Goal: Task Accomplishment & Management: Use online tool/utility

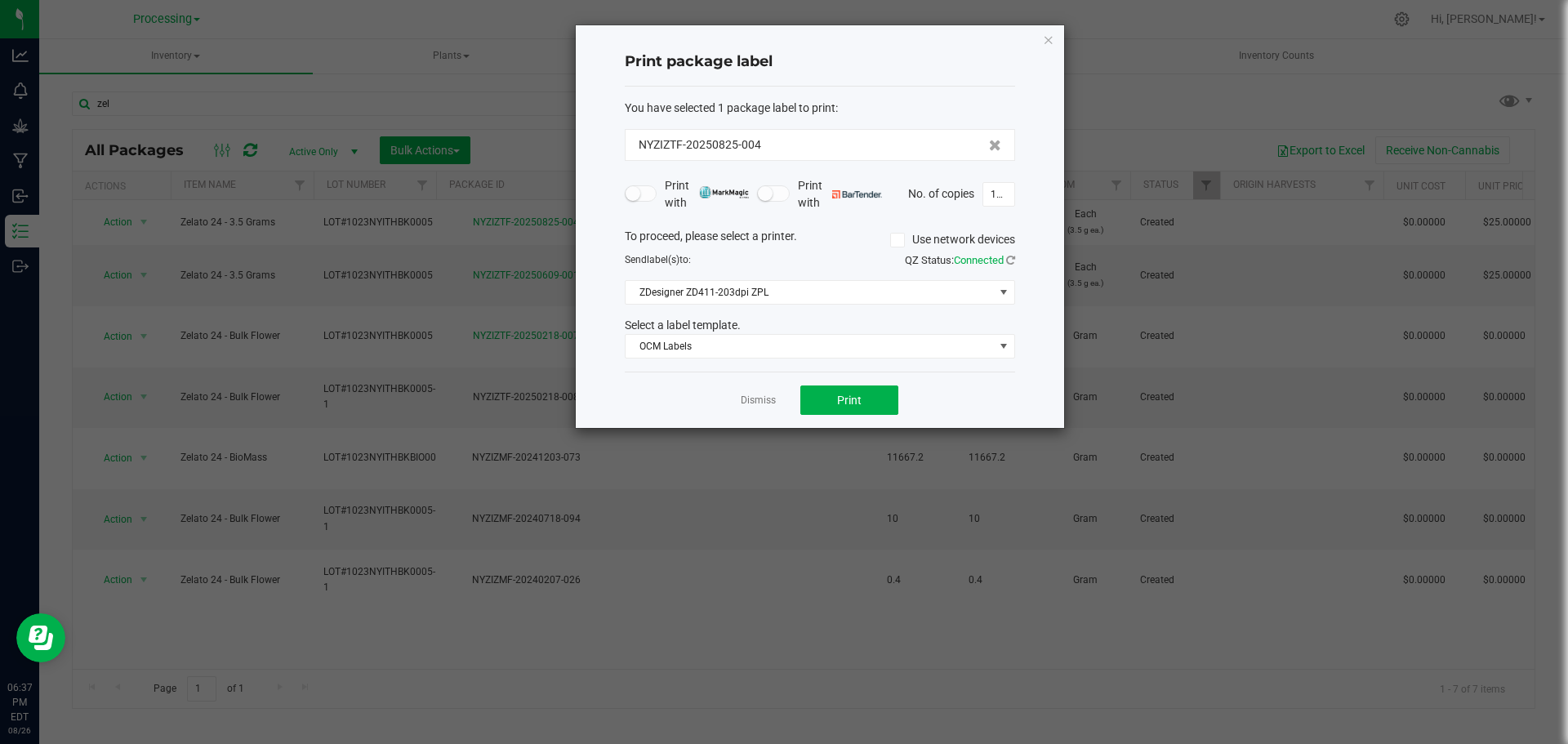
click at [789, 404] on div "Dismiss Print" at bounding box center [820, 399] width 390 height 56
click at [777, 405] on div "Dismiss Print" at bounding box center [820, 399] width 390 height 56
click at [742, 398] on link "Dismiss" at bounding box center [758, 400] width 35 height 14
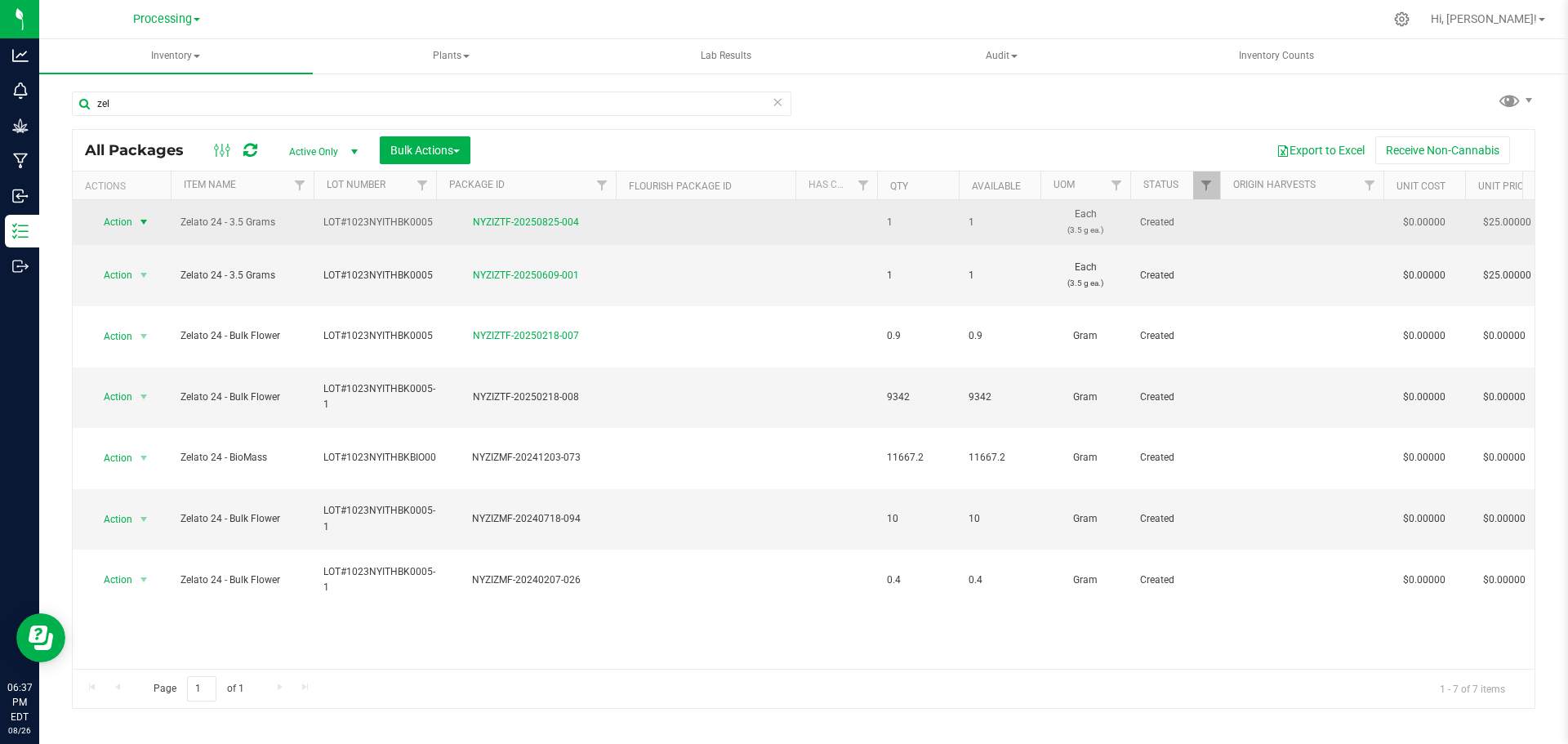
click at [129, 215] on span "Action" at bounding box center [111, 222] width 44 height 23
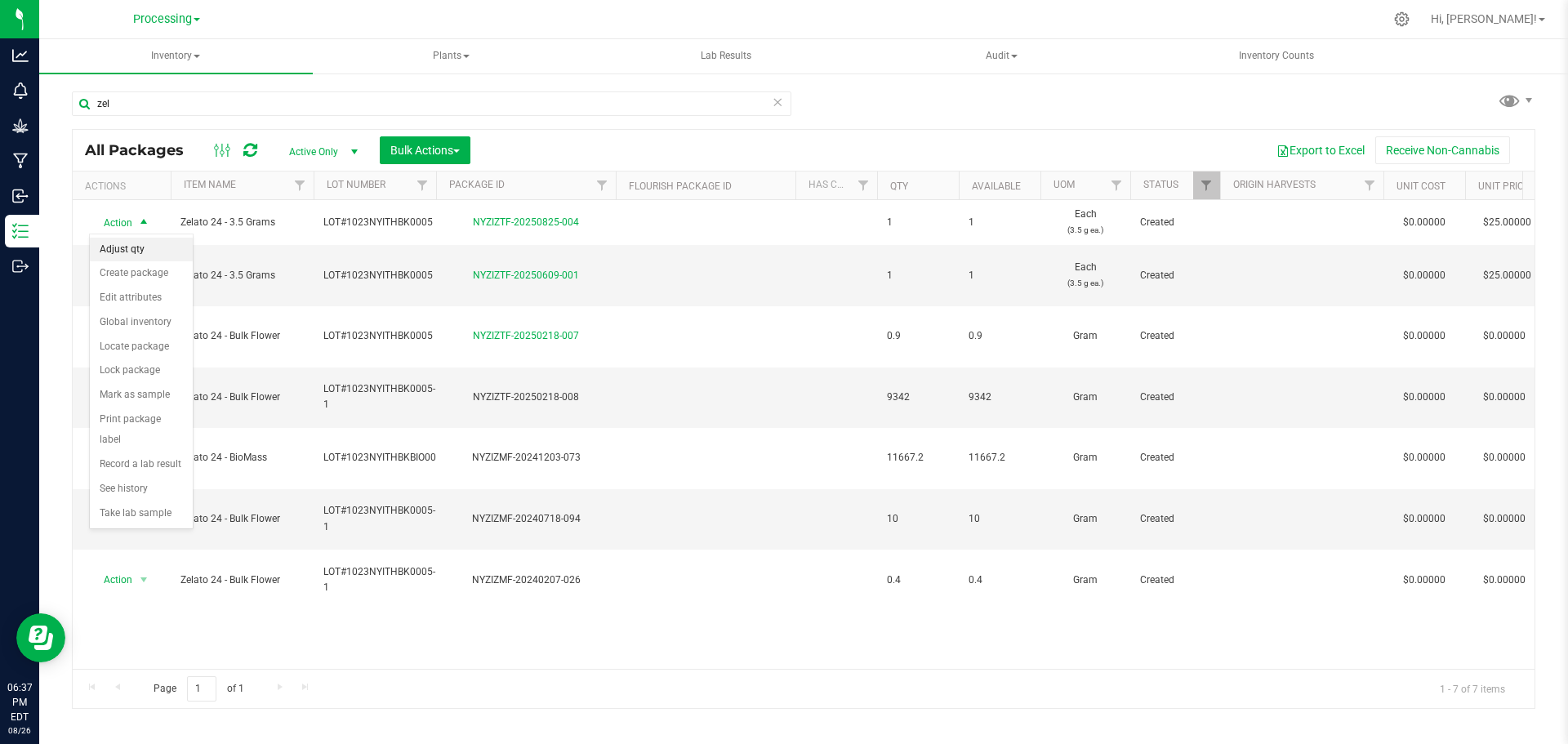
click at [156, 256] on li "Adjust qty" at bounding box center [141, 249] width 103 height 25
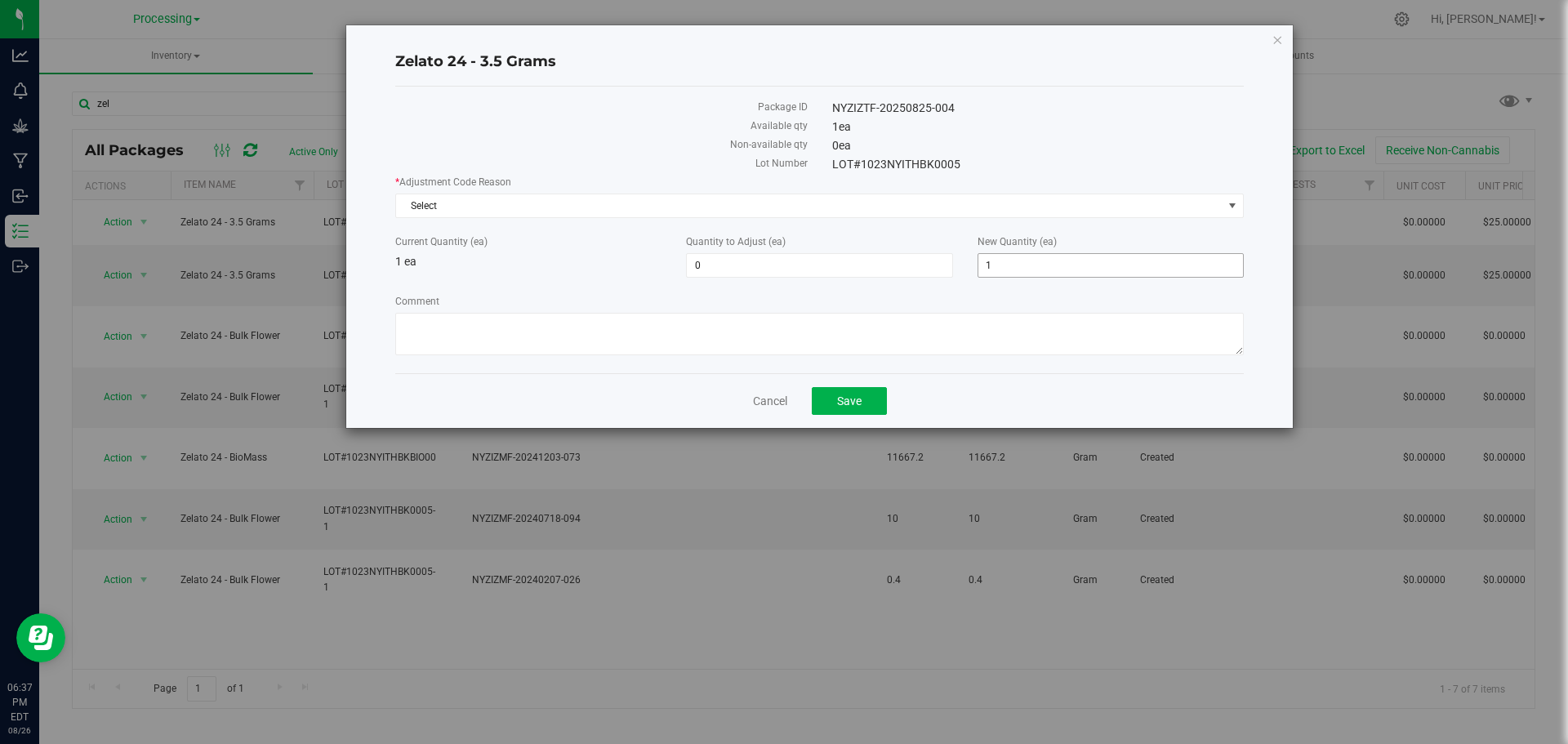
click at [1020, 259] on span "1 1" at bounding box center [1110, 265] width 267 height 25
type input "126"
click at [860, 397] on span "Save" at bounding box center [849, 401] width 25 height 13
type input "125"
type input "126"
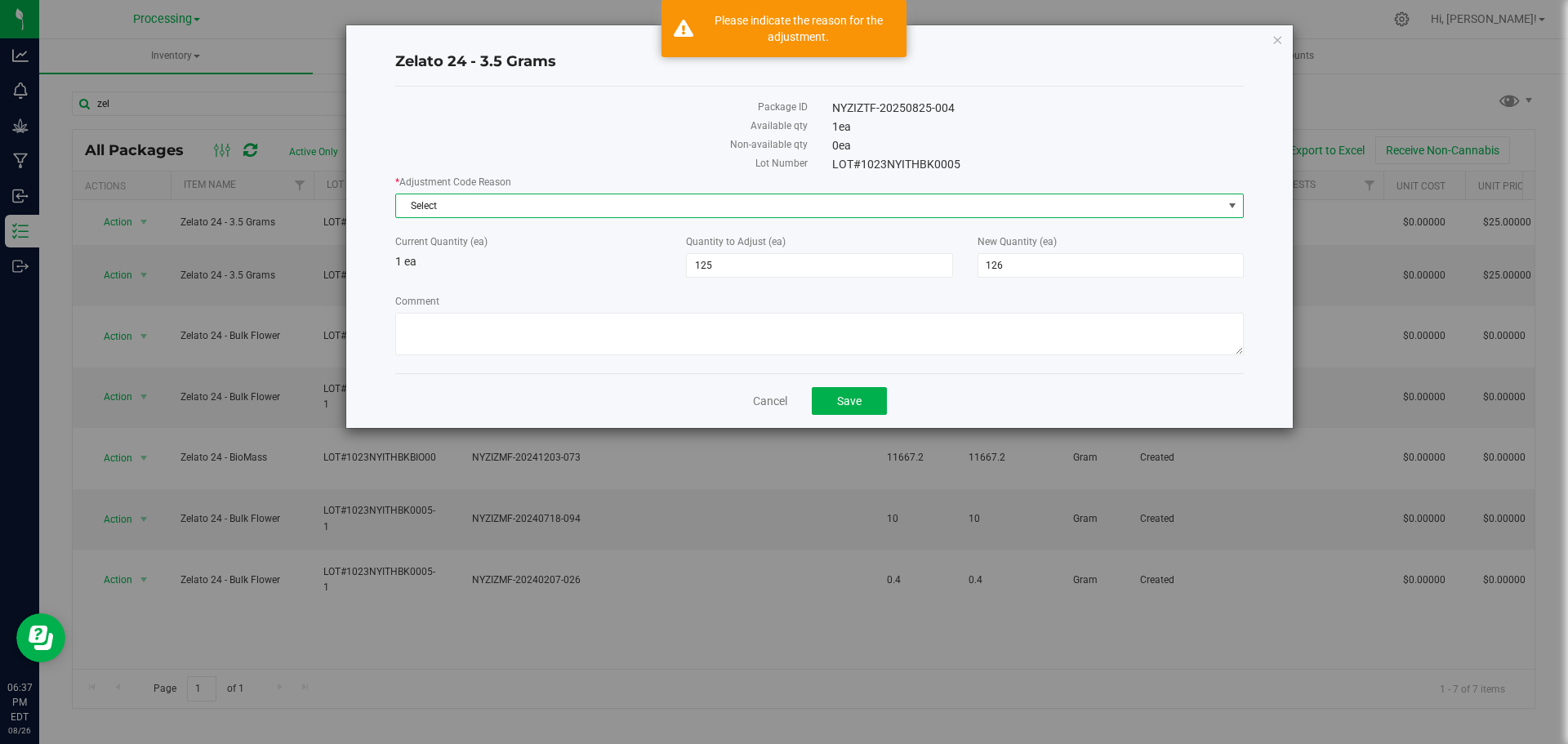
click at [761, 204] on span "Select" at bounding box center [809, 206] width 826 height 23
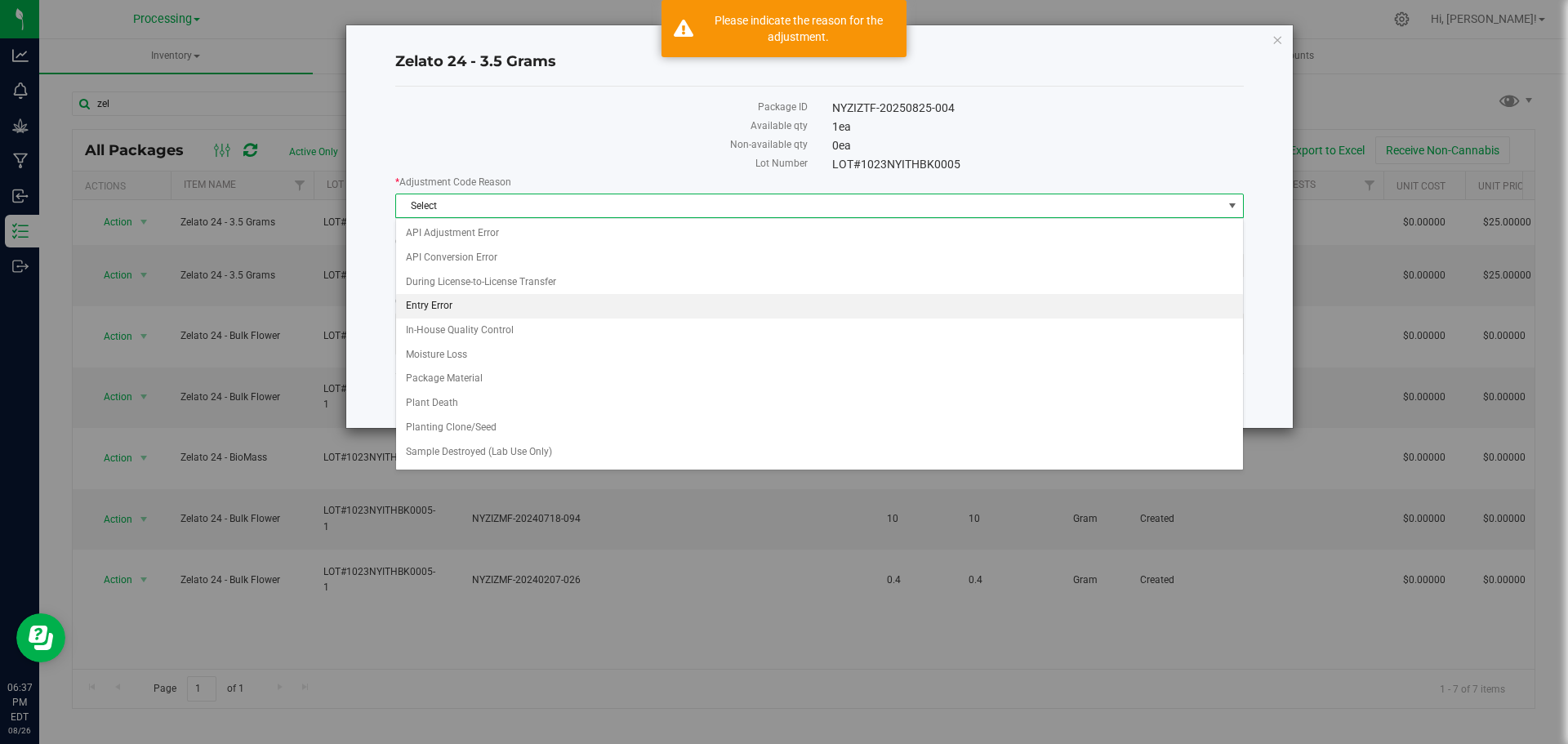
click at [504, 310] on li "Entry Error" at bounding box center [819, 306] width 847 height 25
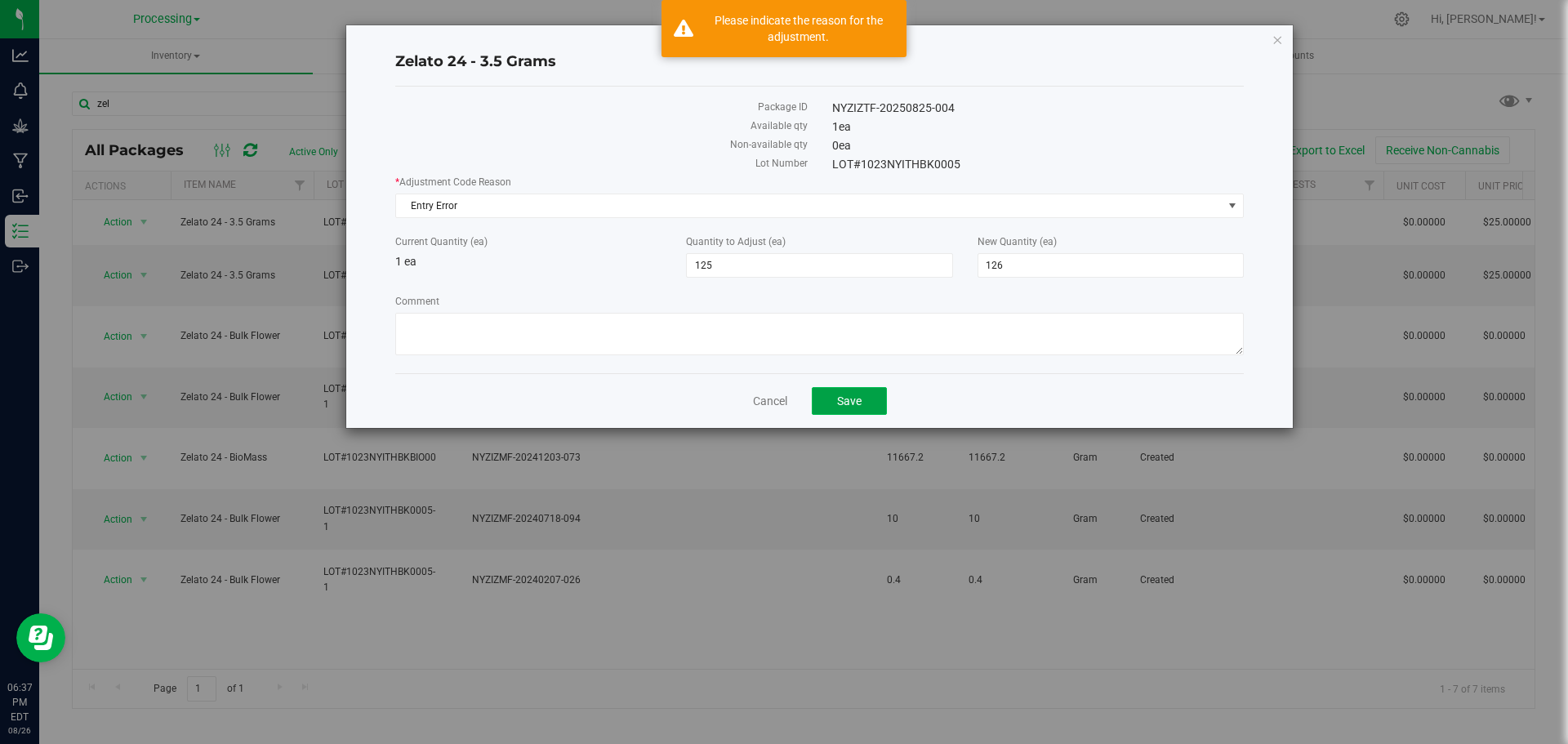
click at [857, 400] on span "Save" at bounding box center [849, 401] width 25 height 13
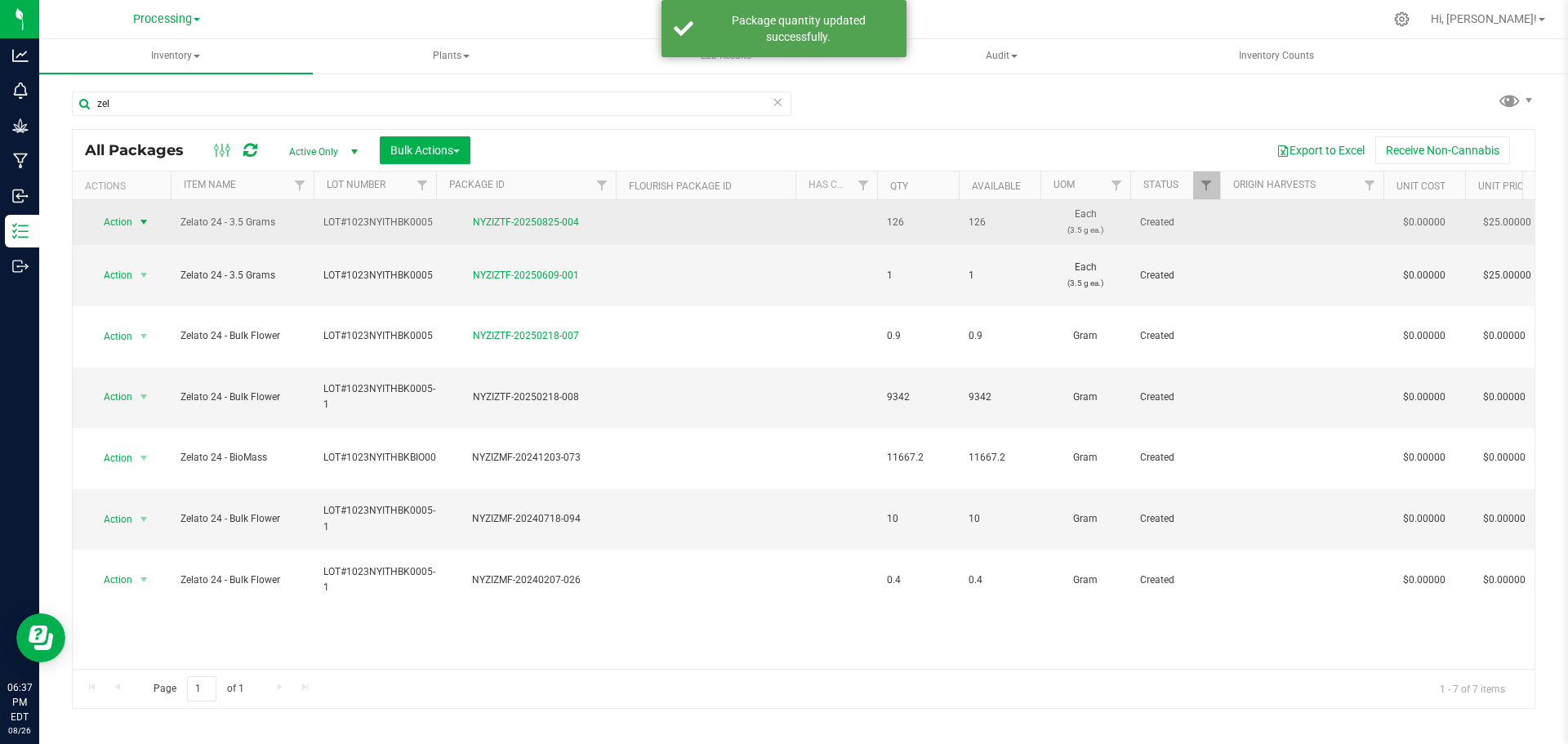
click at [126, 226] on span "Action" at bounding box center [111, 222] width 44 height 23
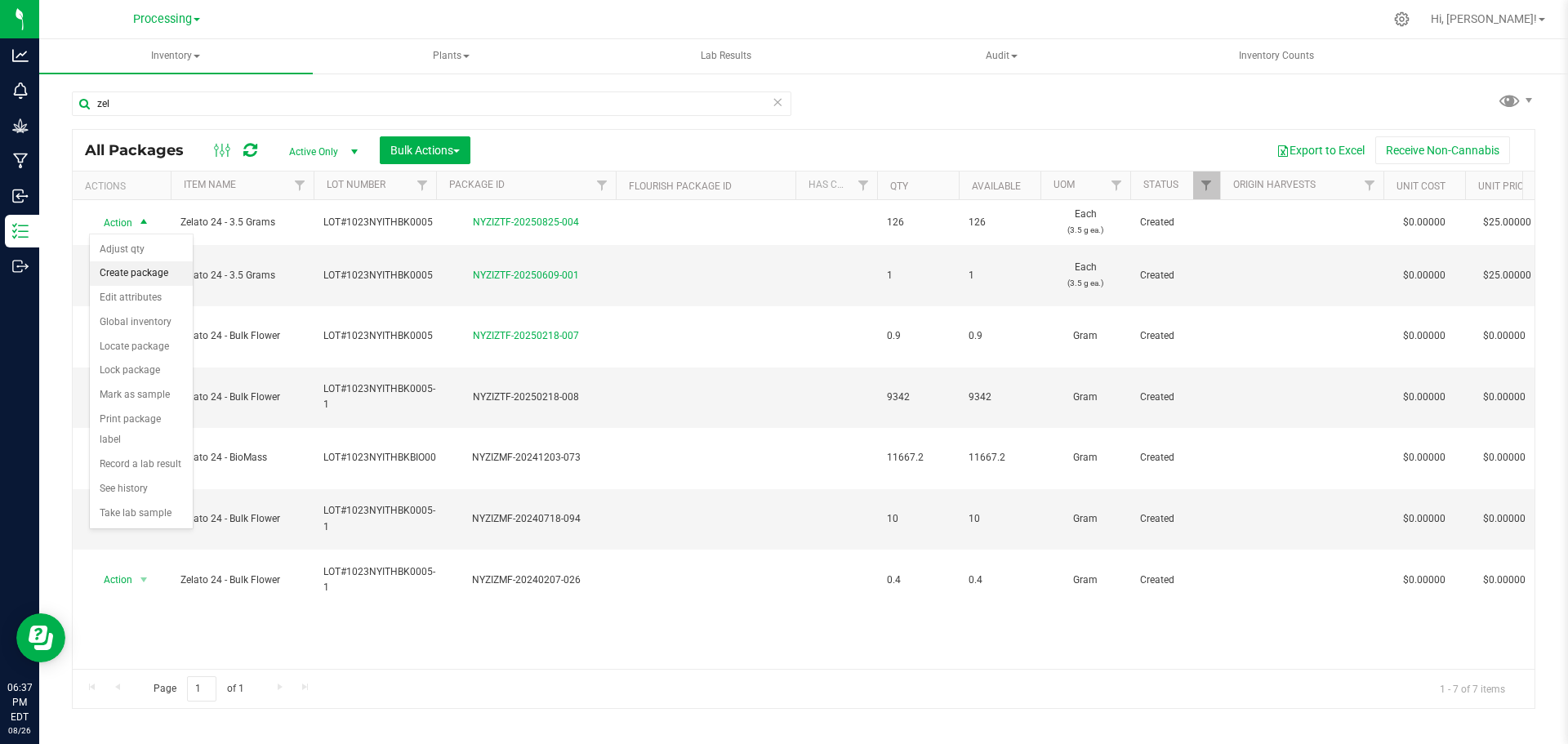
click at [153, 281] on li "Create package" at bounding box center [141, 273] width 103 height 25
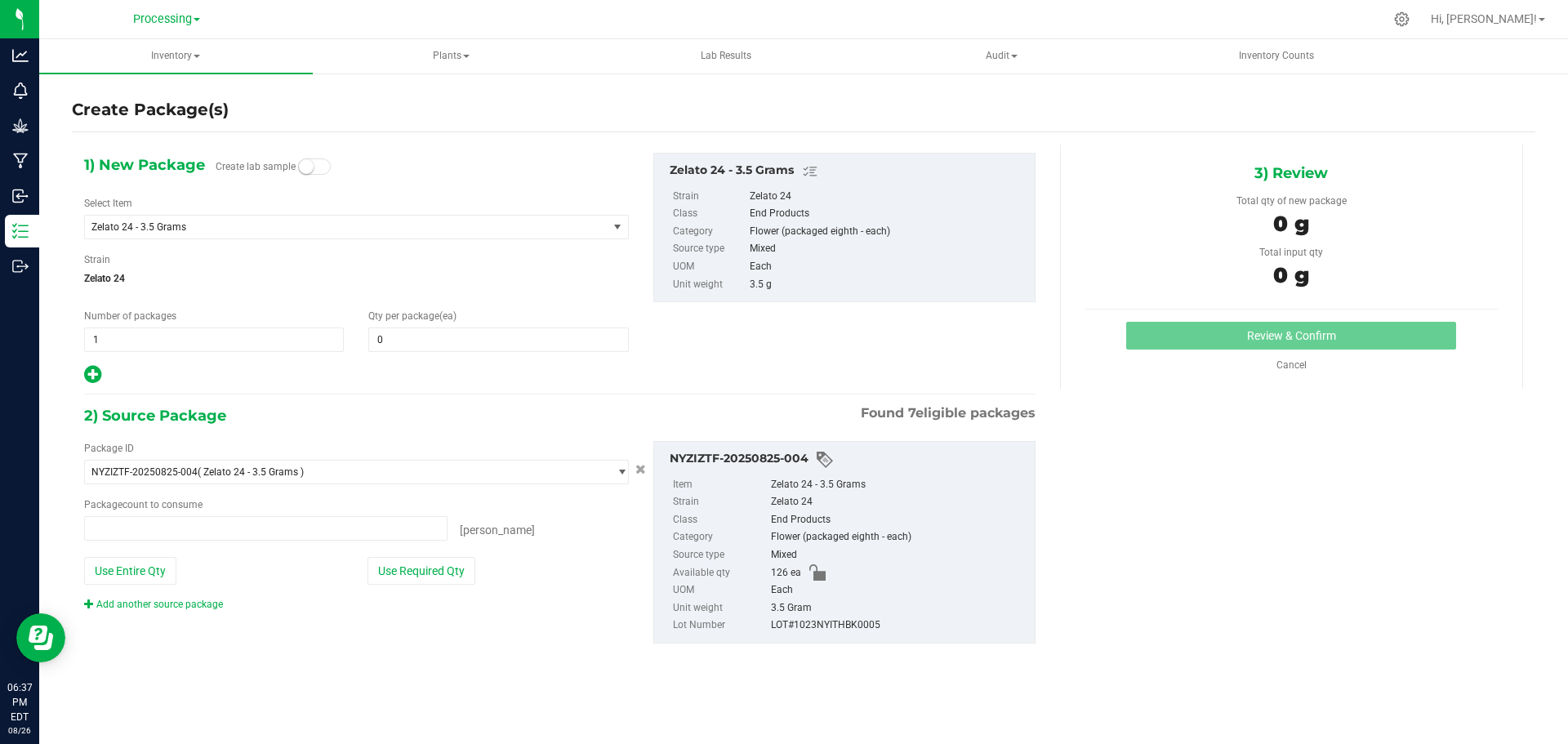
type input "0 ea"
click at [162, 342] on input "1" at bounding box center [214, 339] width 258 height 23
click at [394, 337] on input "0" at bounding box center [499, 339] width 258 height 23
click at [253, 335] on input "1" at bounding box center [214, 339] width 258 height 23
type input "0"
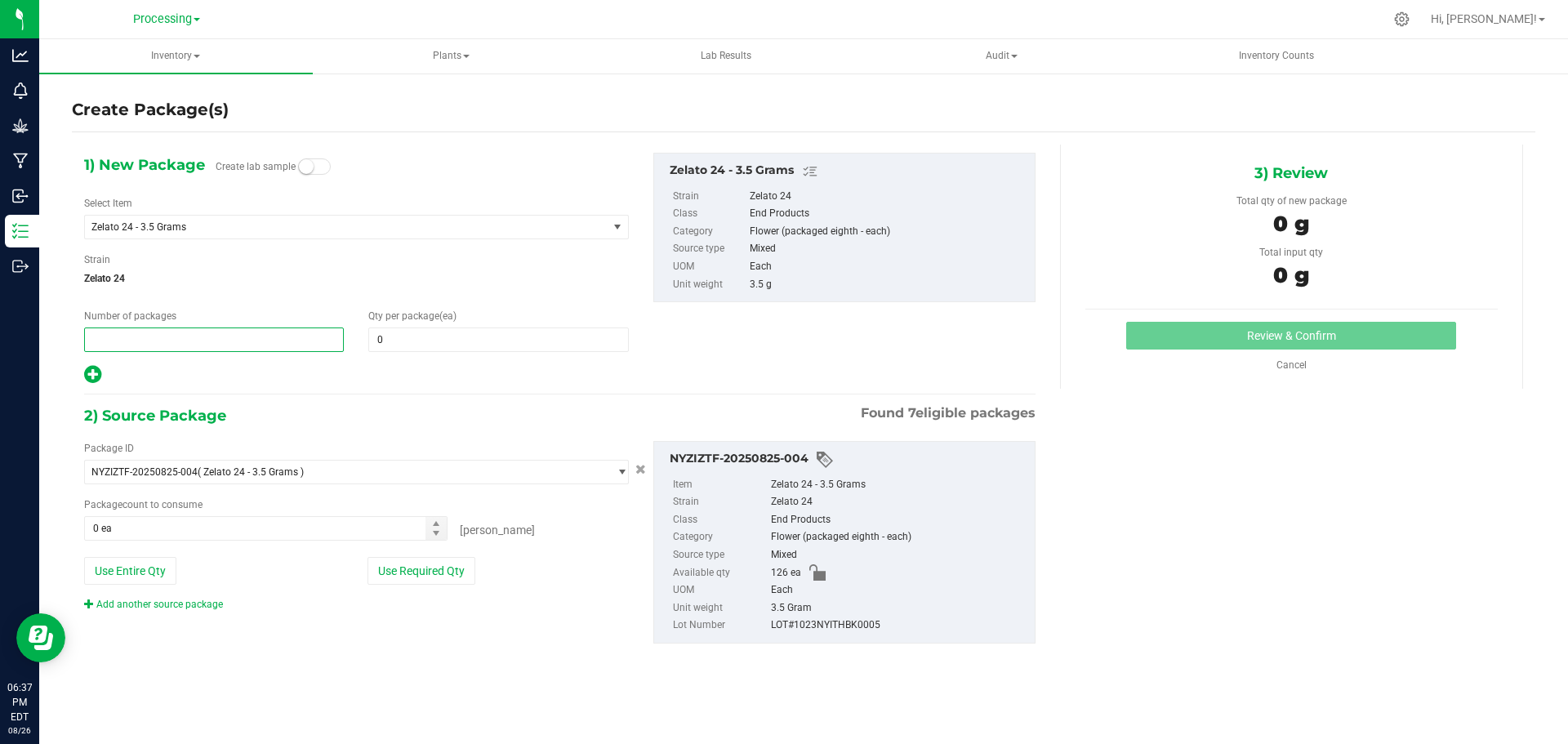
type input "5"
click at [496, 343] on input "0" at bounding box center [499, 339] width 258 height 23
type input "5"
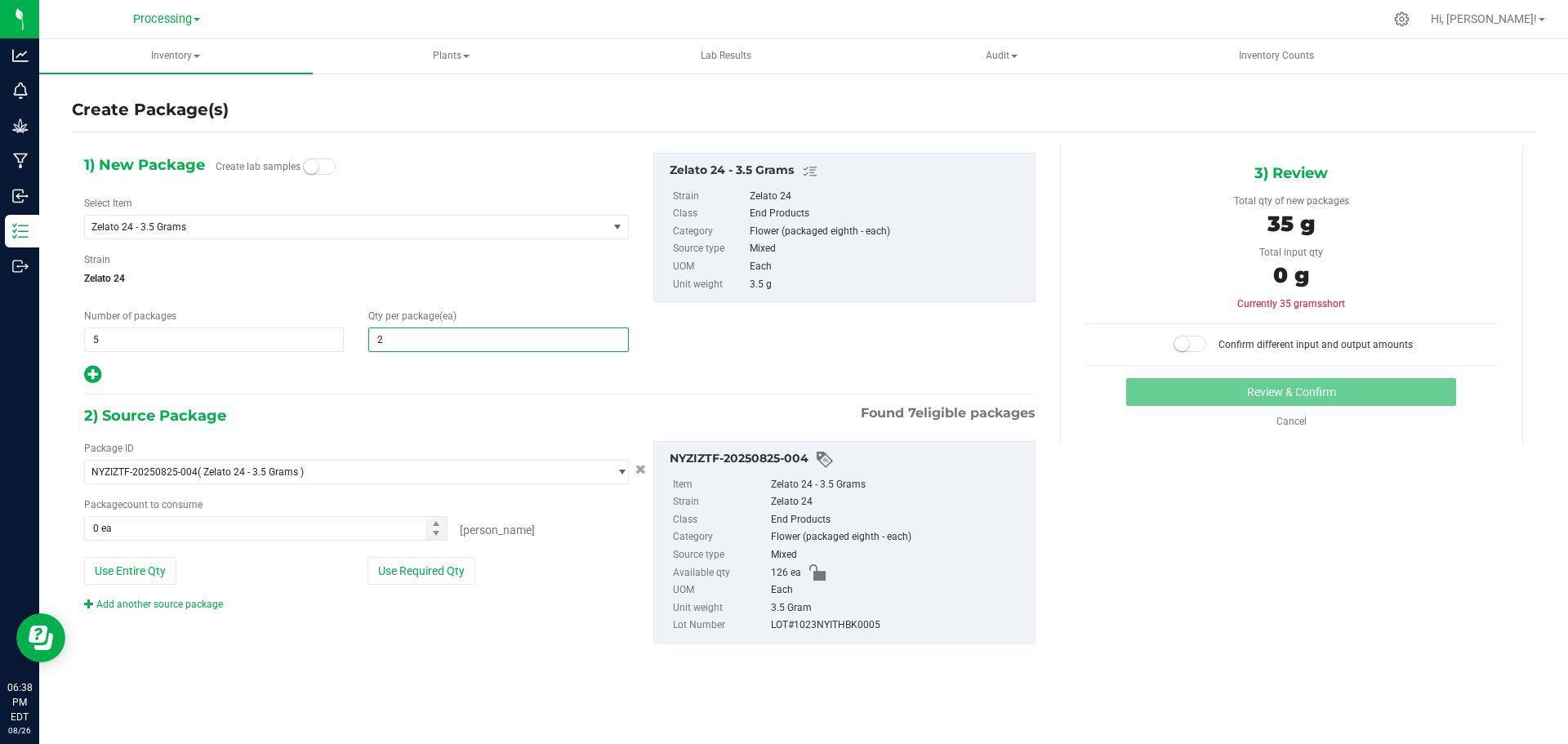
type input "25"
click at [95, 377] on icon at bounding box center [92, 374] width 17 height 20
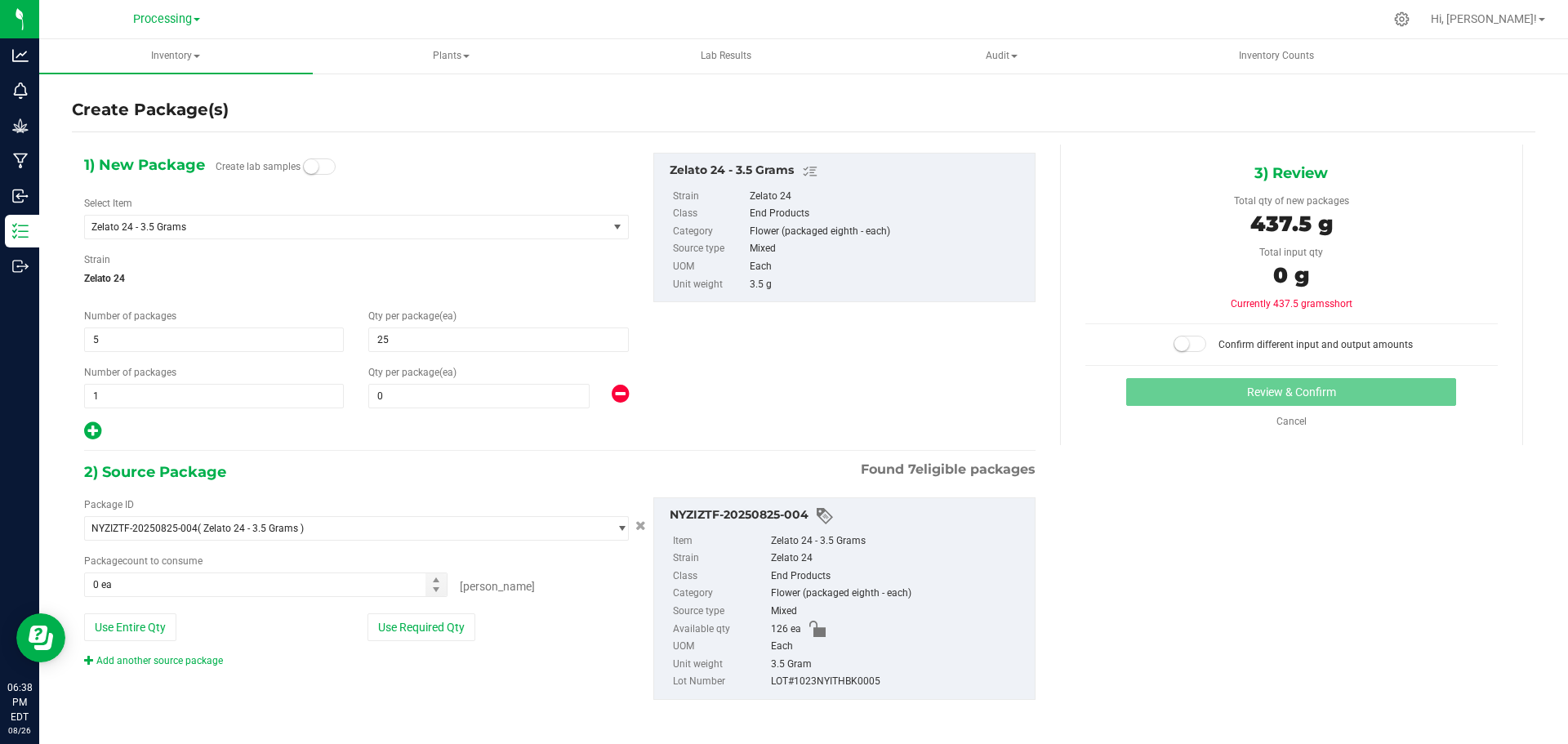
type input "25"
click at [451, 395] on span "0 0" at bounding box center [479, 396] width 221 height 25
type input "1"
drag, startPoint x: 426, startPoint y: 622, endPoint x: 1050, endPoint y: 468, distance: 642.7
click at [426, 622] on button "Use Required Qty" at bounding box center [421, 627] width 107 height 28
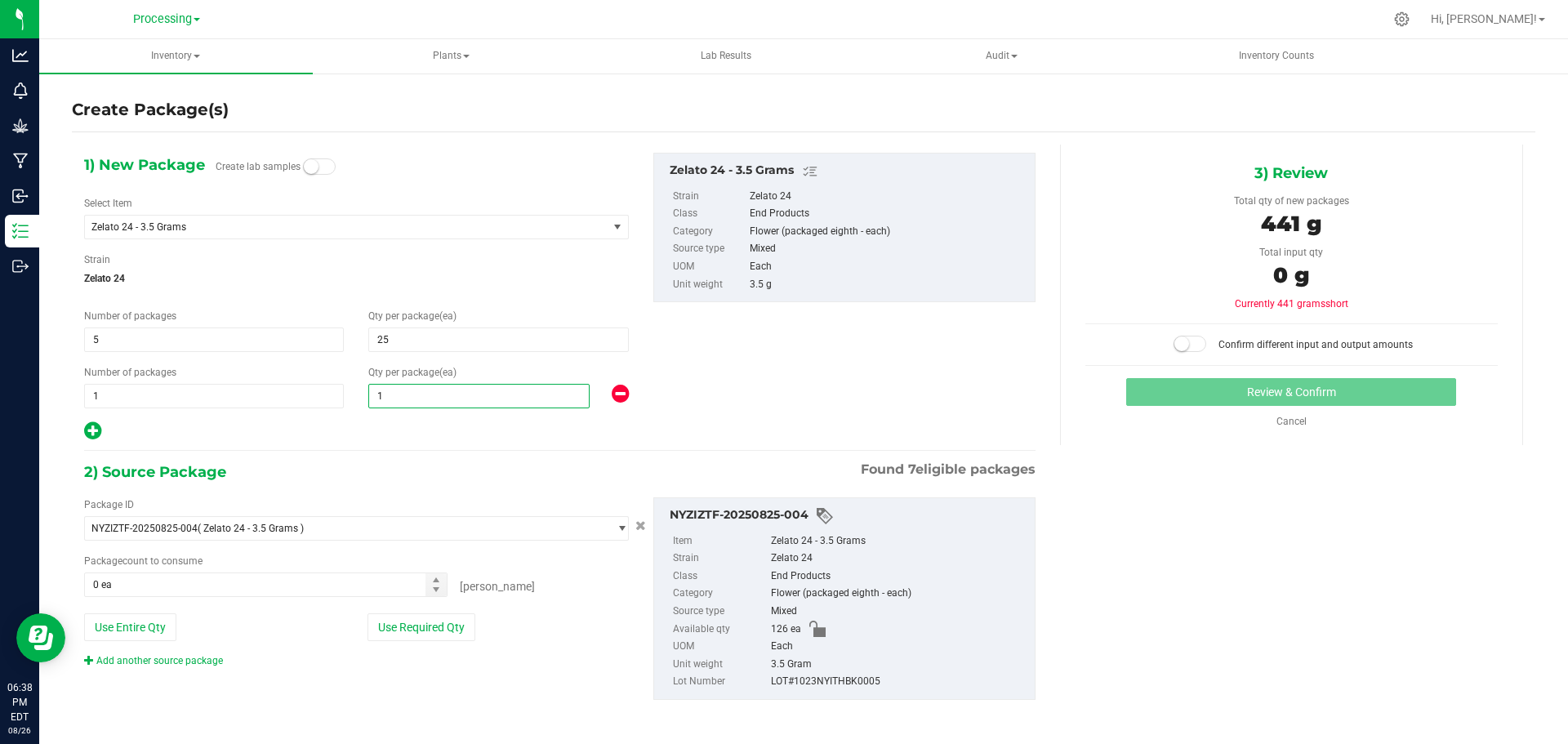
type input "1"
type input "126 ea"
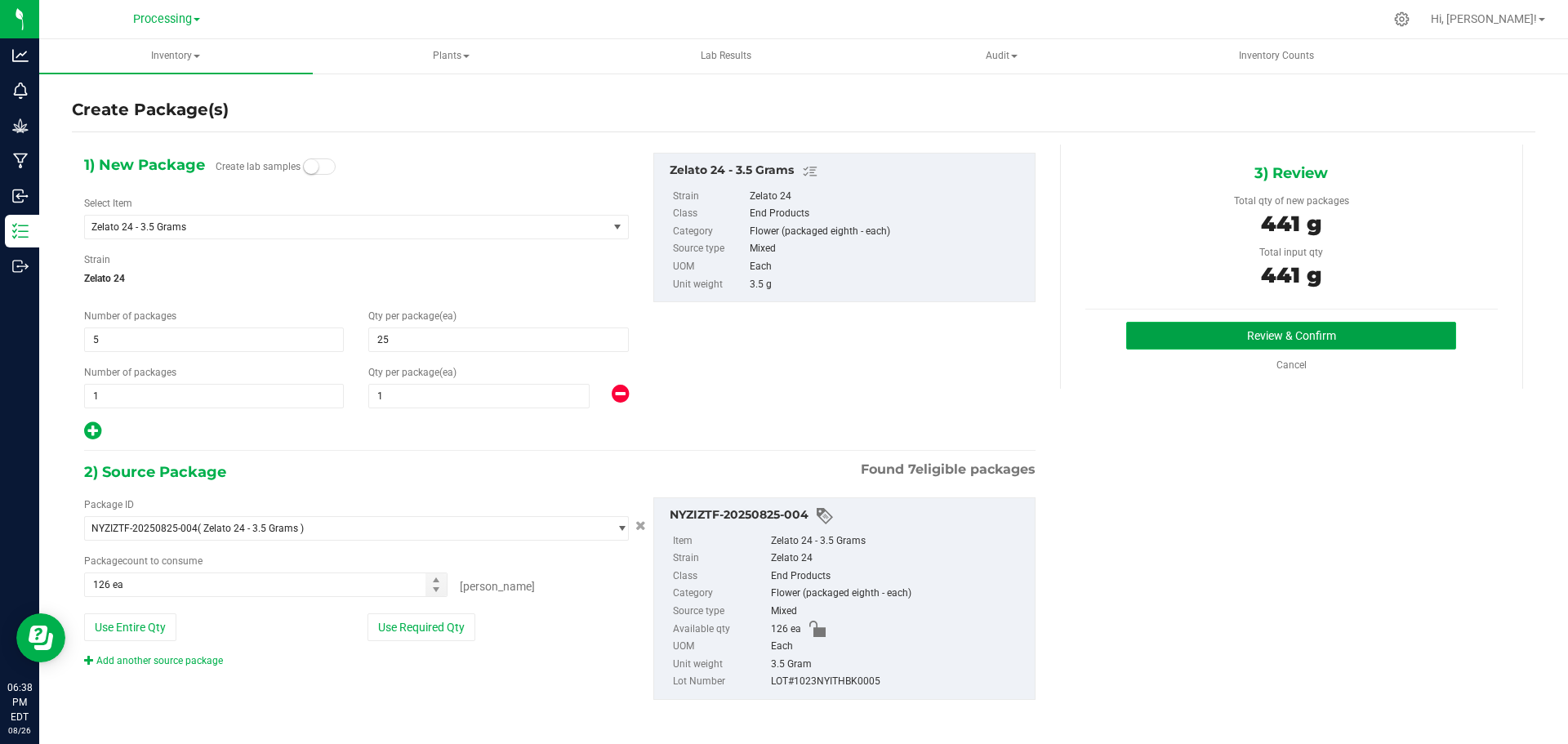
click at [1318, 336] on button "Review & Confirm" at bounding box center [1291, 336] width 330 height 28
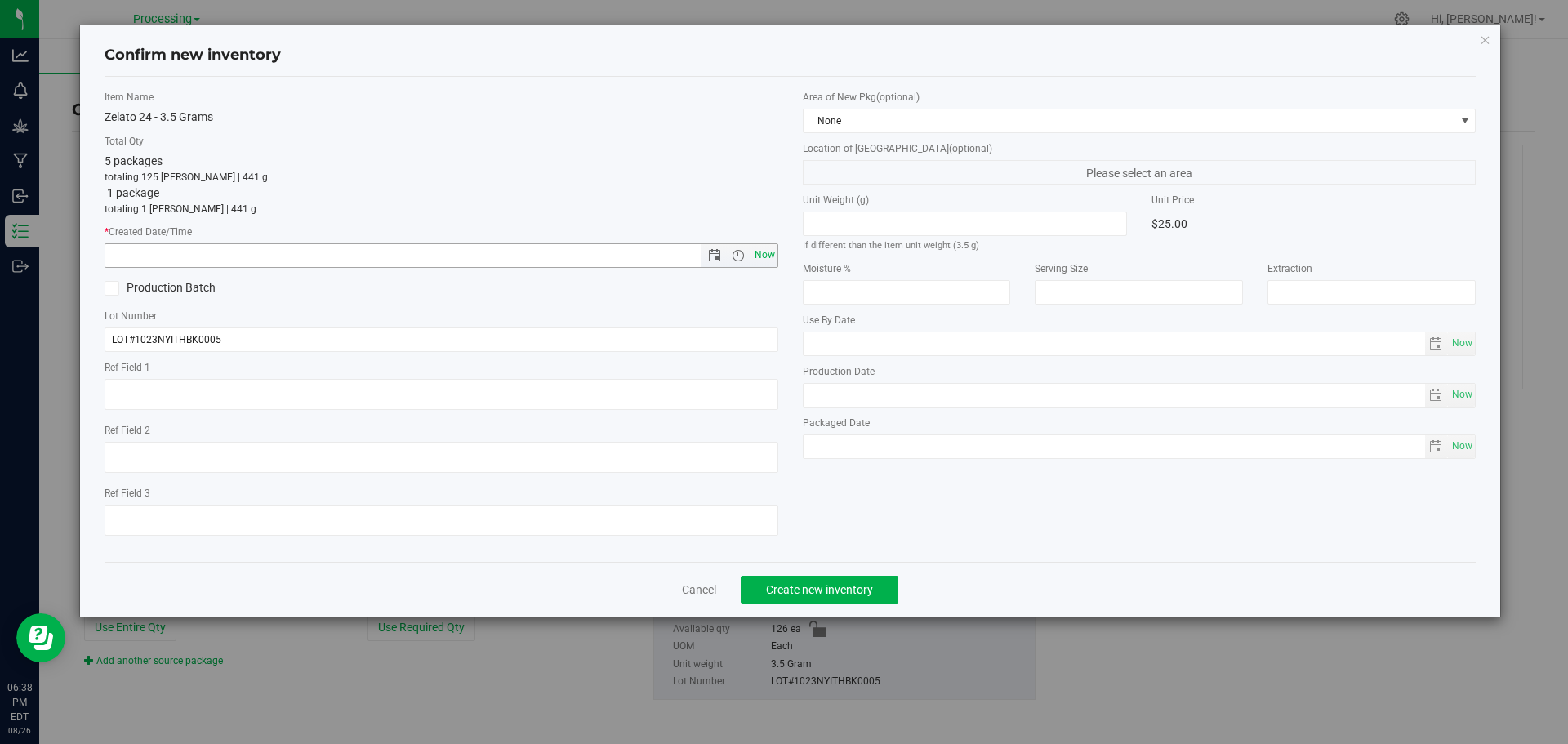
click at [770, 251] on span "Now" at bounding box center [764, 255] width 28 height 24
type input "8/26/2025 6:38 PM"
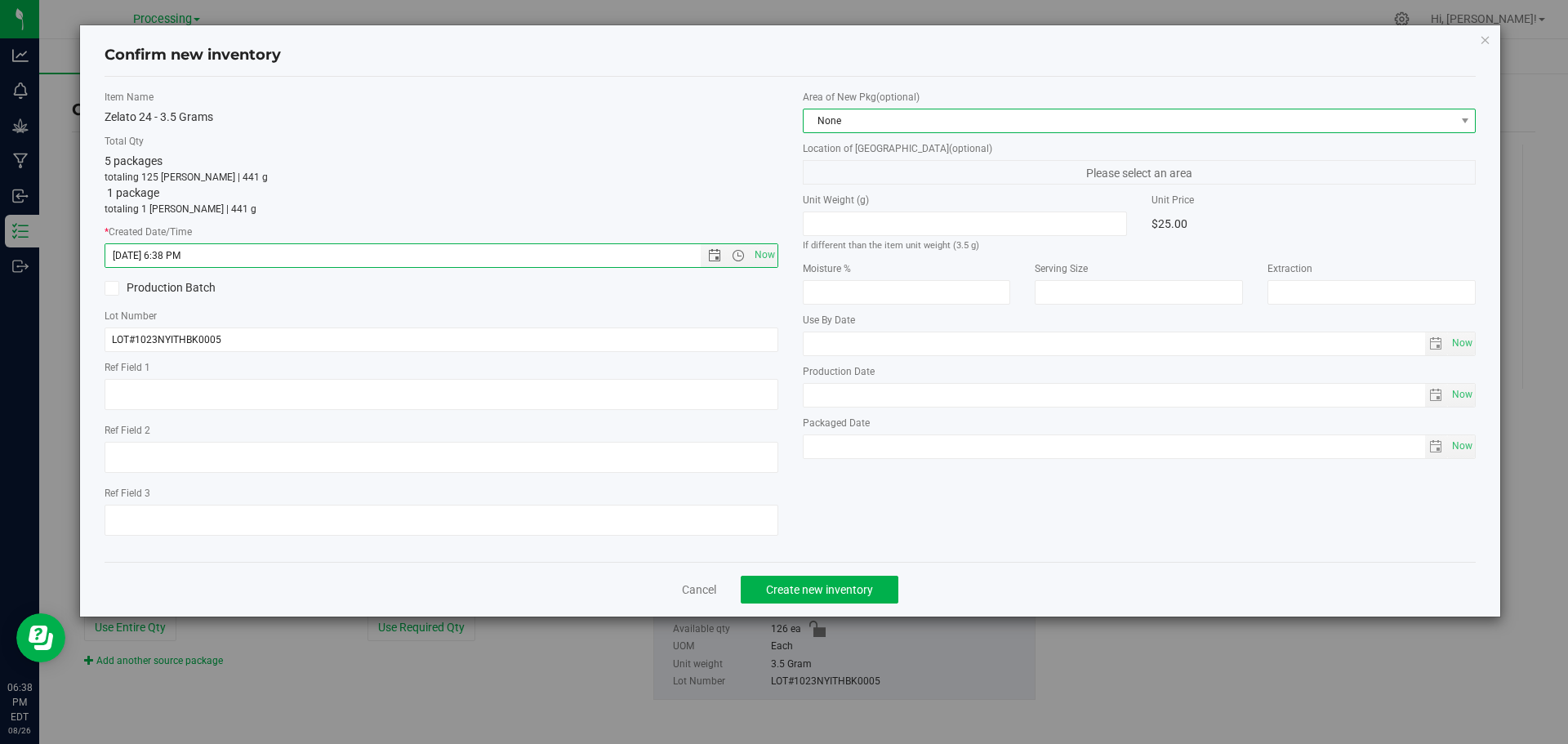
click at [1037, 130] on span "None" at bounding box center [1129, 120] width 652 height 23
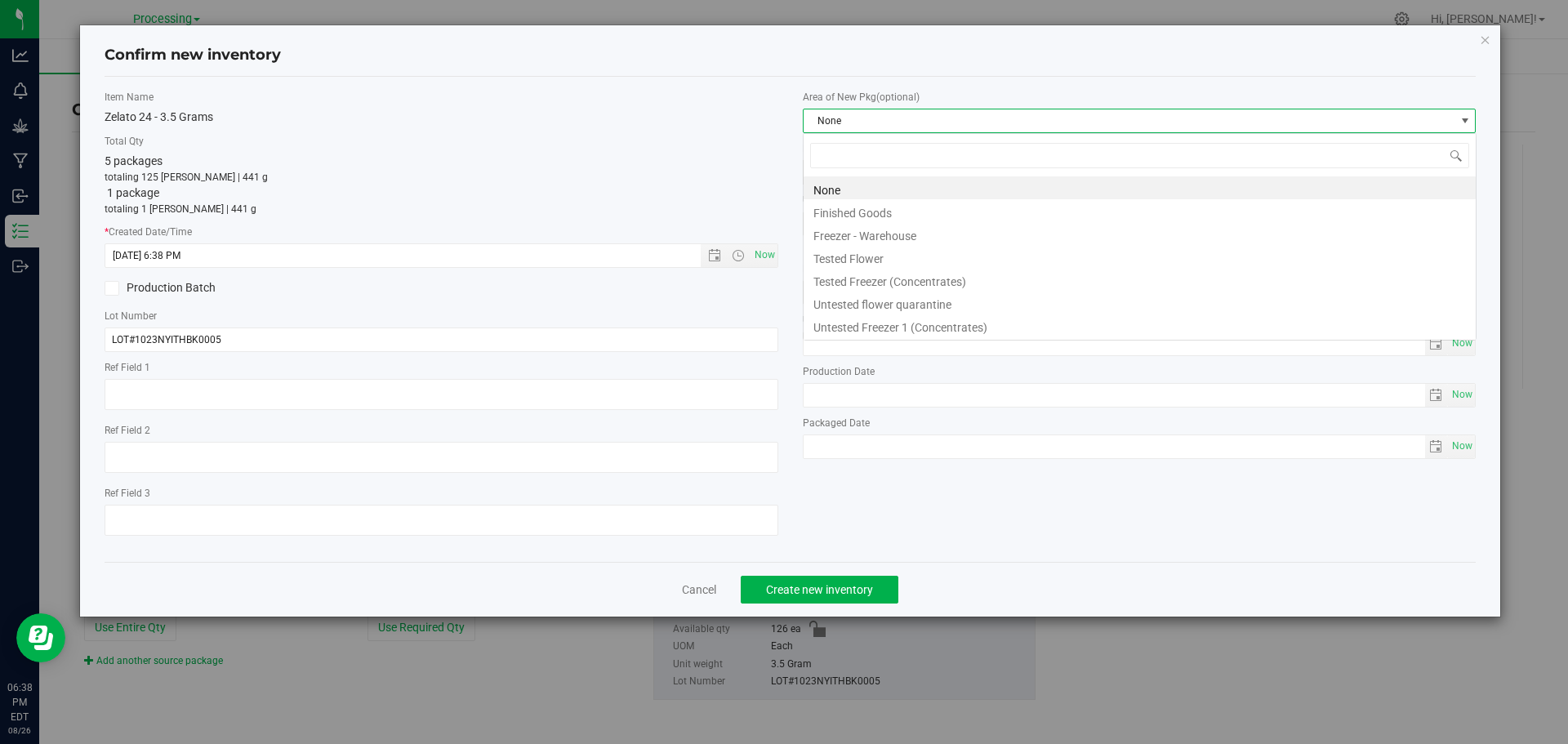
scroll to position [25, 674]
click at [956, 207] on li "Finished Goods" at bounding box center [1139, 210] width 673 height 23
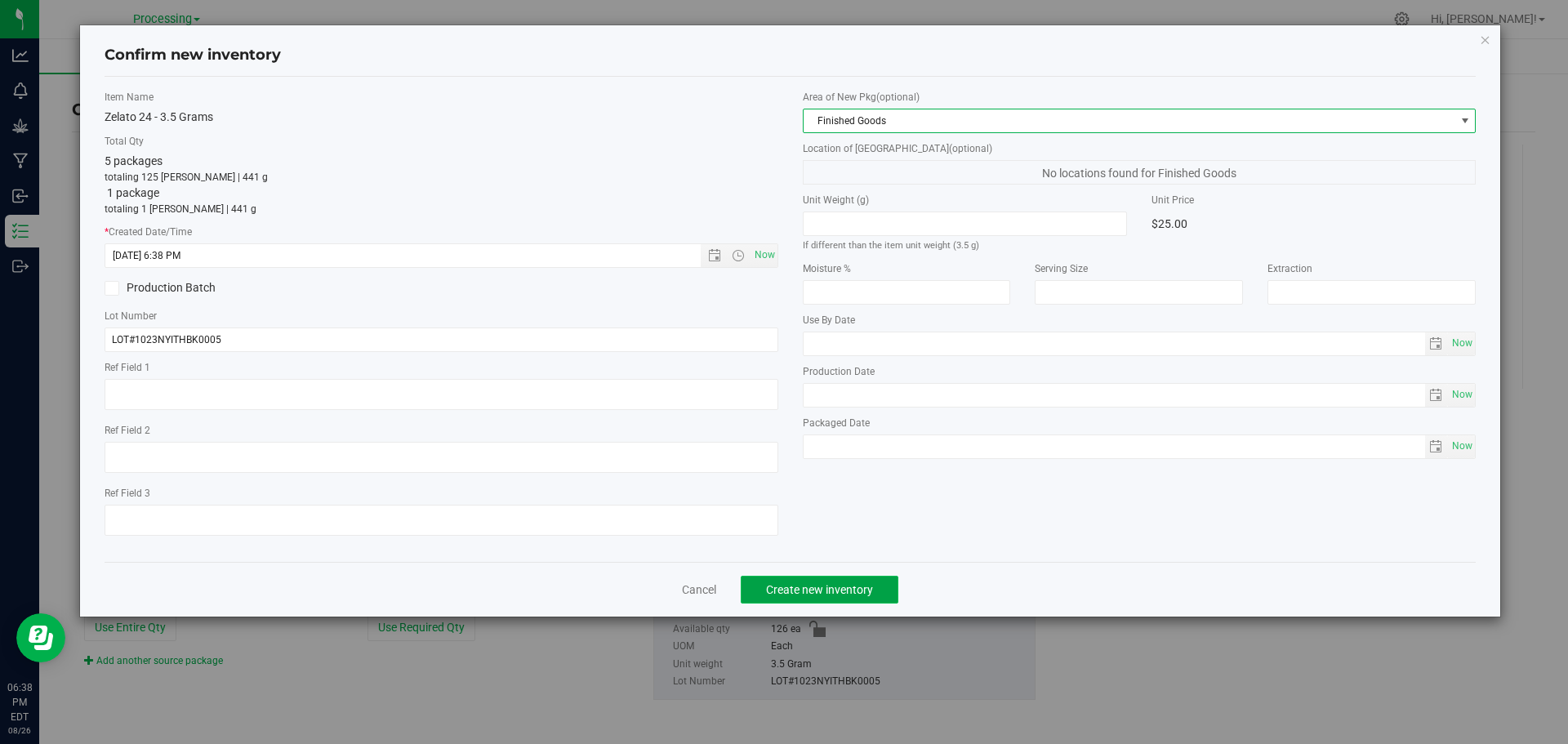
click at [855, 593] on span "Create new inventory" at bounding box center [820, 589] width 107 height 13
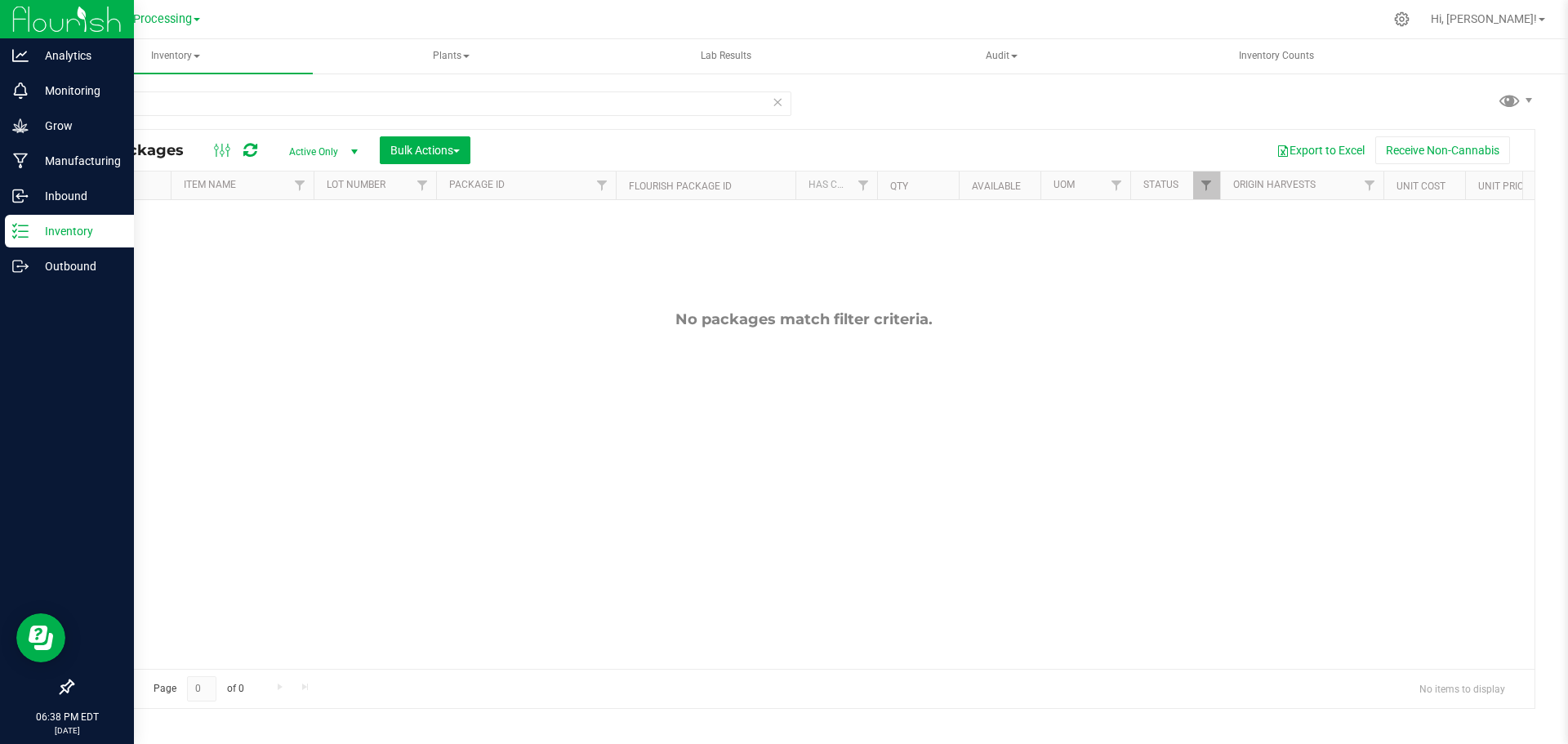
click at [24, 231] on line at bounding box center [24, 231] width 9 height 0
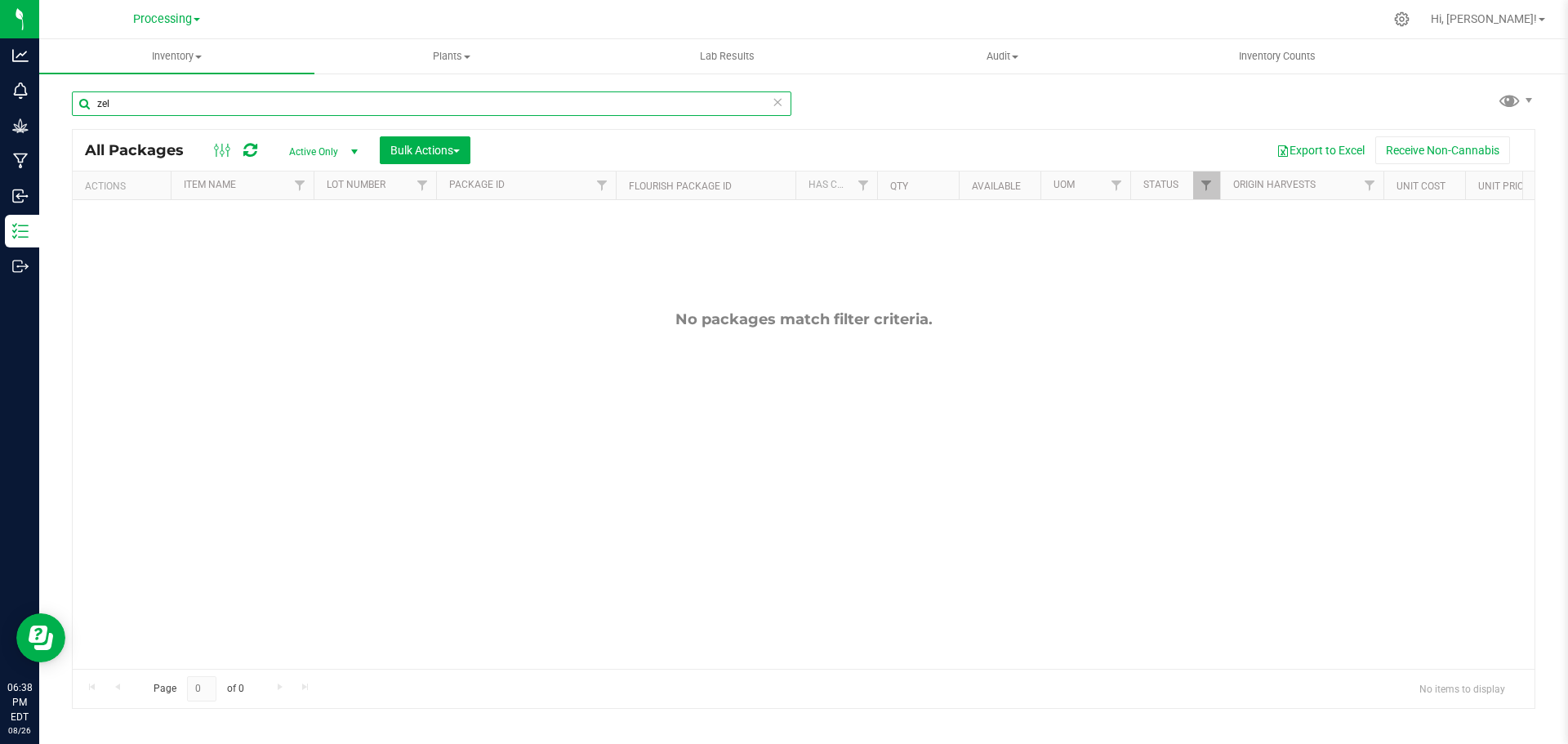
click at [170, 107] on input "zel" at bounding box center [431, 104] width 720 height 25
click at [187, 22] on span "Processing" at bounding box center [162, 19] width 59 height 15
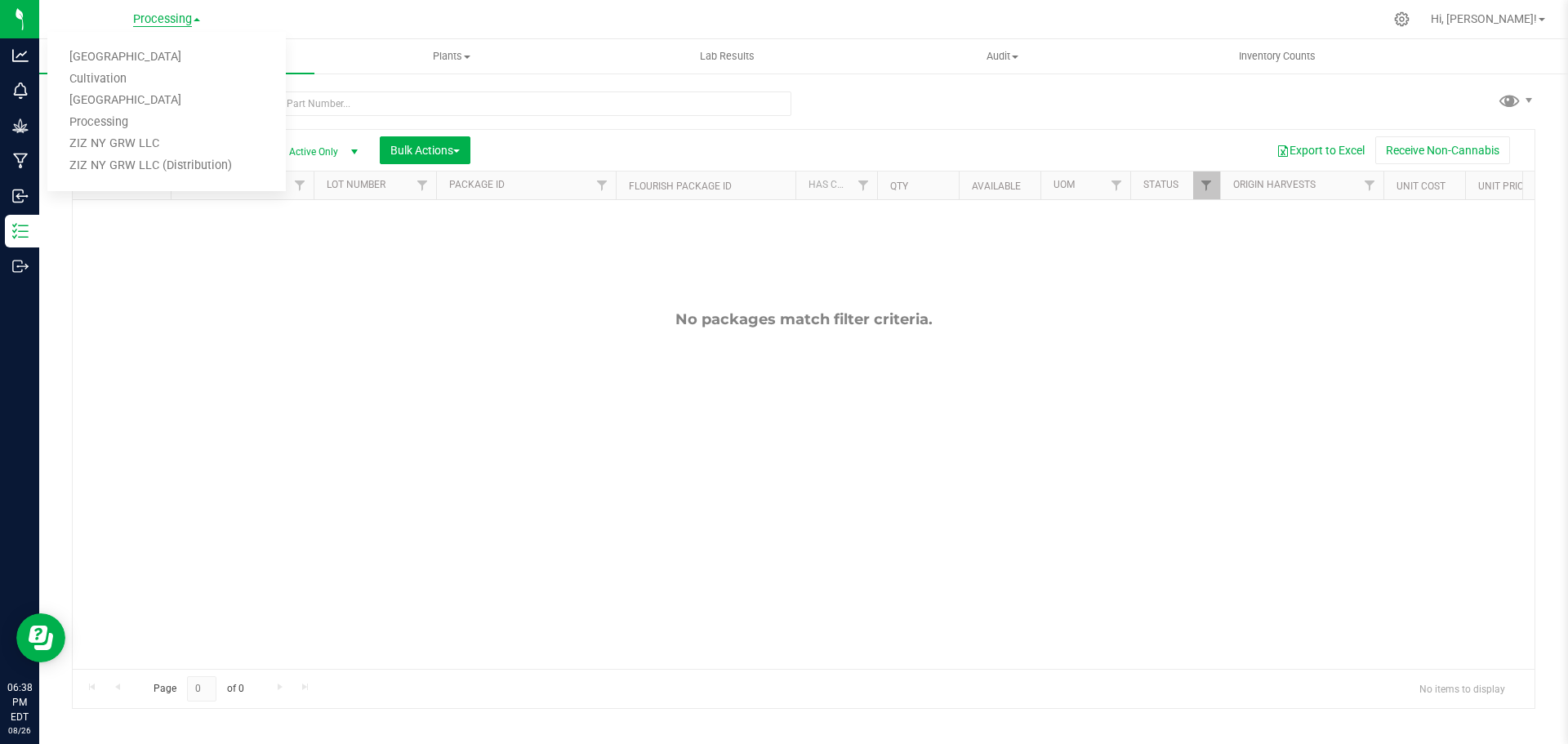
click at [187, 22] on span "Processing" at bounding box center [162, 19] width 59 height 15
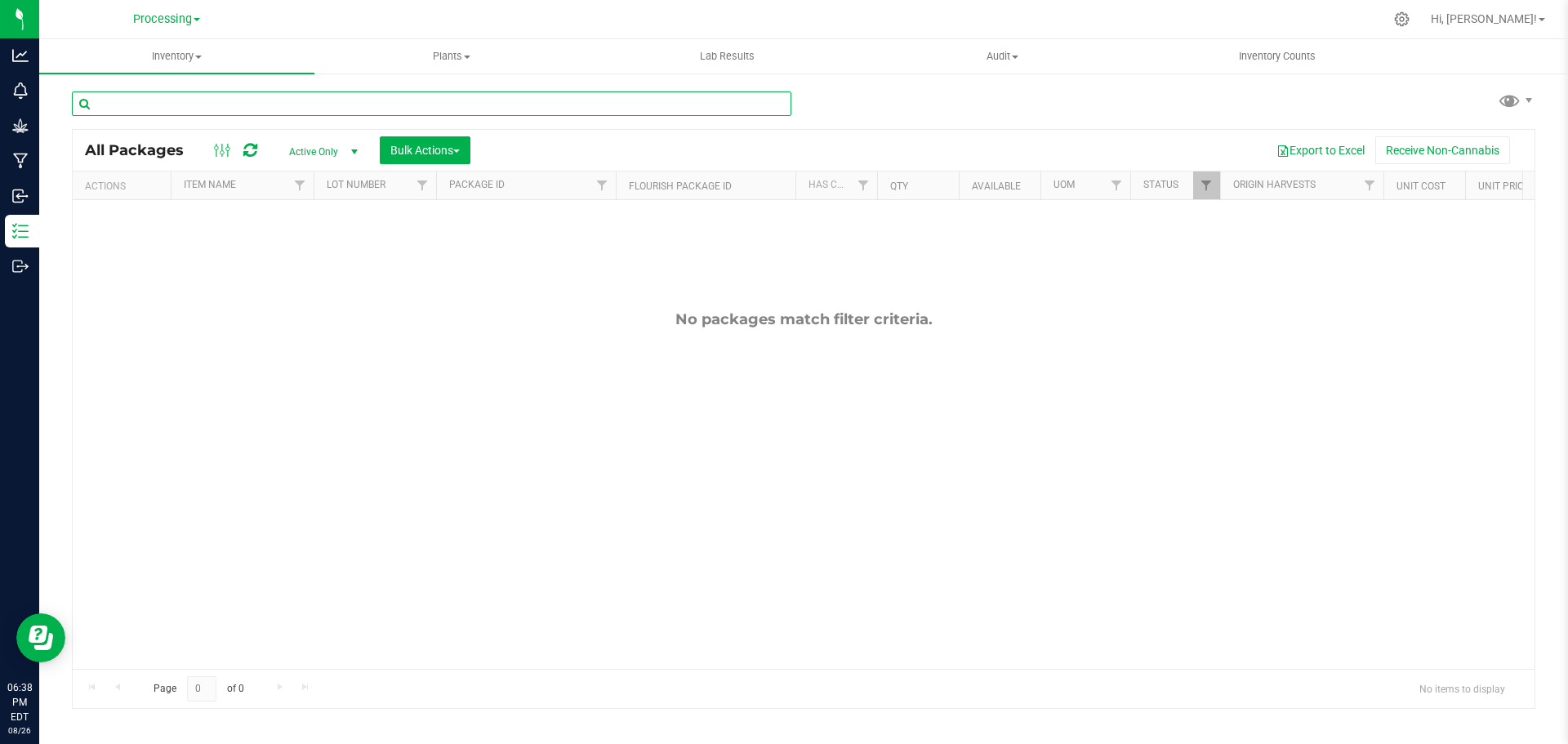
click at [241, 102] on input "text" at bounding box center [431, 104] width 720 height 25
click at [241, 100] on input "text" at bounding box center [431, 104] width 720 height 25
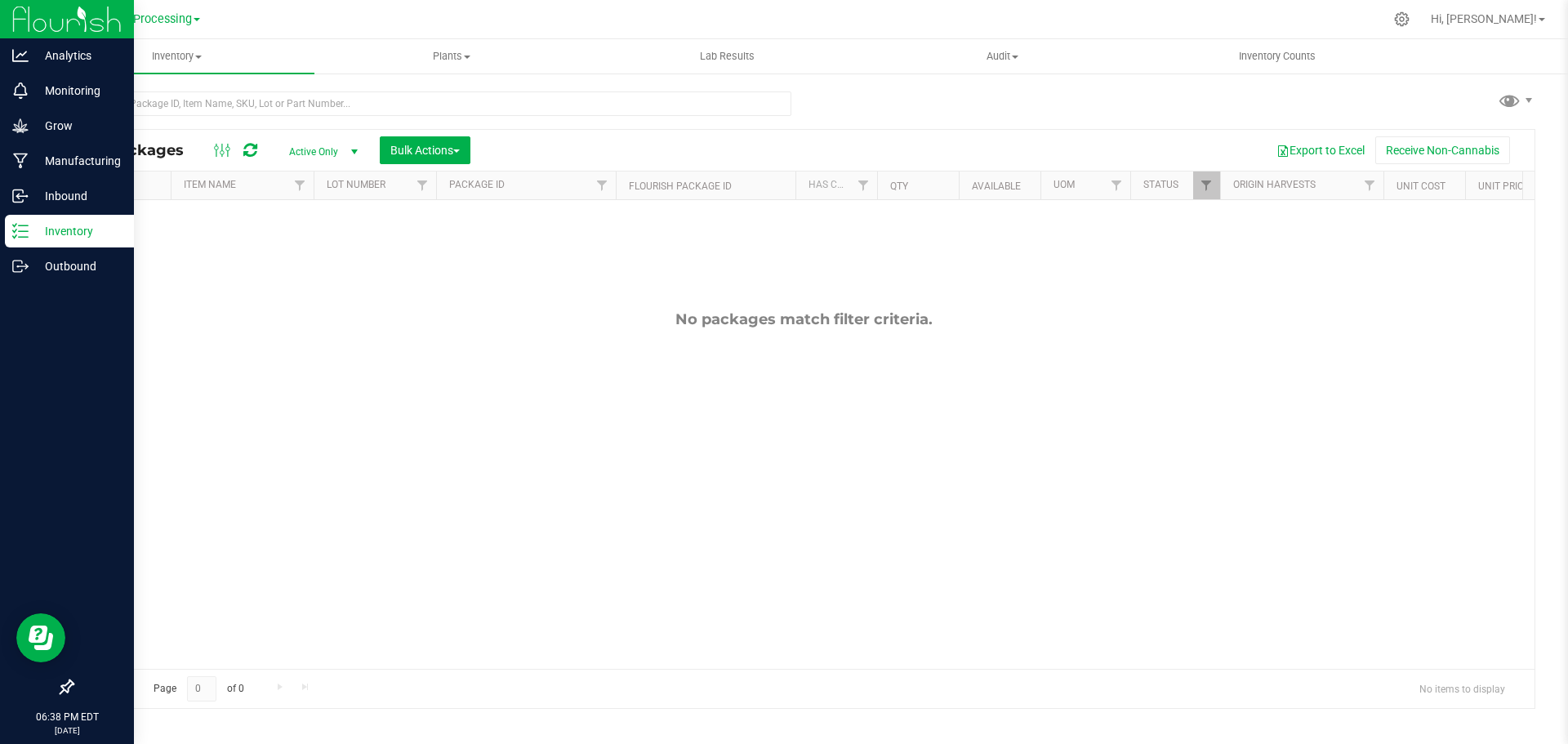
click at [20, 218] on div "Inventory" at bounding box center [69, 231] width 129 height 33
click at [28, 236] on p "Inventory" at bounding box center [77, 231] width 98 height 20
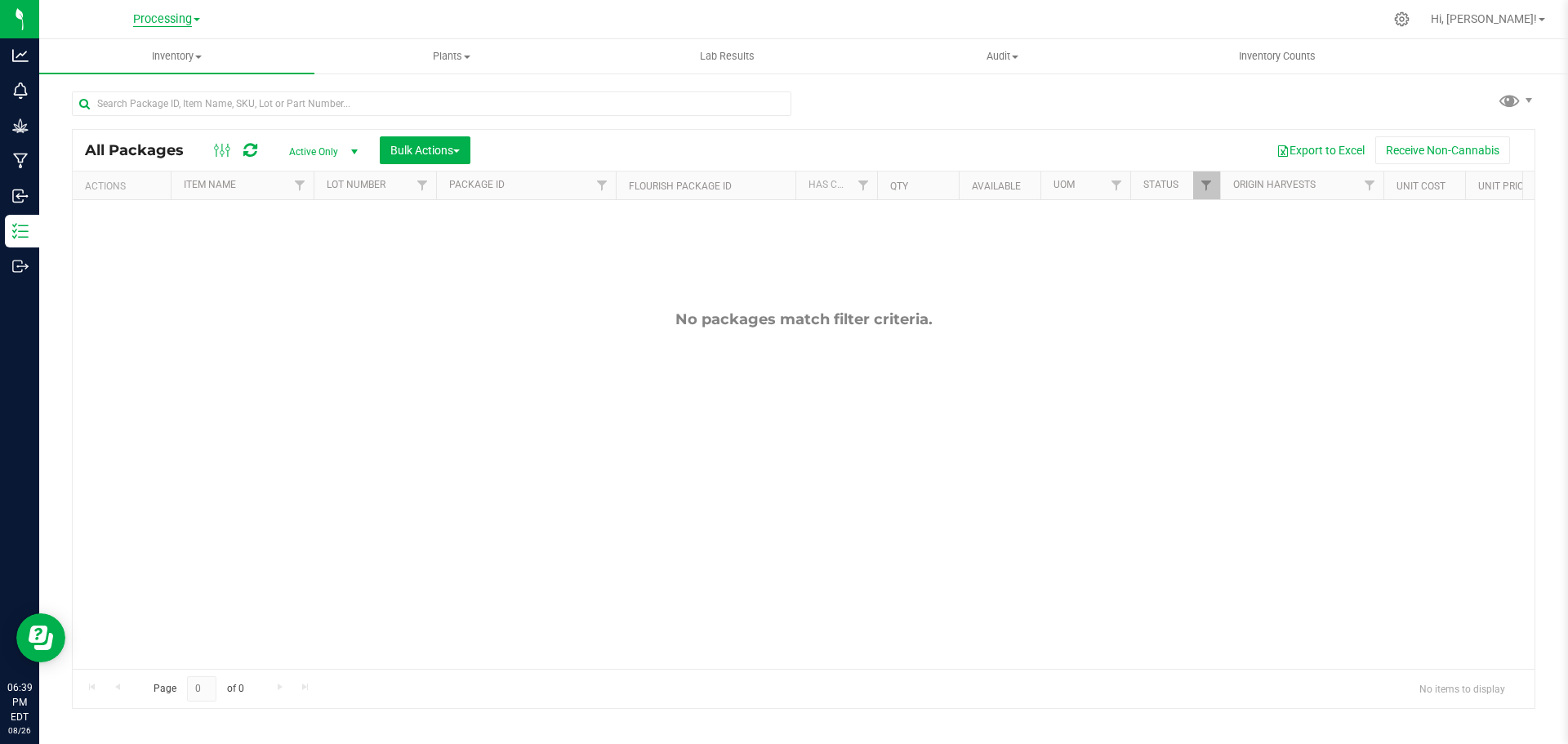
click at [160, 18] on span "Processing" at bounding box center [162, 19] width 59 height 15
click at [143, 127] on link "Processing" at bounding box center [167, 123] width 238 height 22
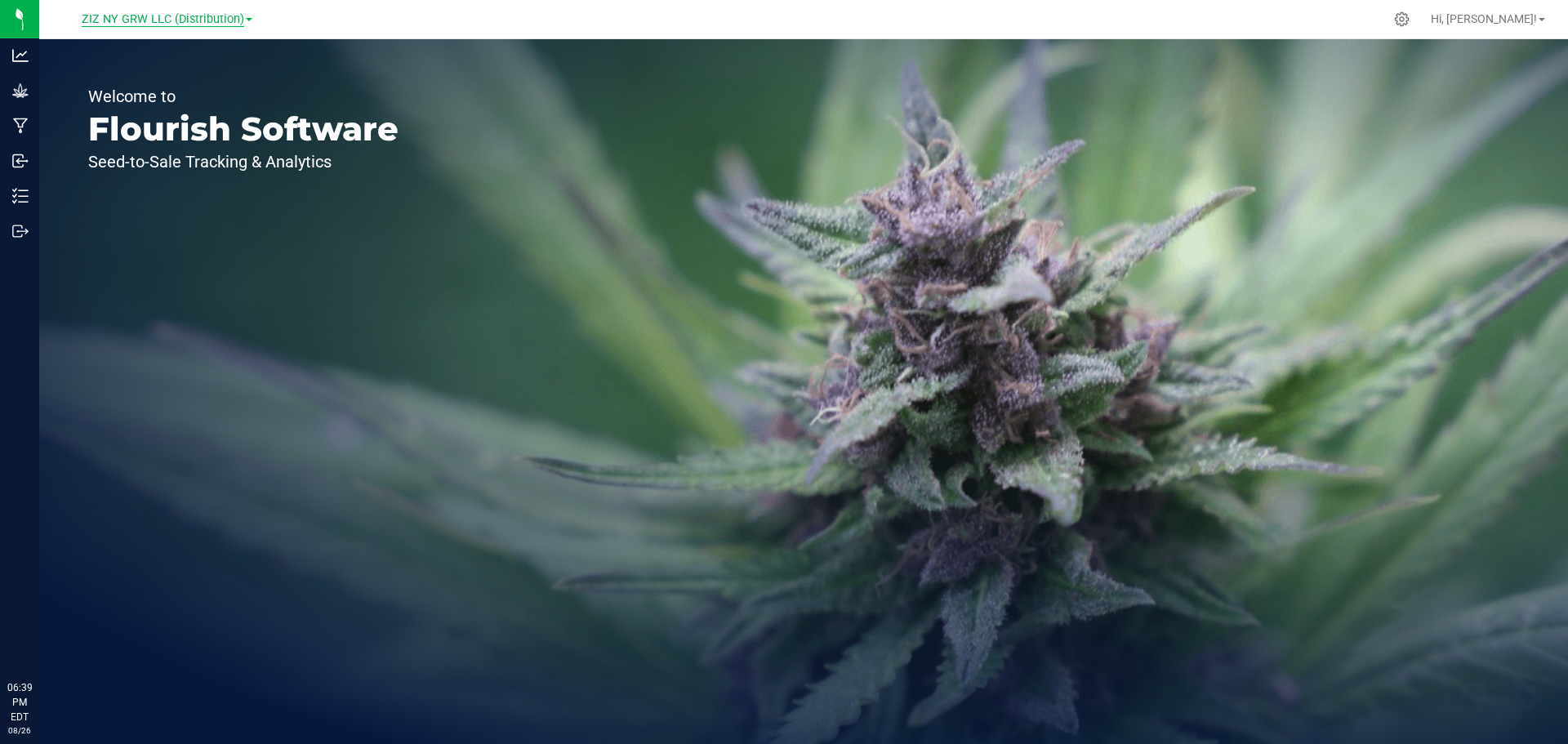
click at [175, 24] on span "ZIZ NY GRW LLC (Distribution)" at bounding box center [163, 19] width 163 height 15
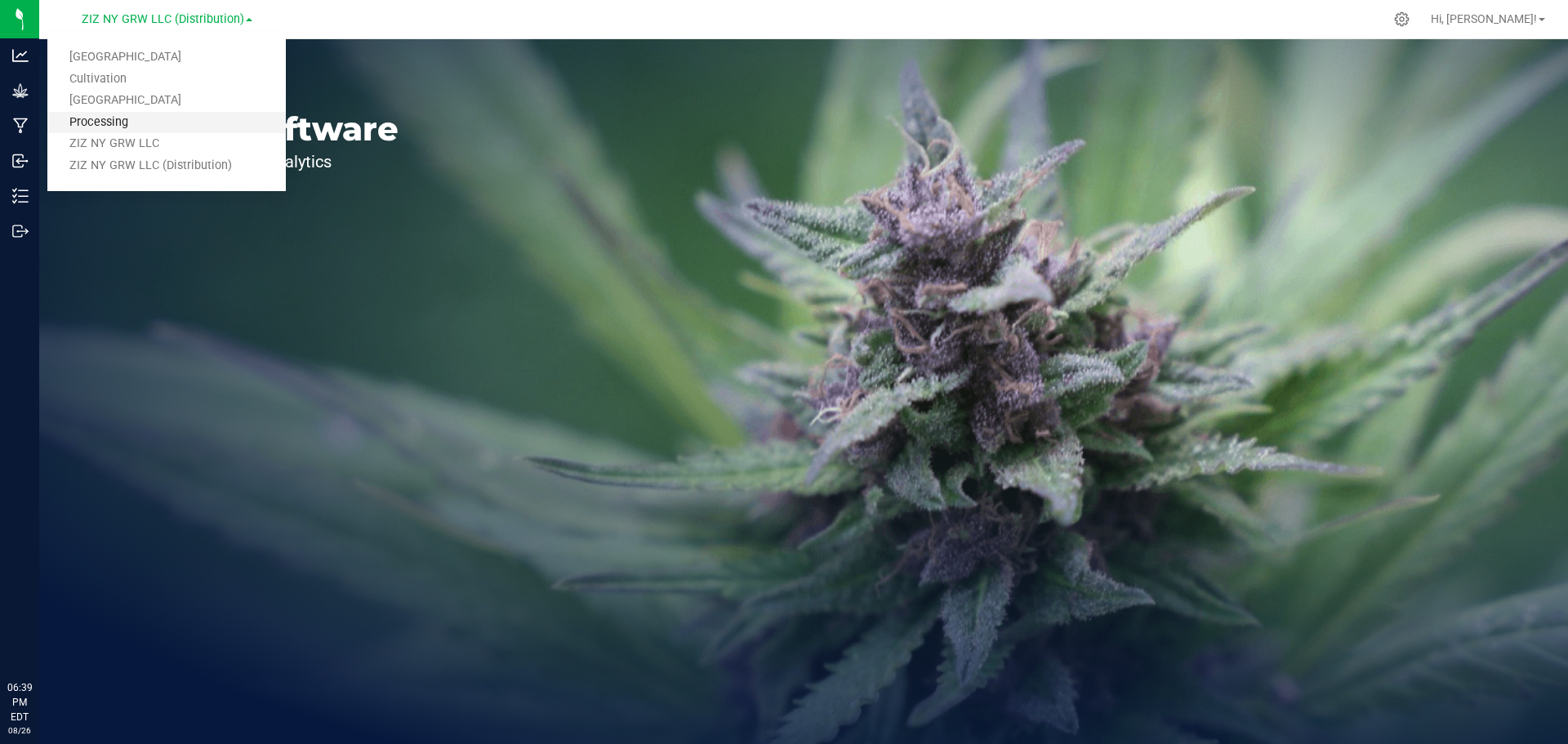
click at [133, 121] on link "Processing" at bounding box center [167, 123] width 238 height 22
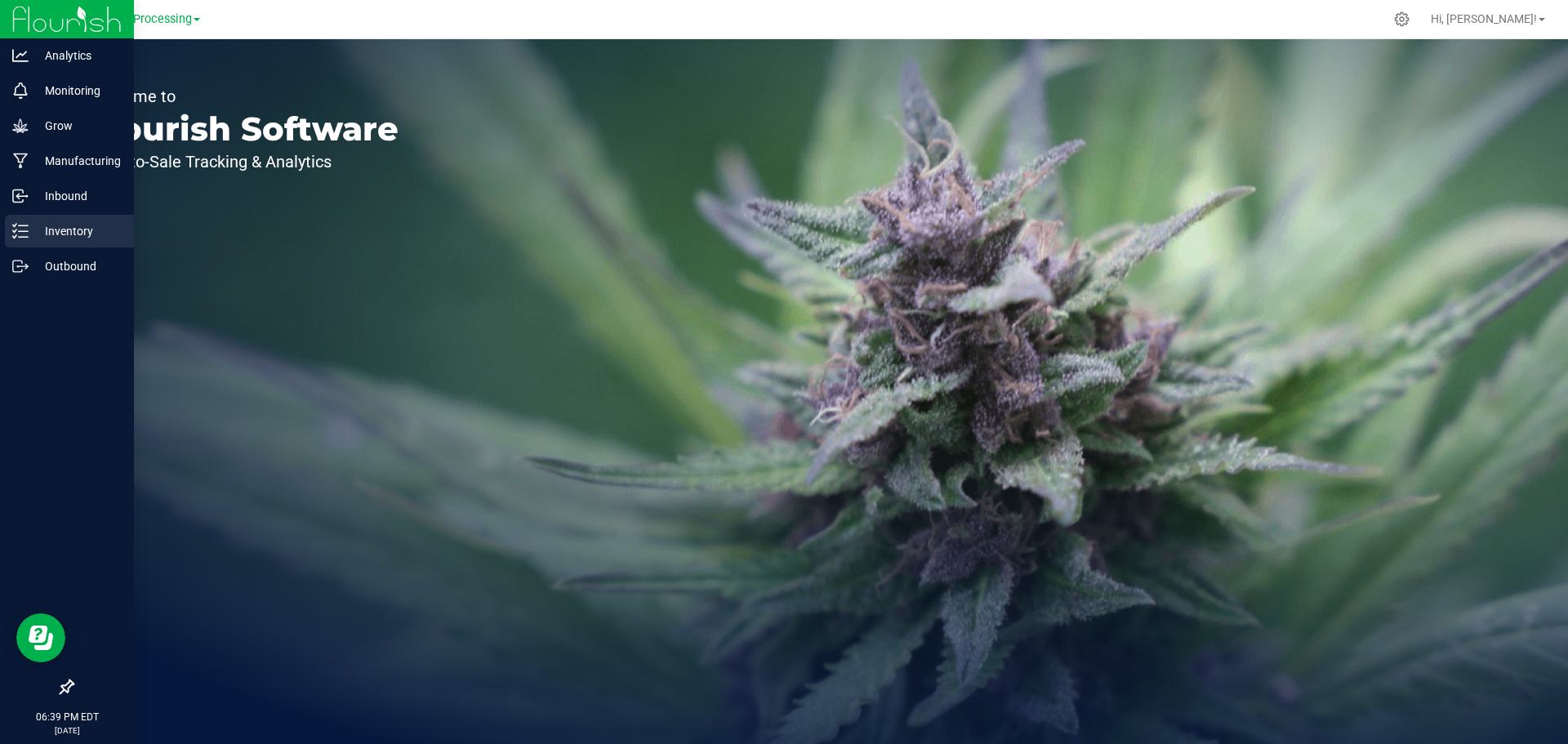
click at [84, 236] on p "Inventory" at bounding box center [77, 231] width 98 height 20
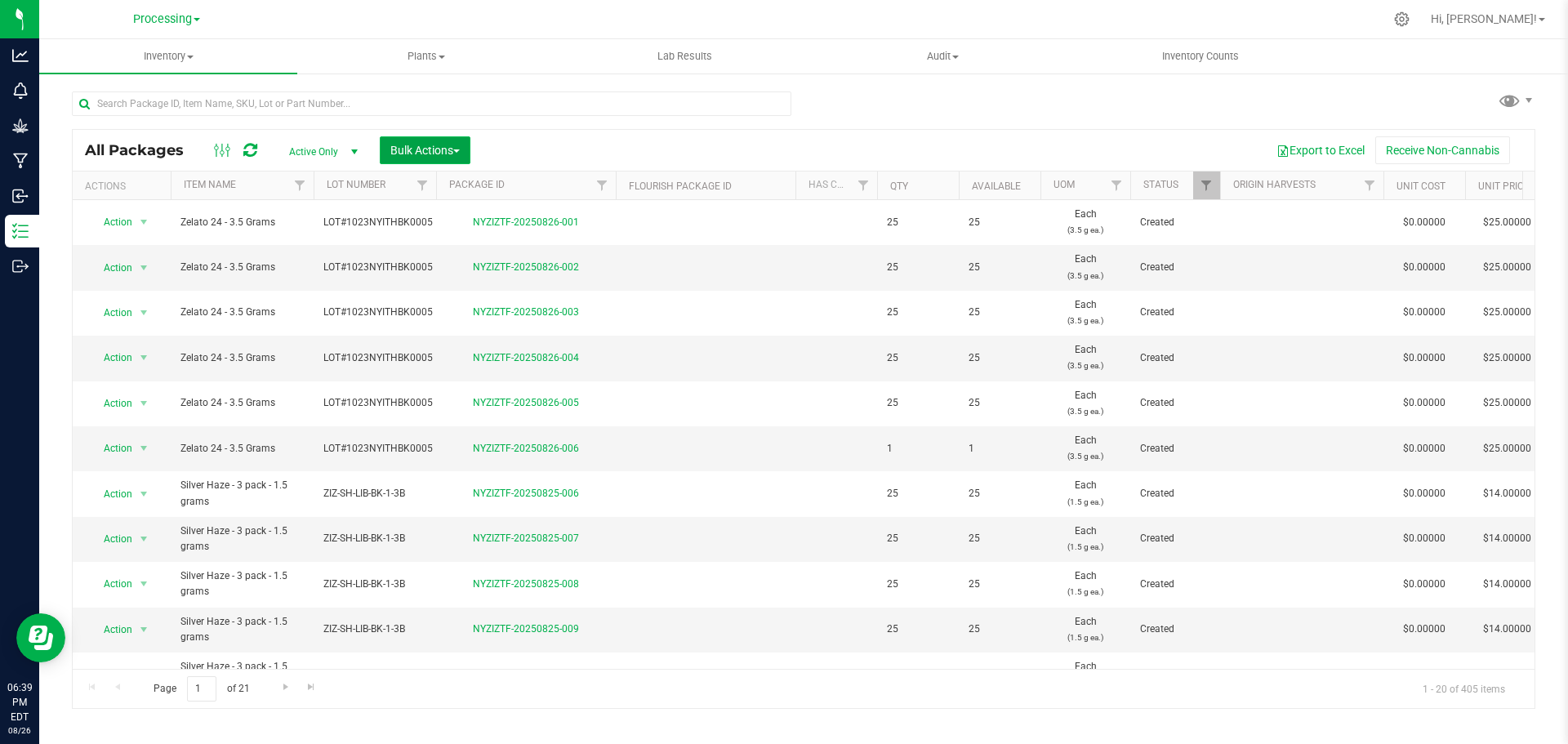
click at [463, 147] on button "Bulk Actions" at bounding box center [425, 150] width 91 height 28
click at [465, 339] on span "Print package labels" at bounding box center [439, 337] width 98 height 13
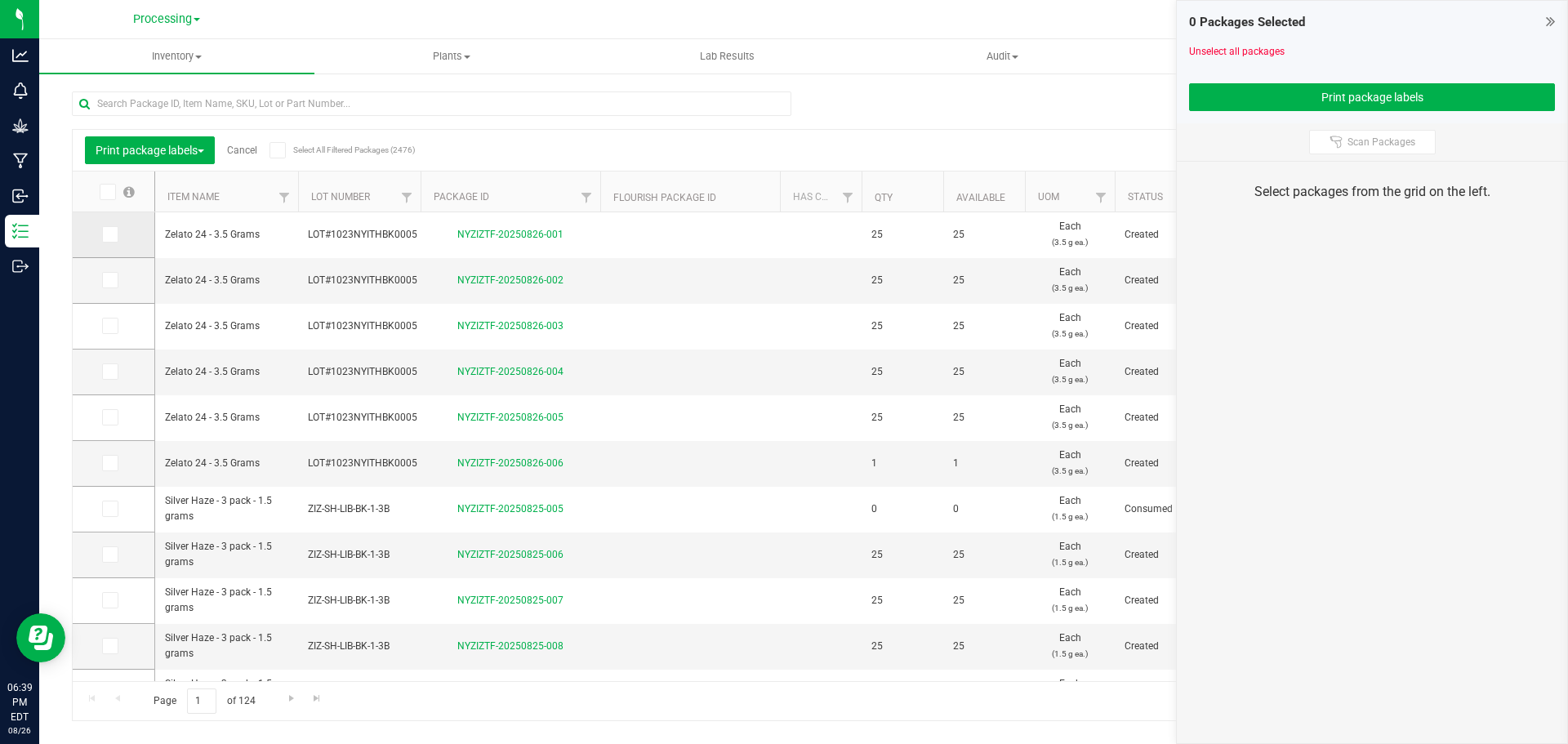
click at [110, 235] on icon at bounding box center [109, 235] width 11 height 0
click at [0, 0] on input "checkbox" at bounding box center [0, 0] width 0 height 0
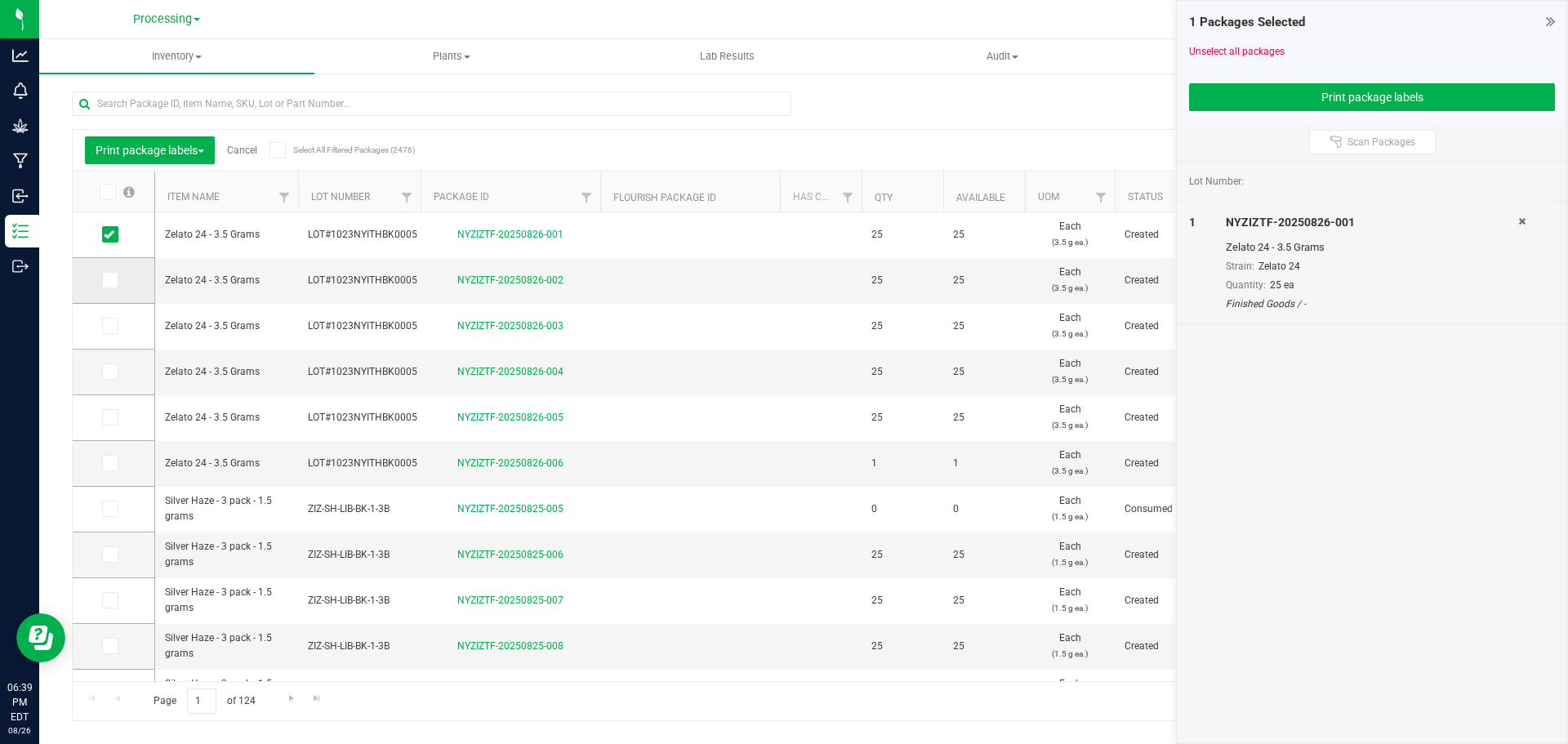
click at [105, 280] on icon at bounding box center [109, 280] width 11 height 0
click at [0, 0] on input "checkbox" at bounding box center [0, 0] width 0 height 0
click at [107, 326] on icon at bounding box center [109, 326] width 11 height 0
click at [0, 0] on input "checkbox" at bounding box center [0, 0] width 0 height 0
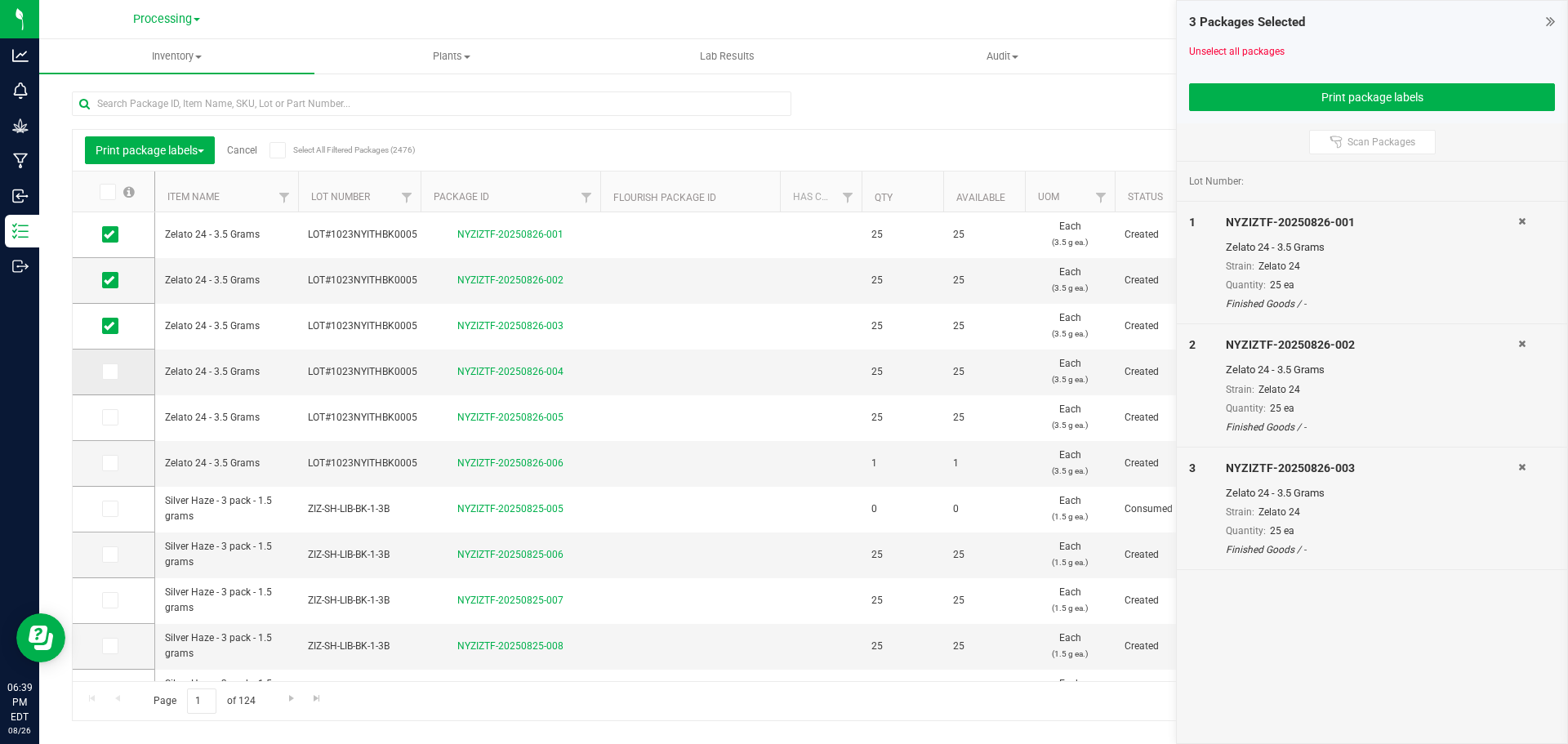
click at [115, 373] on span at bounding box center [110, 371] width 16 height 16
click at [0, 0] on input "checkbox" at bounding box center [0, 0] width 0 height 0
click at [107, 417] on icon at bounding box center [109, 417] width 11 height 0
click at [0, 0] on input "checkbox" at bounding box center [0, 0] width 0 height 0
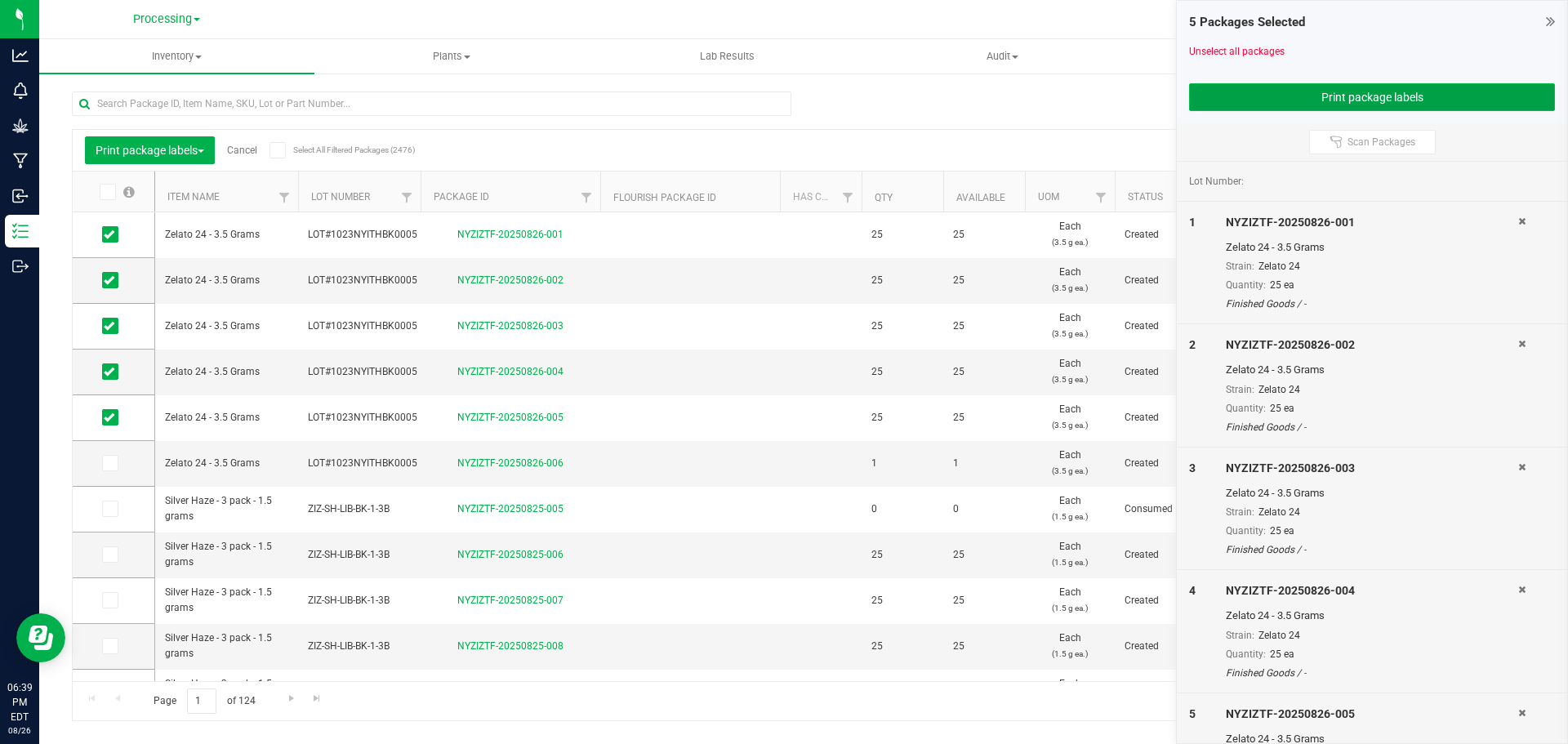
click at [1259, 102] on button "Print package labels" at bounding box center [1372, 97] width 366 height 28
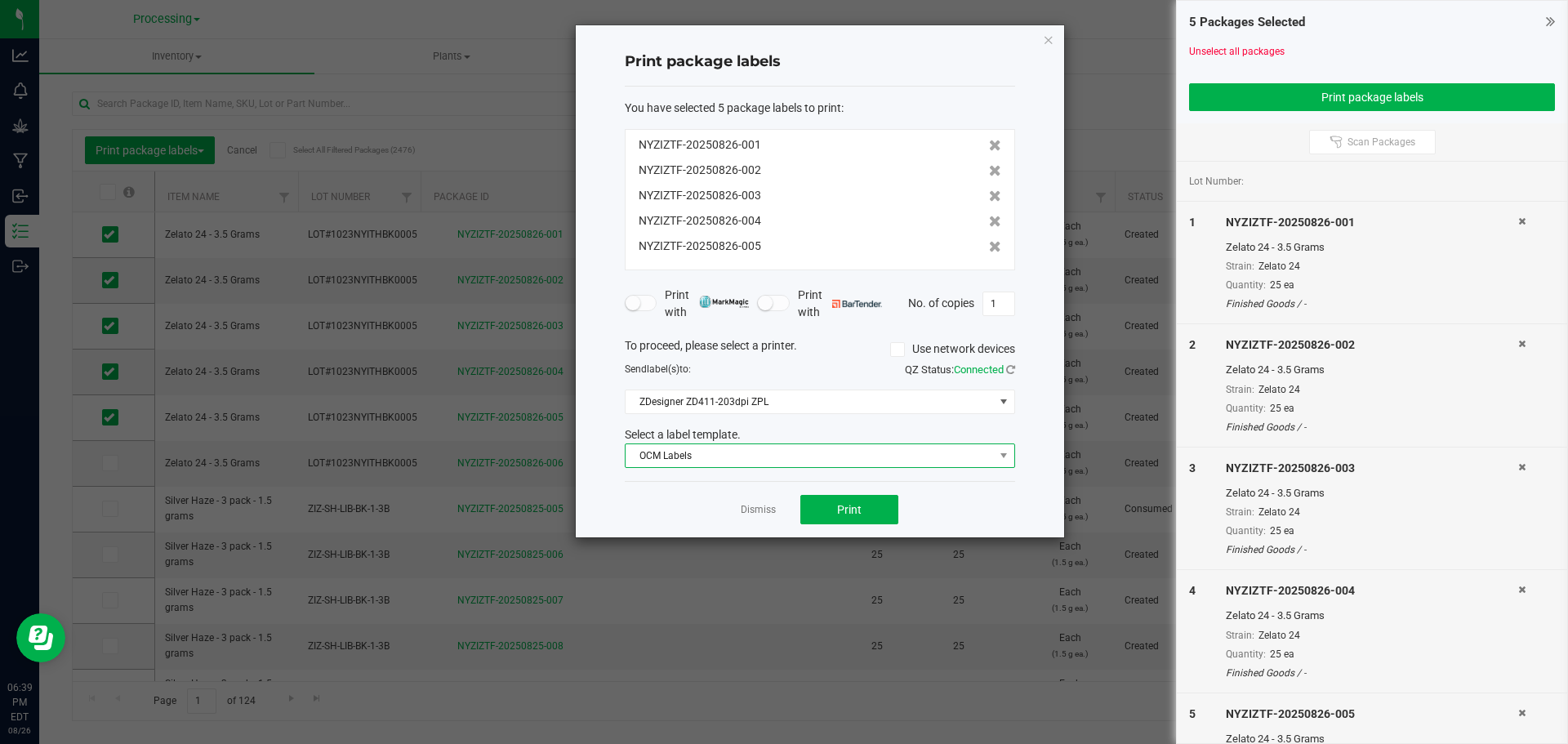
click at [796, 457] on span "OCM Labels" at bounding box center [810, 455] width 369 height 23
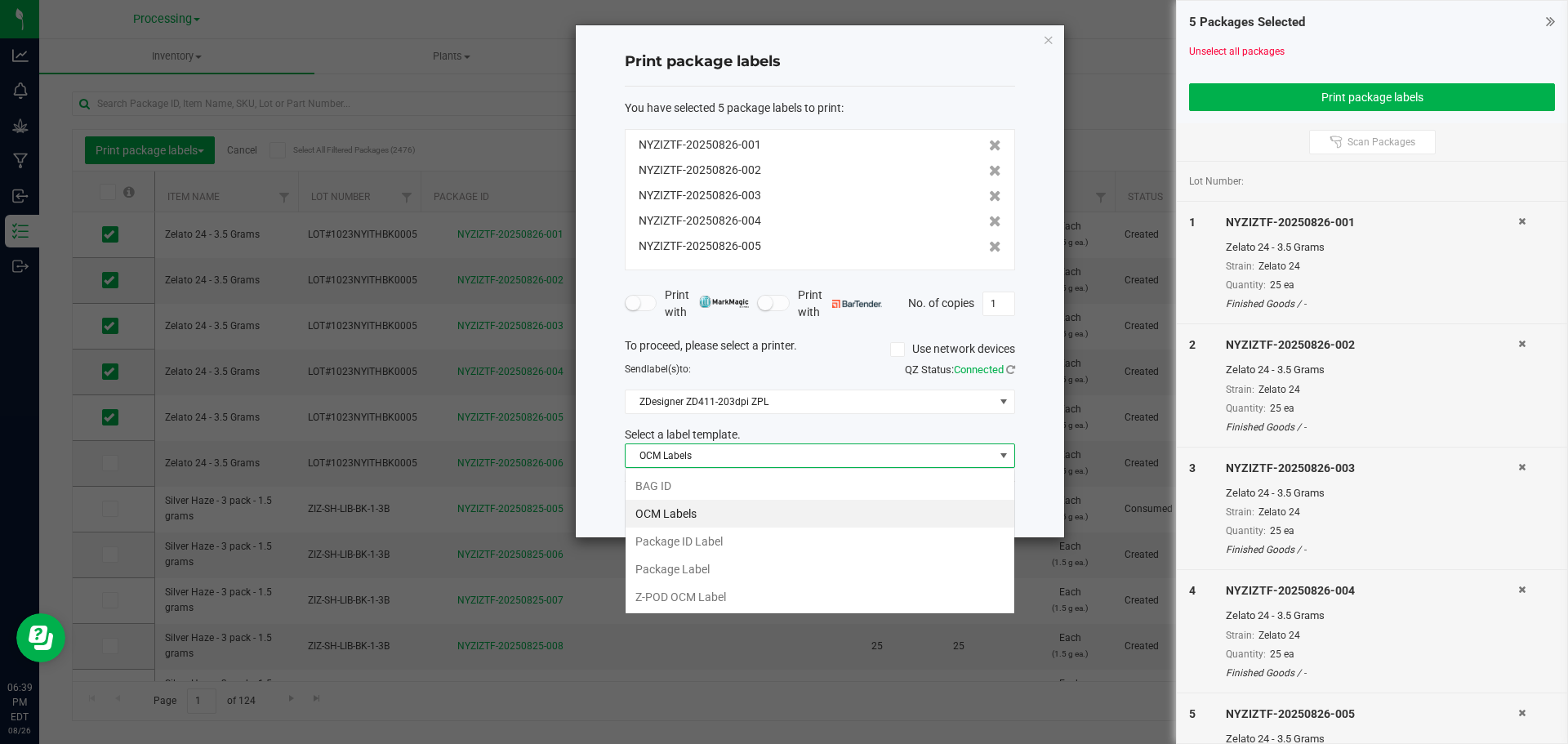
scroll to position [25, 390]
click at [726, 546] on li "Package ID Label" at bounding box center [820, 541] width 389 height 28
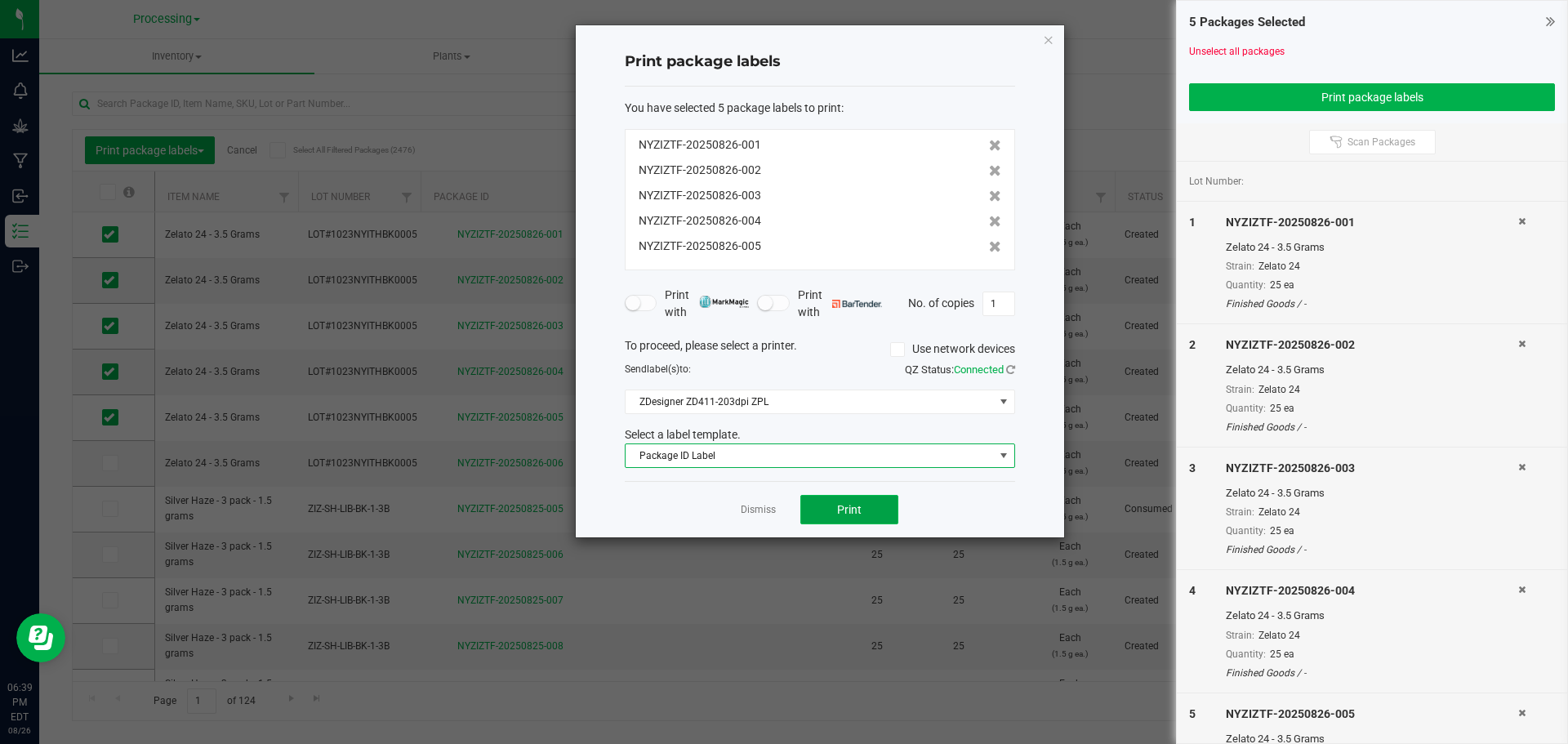
click at [815, 514] on button "Print" at bounding box center [850, 509] width 98 height 29
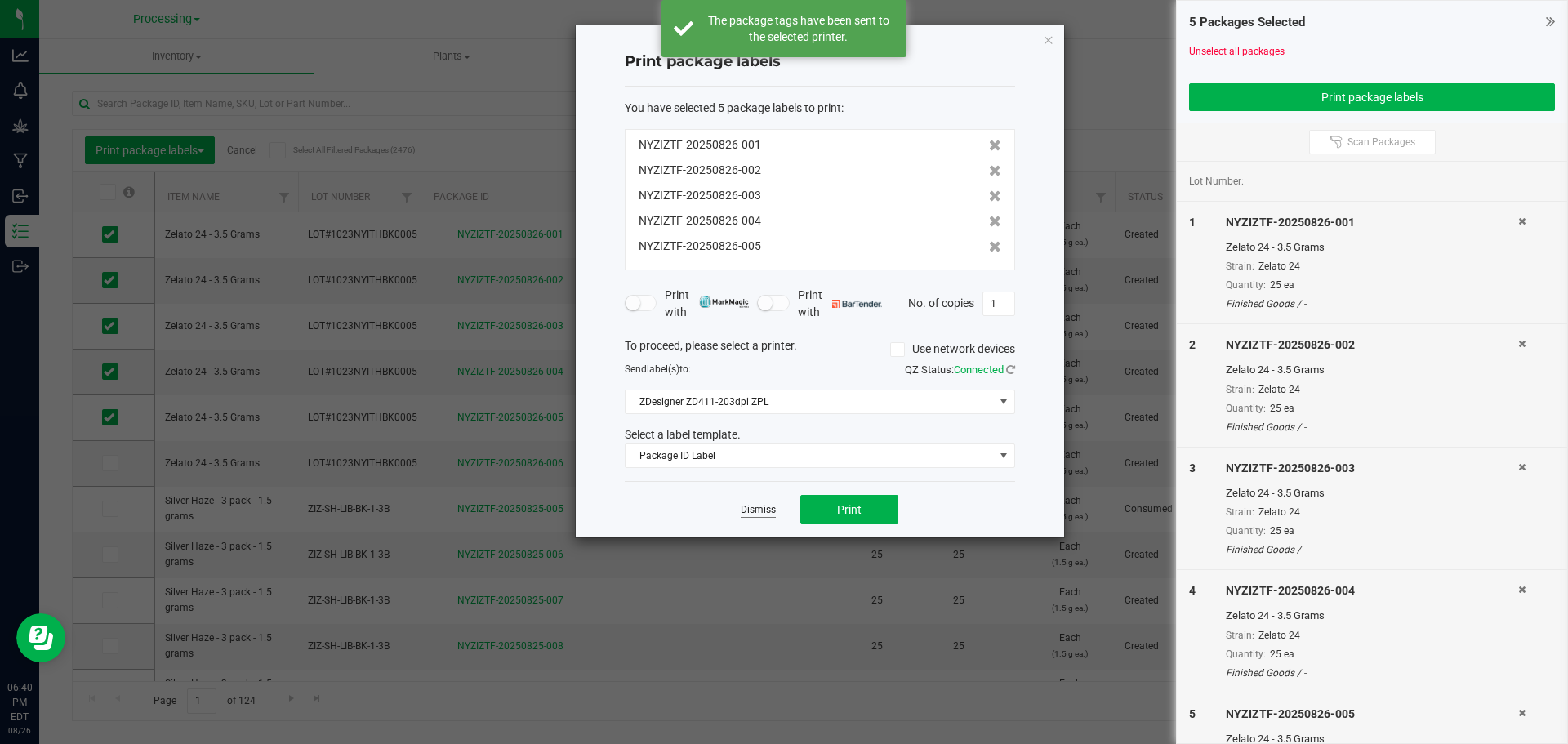
click at [772, 510] on link "Dismiss" at bounding box center [758, 509] width 35 height 14
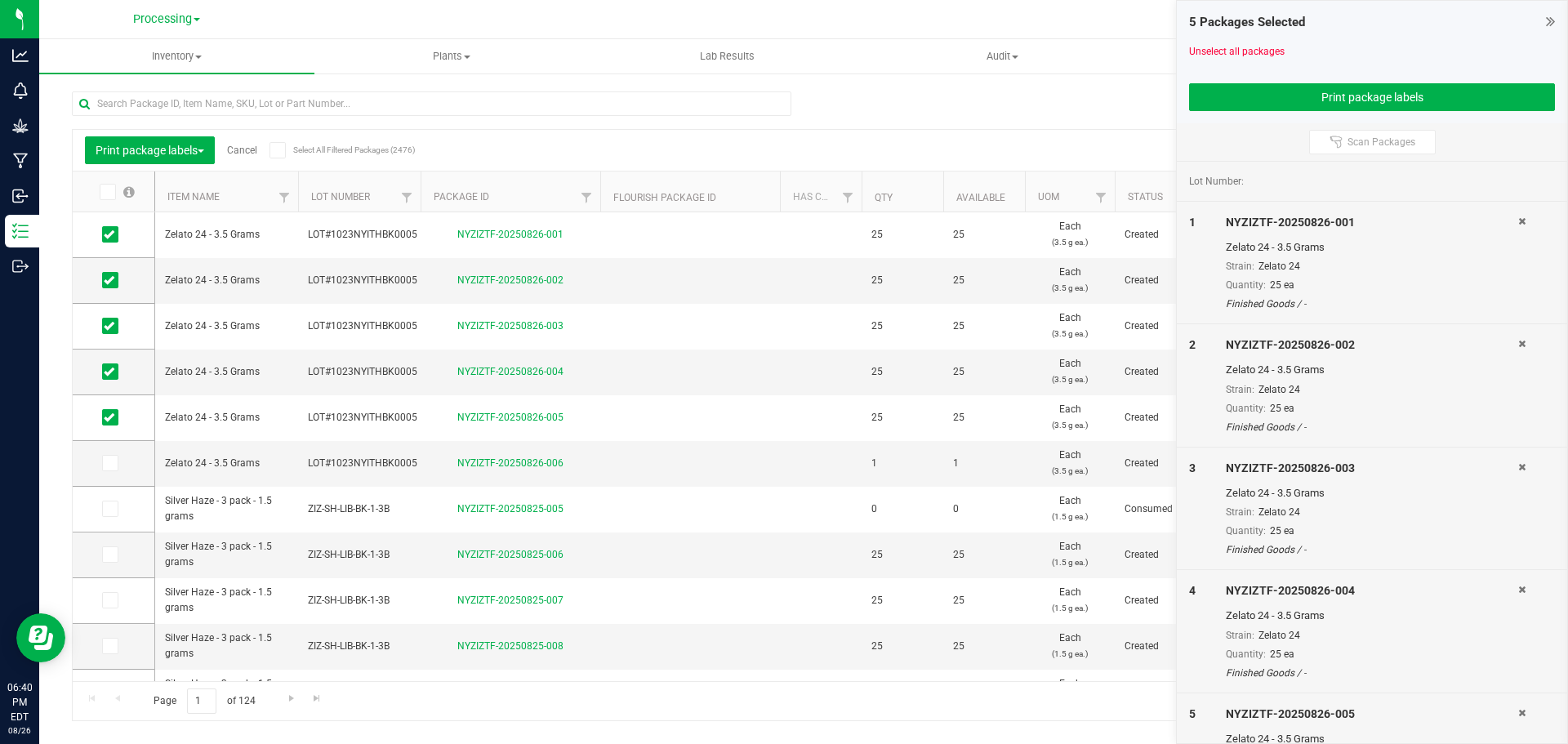
click at [256, 151] on link "Cancel" at bounding box center [242, 150] width 30 height 12
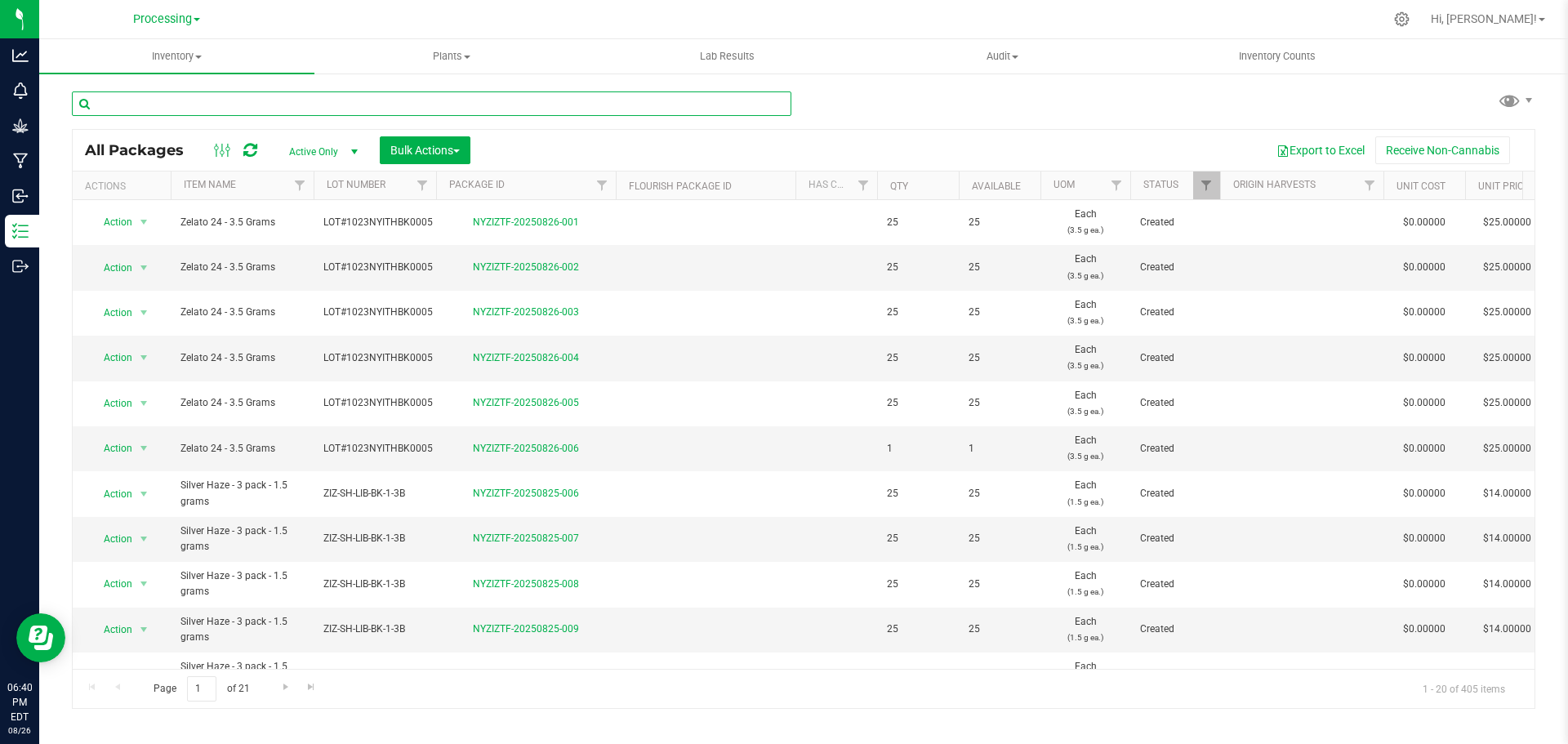
click at [329, 107] on input "text" at bounding box center [431, 104] width 720 height 25
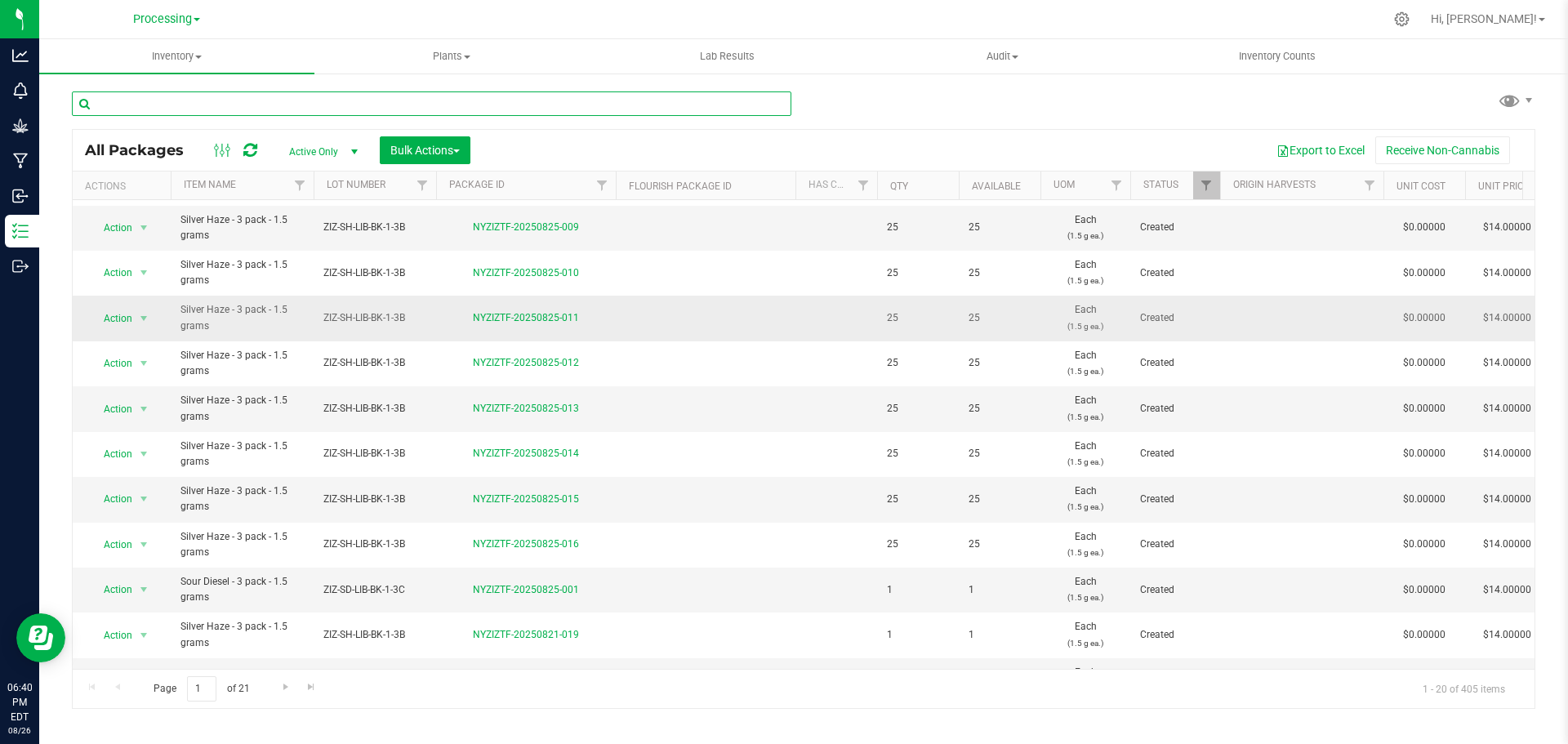
scroll to position [447, 0]
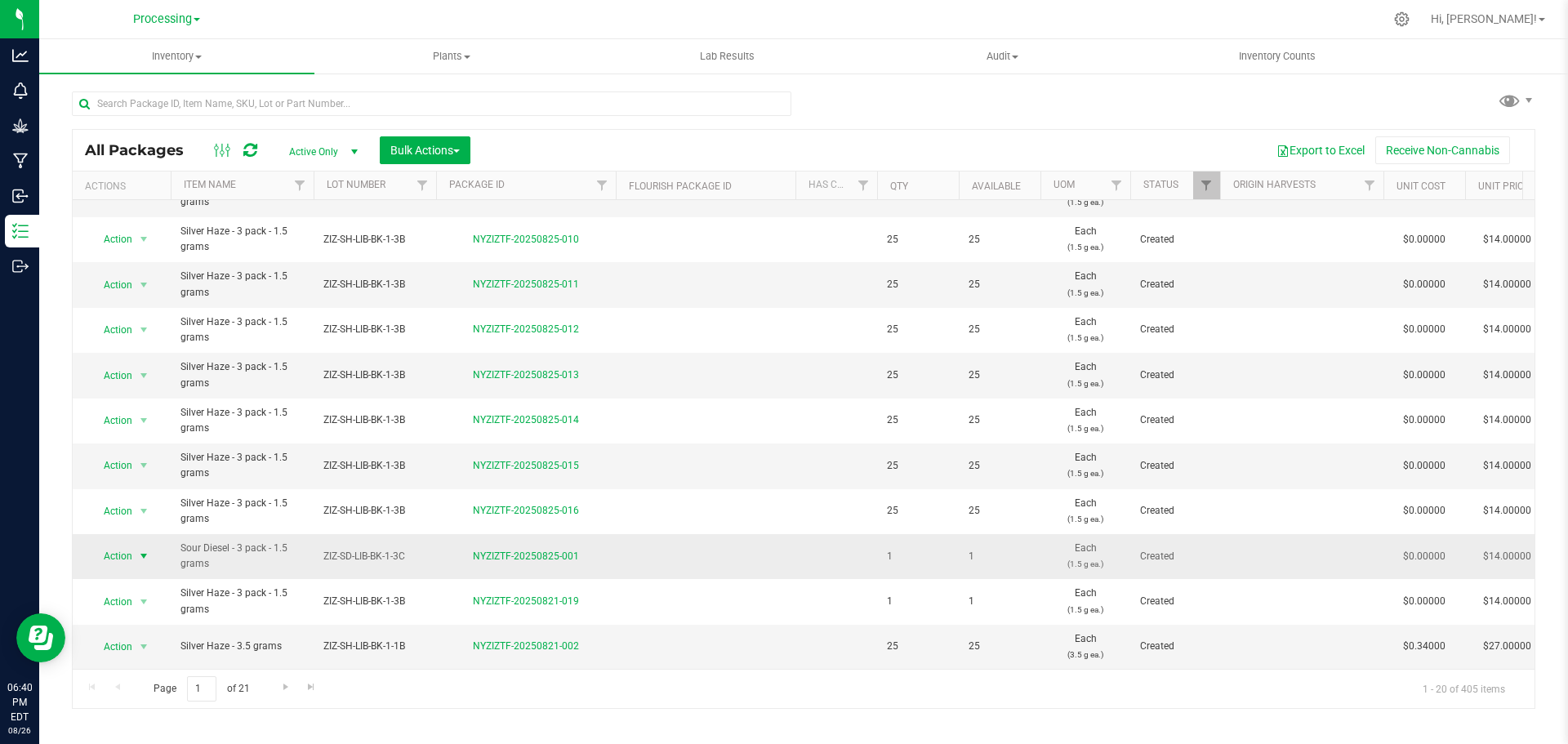
click at [121, 546] on span "Action" at bounding box center [111, 556] width 44 height 23
click at [139, 302] on li "Create package" at bounding box center [141, 297] width 103 height 25
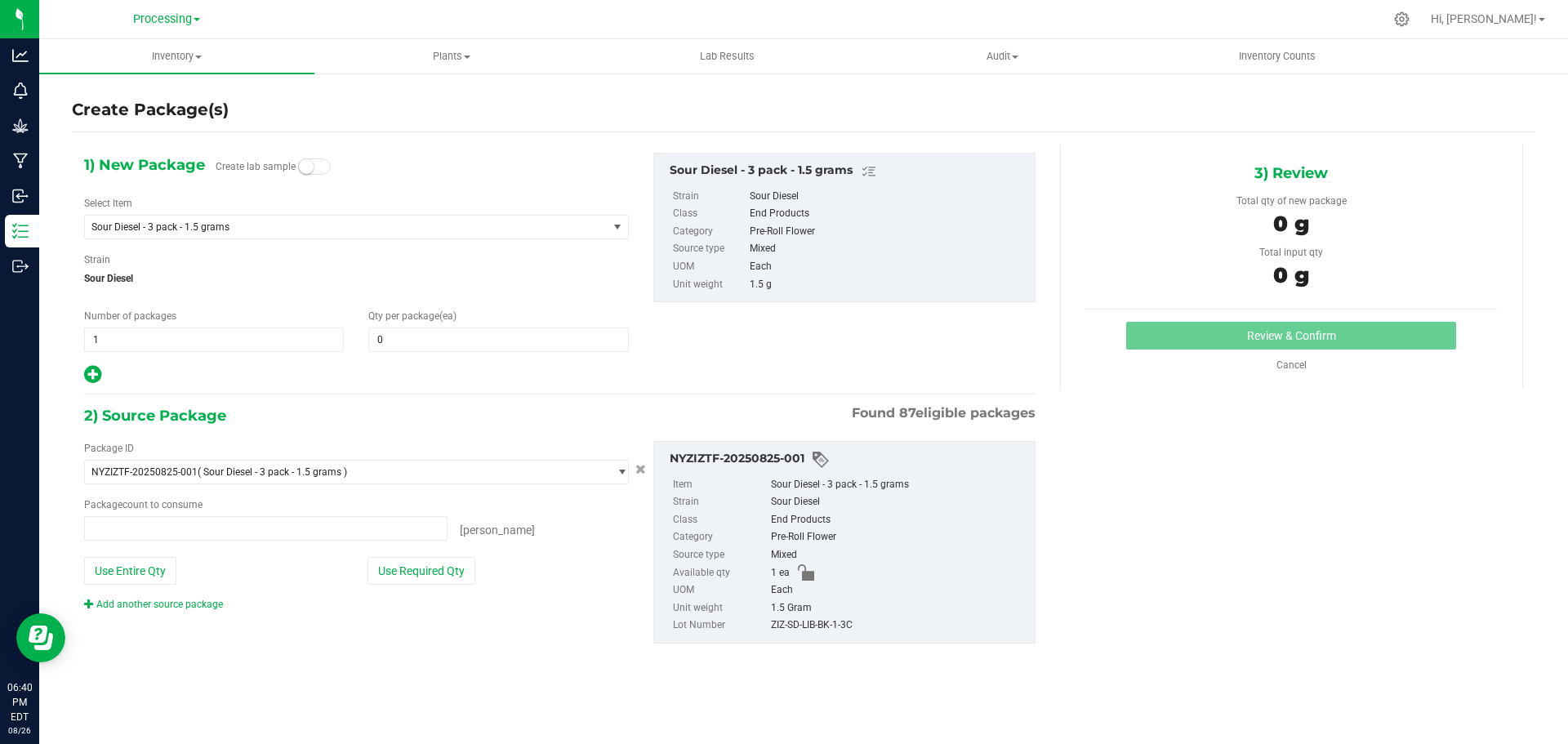
type input "0 ea"
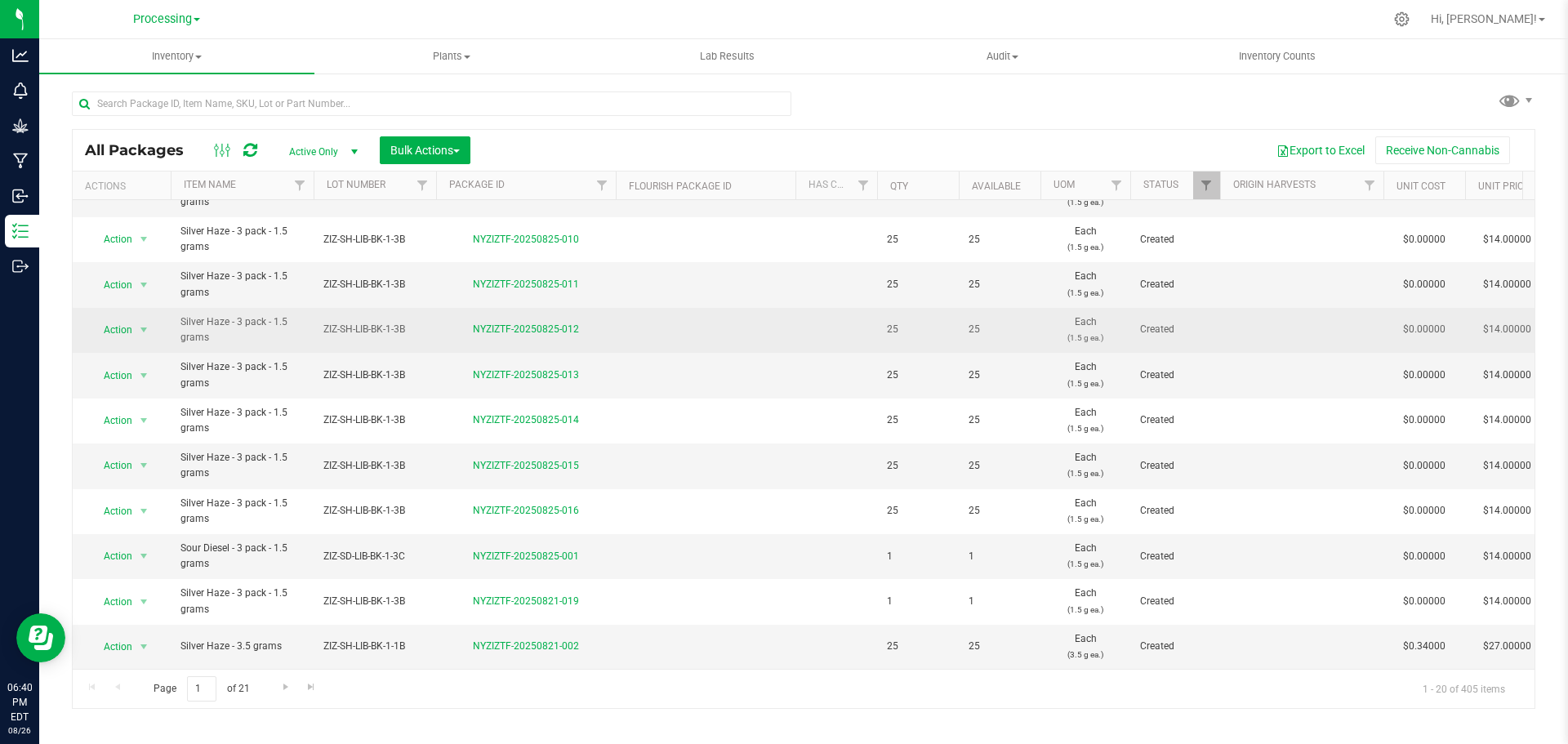
scroll to position [447, 0]
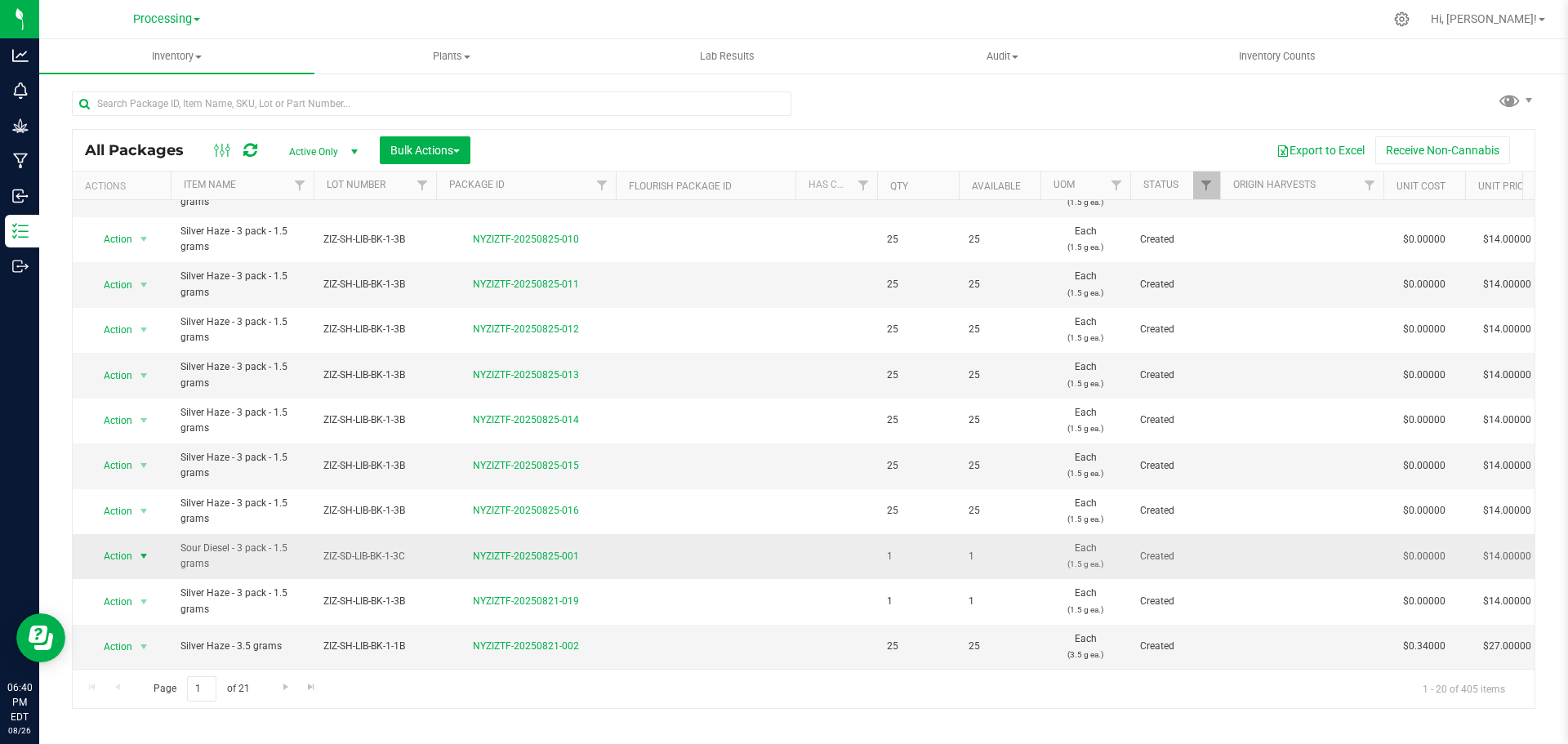
click at [111, 545] on span "Action" at bounding box center [111, 556] width 44 height 23
click at [139, 271] on li "Adjust qty" at bounding box center [141, 274] width 103 height 25
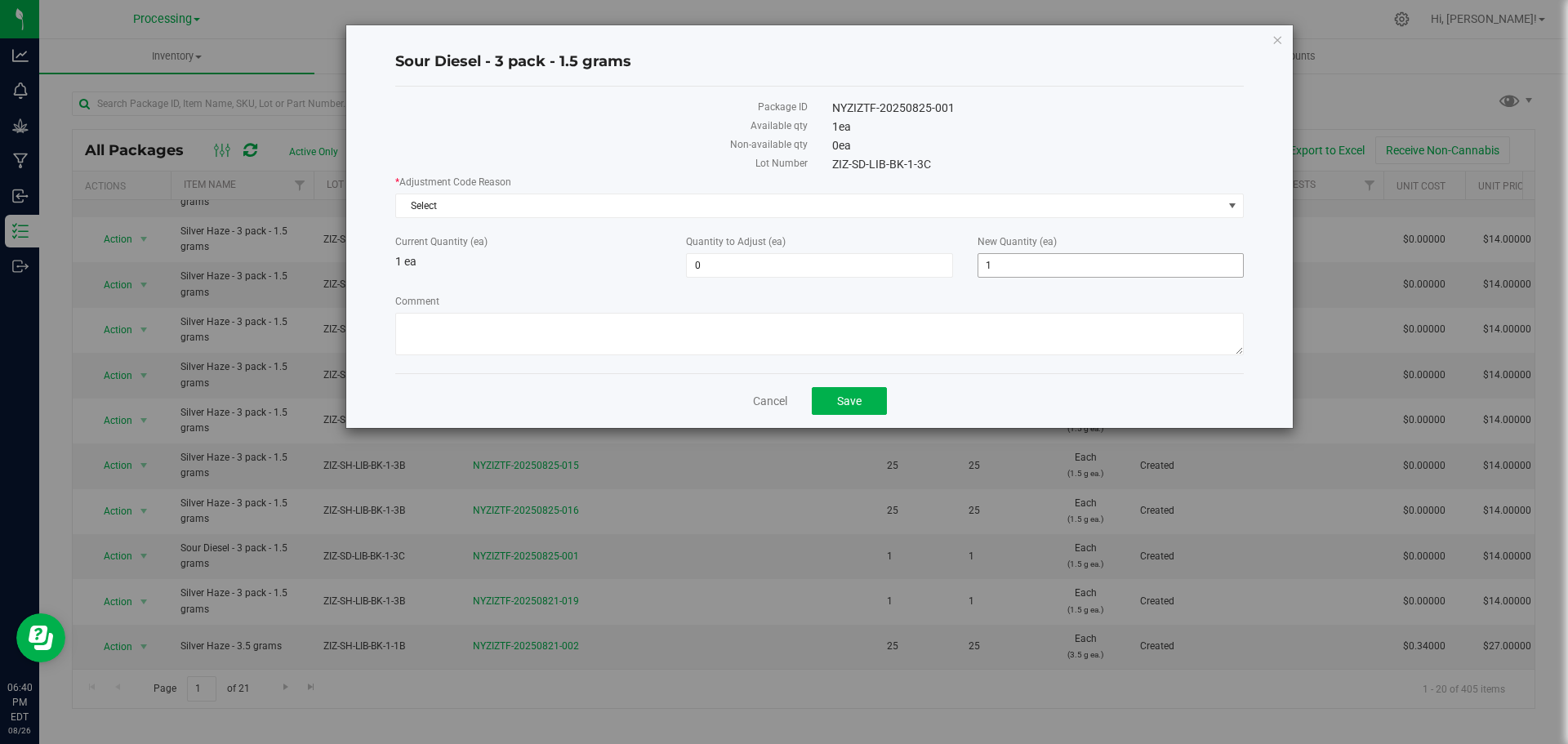
click at [1035, 256] on span "1 1" at bounding box center [1110, 265] width 267 height 25
type input "1"
type input "250"
click at [954, 289] on div "* Adjustment Code Reason Select Select API Adjustment Error API Conversion Erro…" at bounding box center [819, 267] width 849 height 186
type input "249"
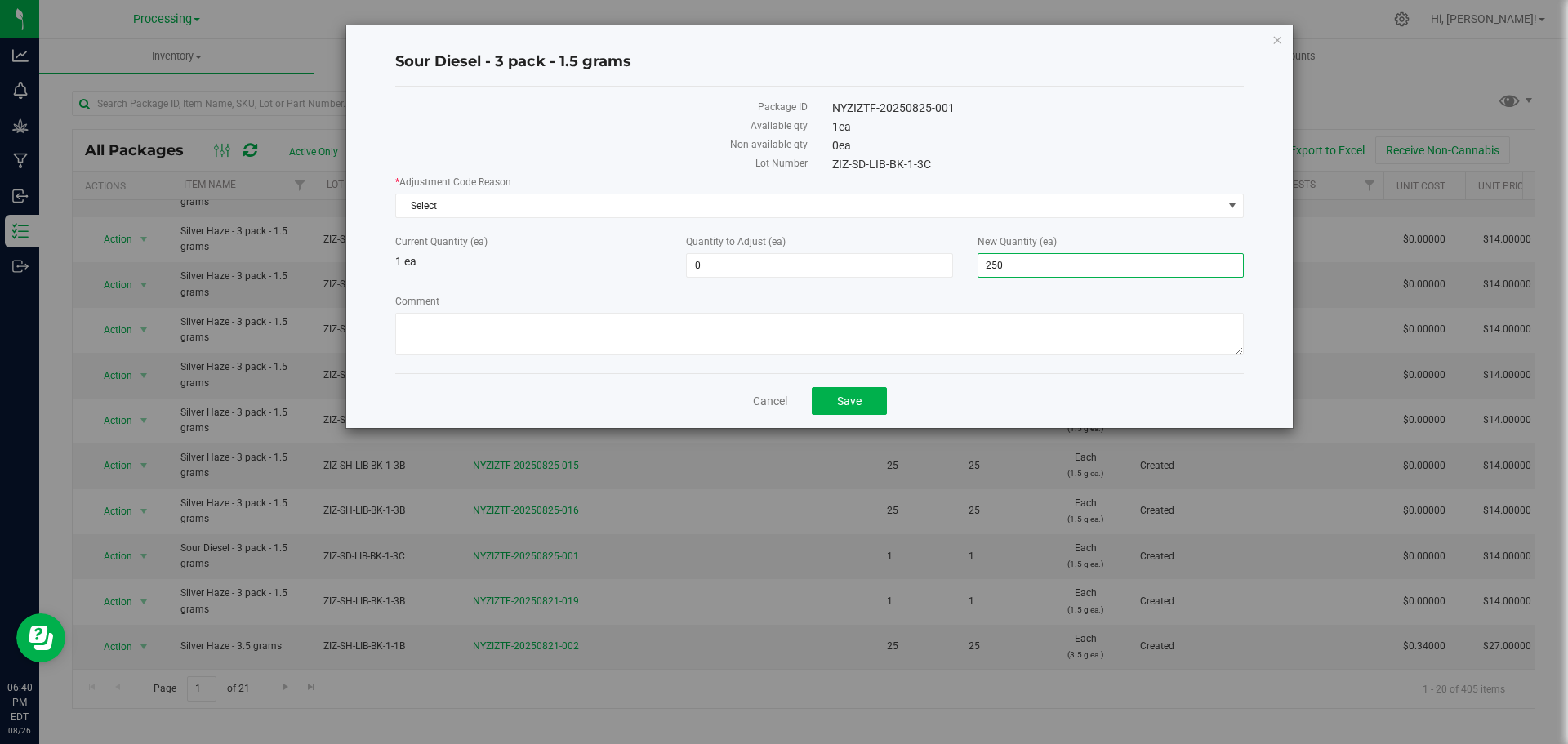
type input "250"
click at [1078, 256] on span "250 250" at bounding box center [1110, 265] width 267 height 25
type input "251"
click at [864, 412] on button "Save" at bounding box center [849, 400] width 76 height 28
type input "250"
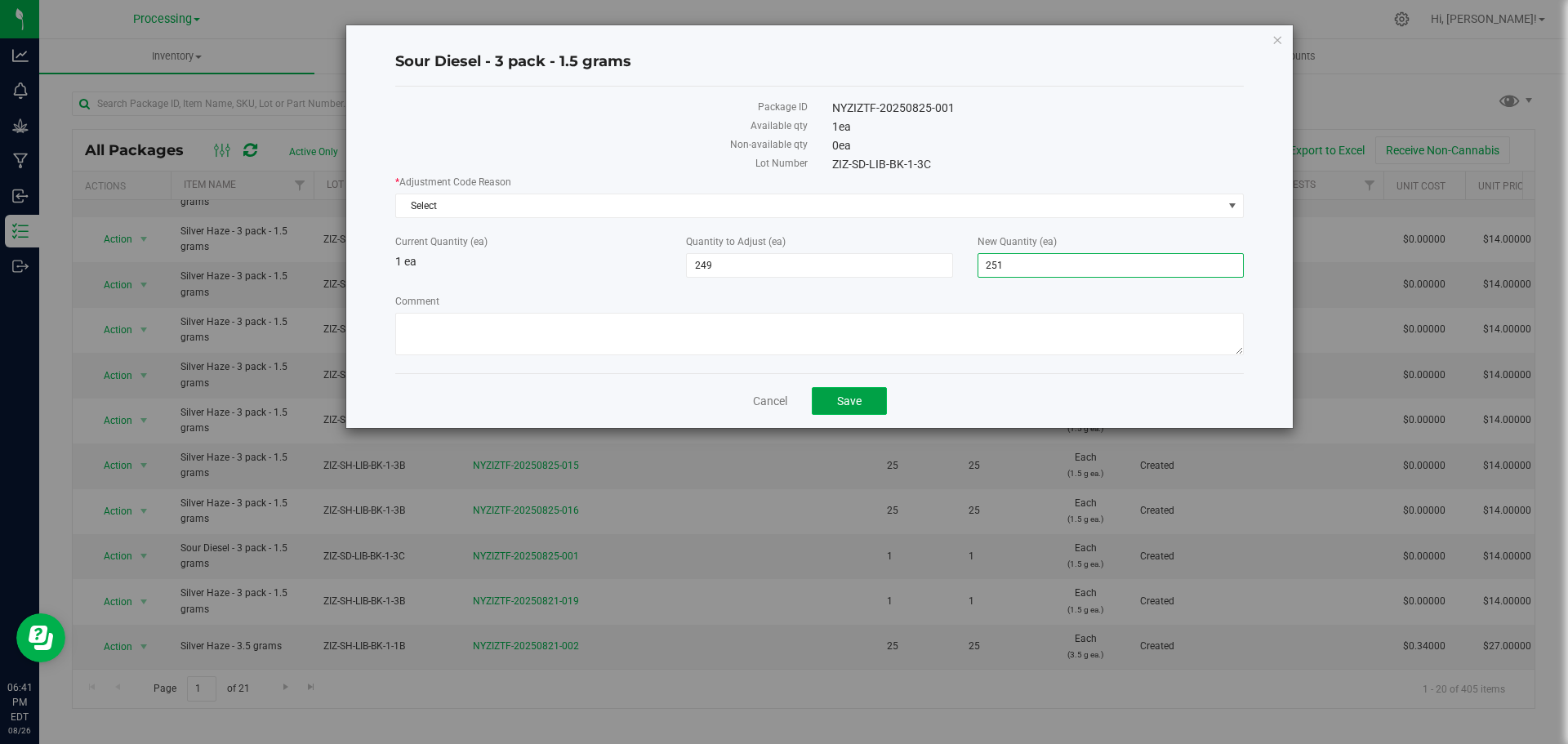
type input "251"
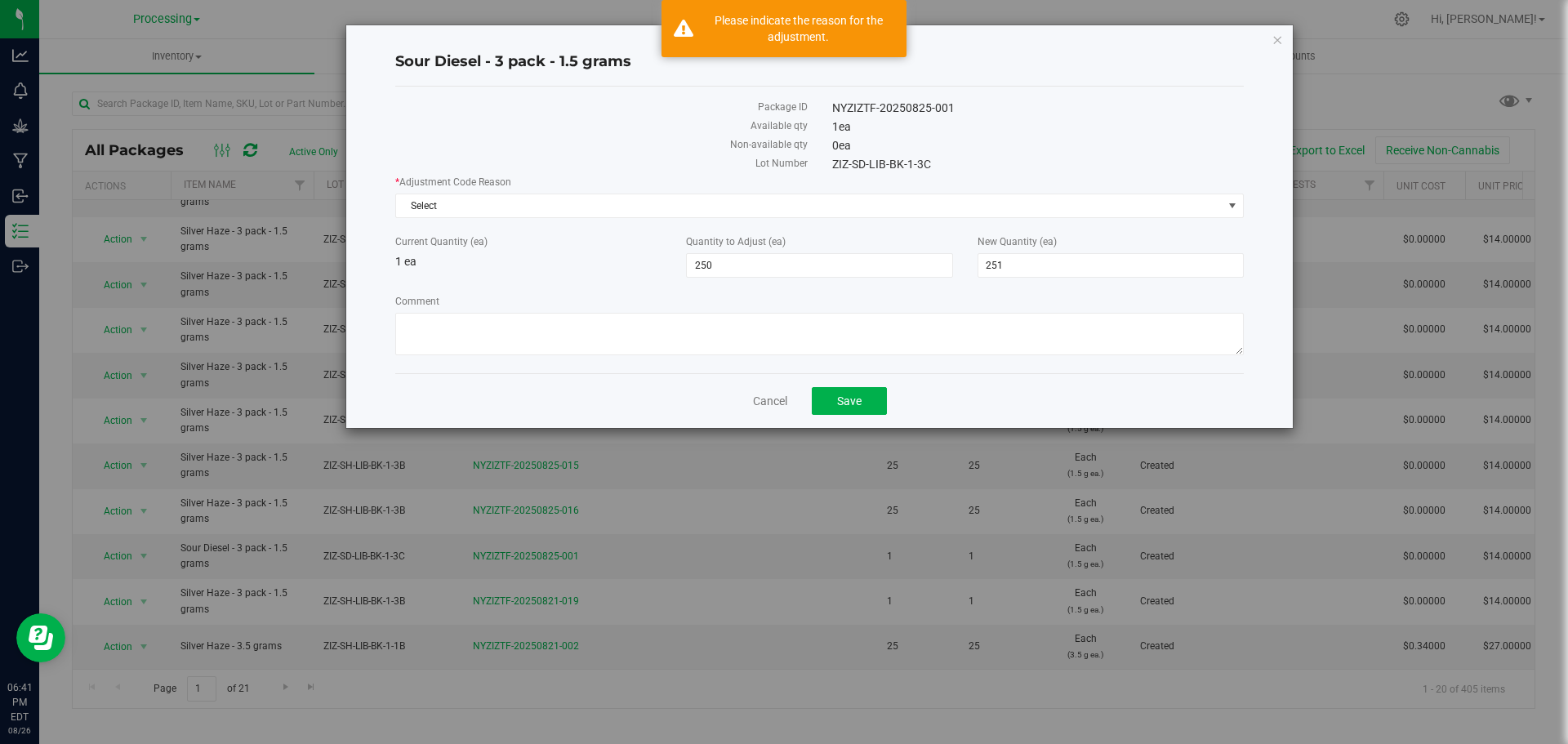
drag, startPoint x: 642, startPoint y: 206, endPoint x: 429, endPoint y: 488, distance: 353.4
click at [641, 206] on span "Select" at bounding box center [809, 206] width 826 height 23
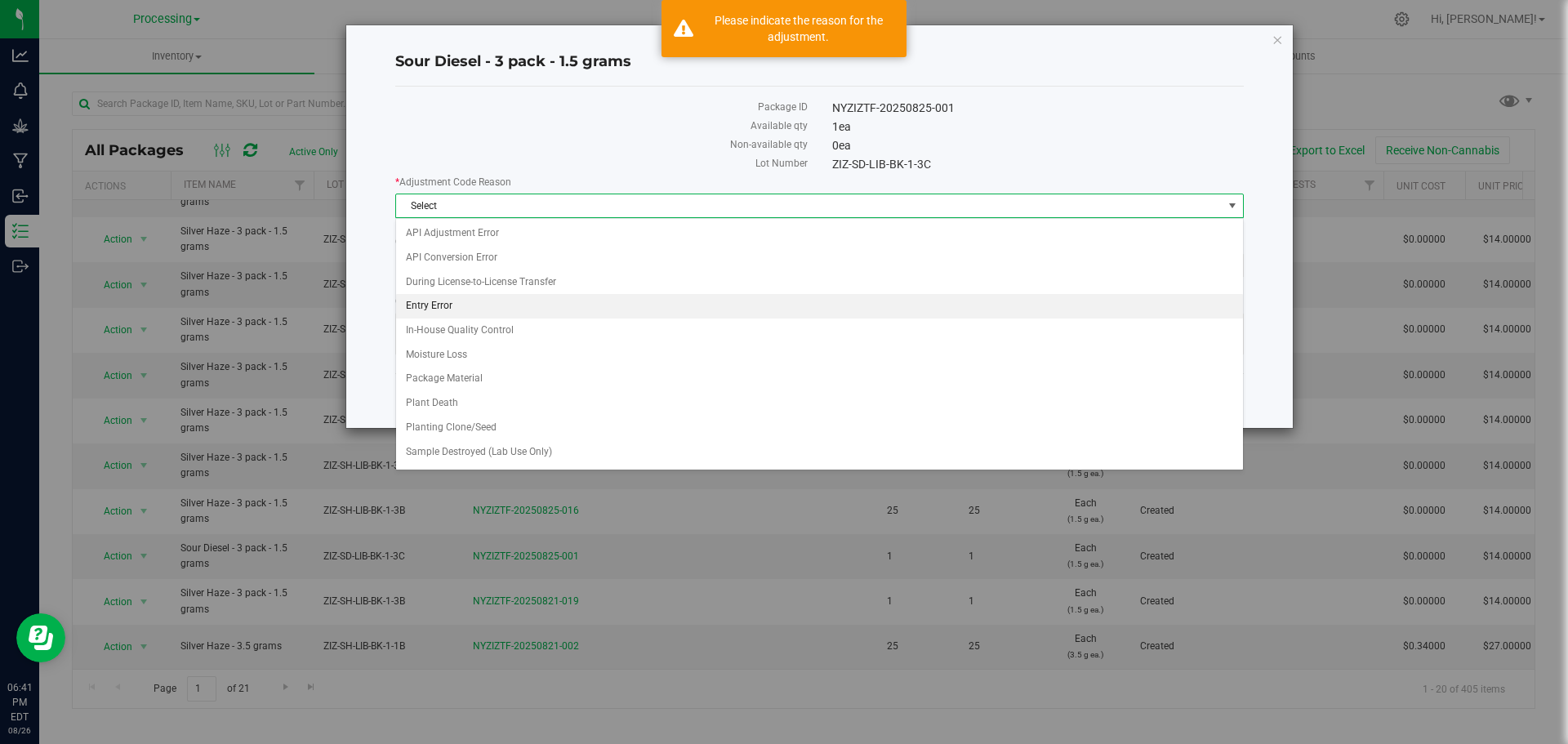
click at [622, 311] on li "Entry Error" at bounding box center [819, 306] width 847 height 25
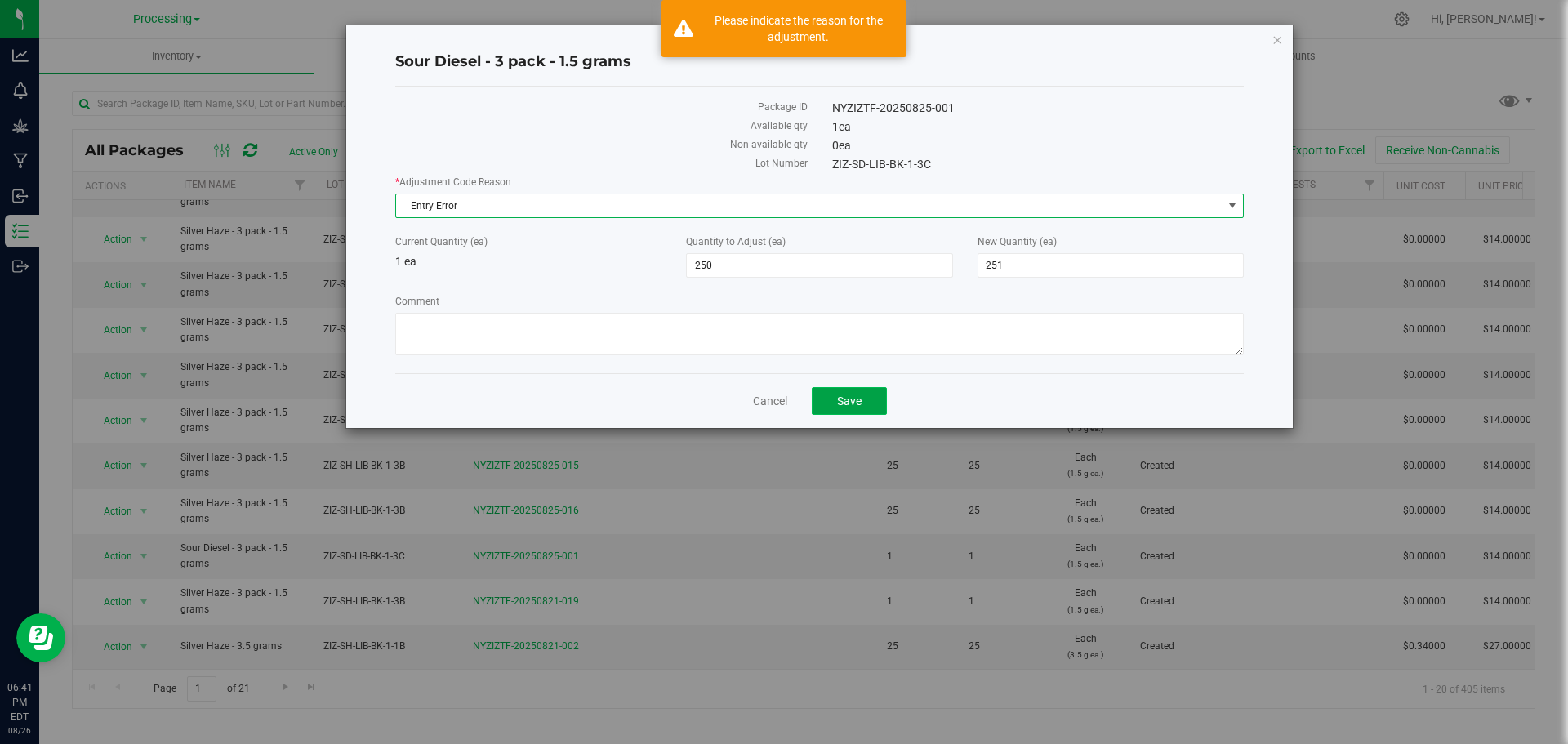
click at [862, 407] on button "Save" at bounding box center [849, 400] width 76 height 28
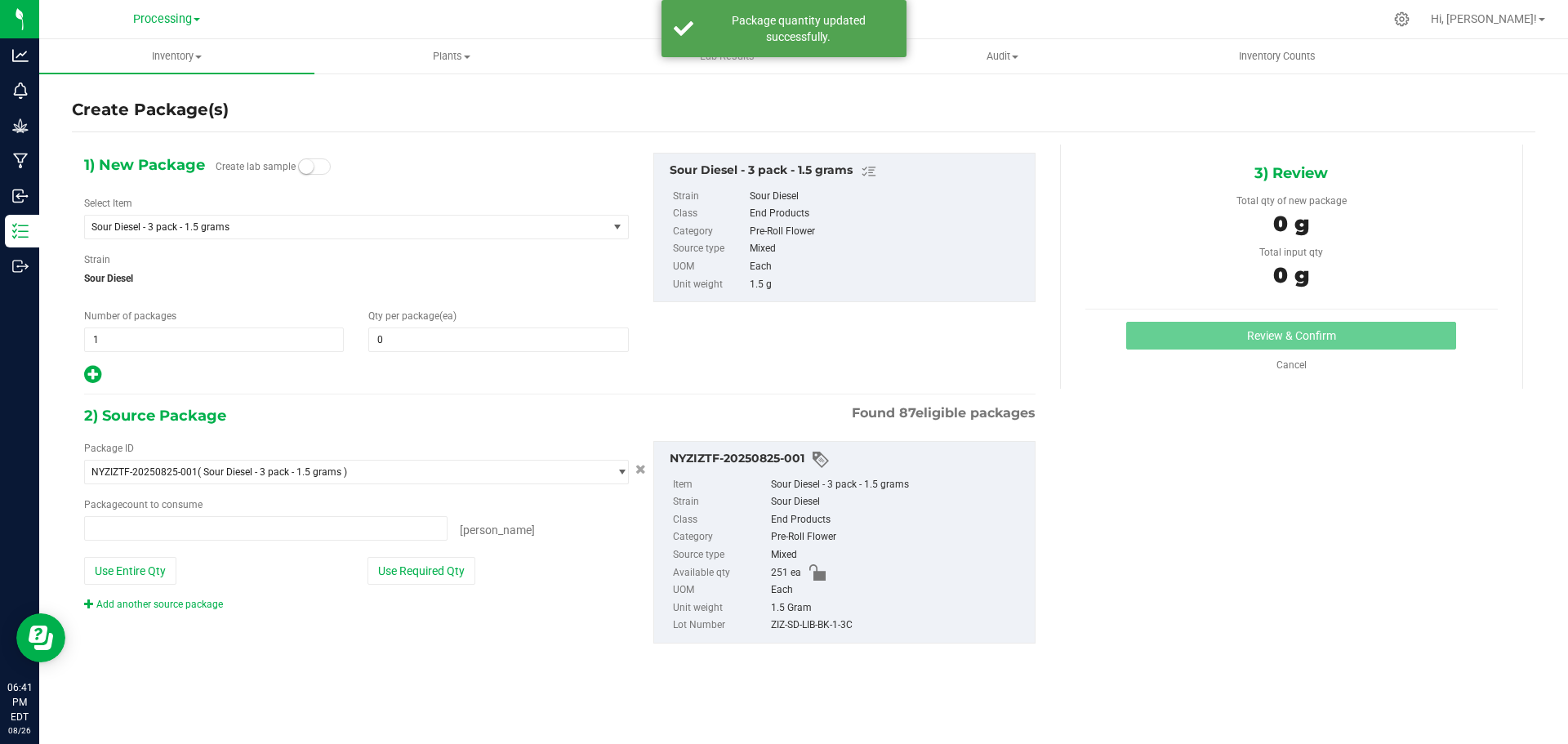
type input "0 ea"
click at [442, 332] on span "0 0" at bounding box center [498, 339] width 259 height 25
type input "1"
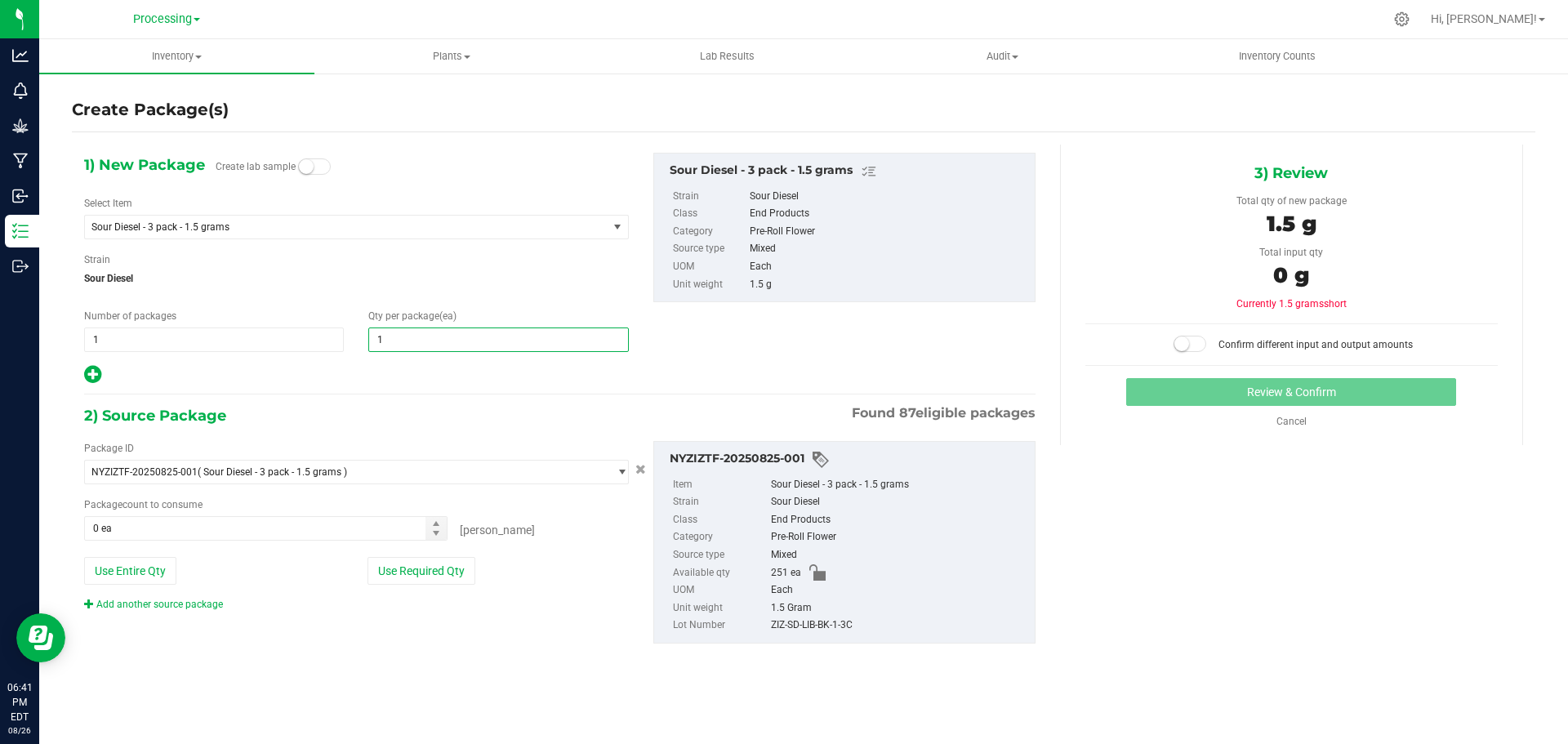
click at [92, 377] on icon at bounding box center [92, 374] width 17 height 20
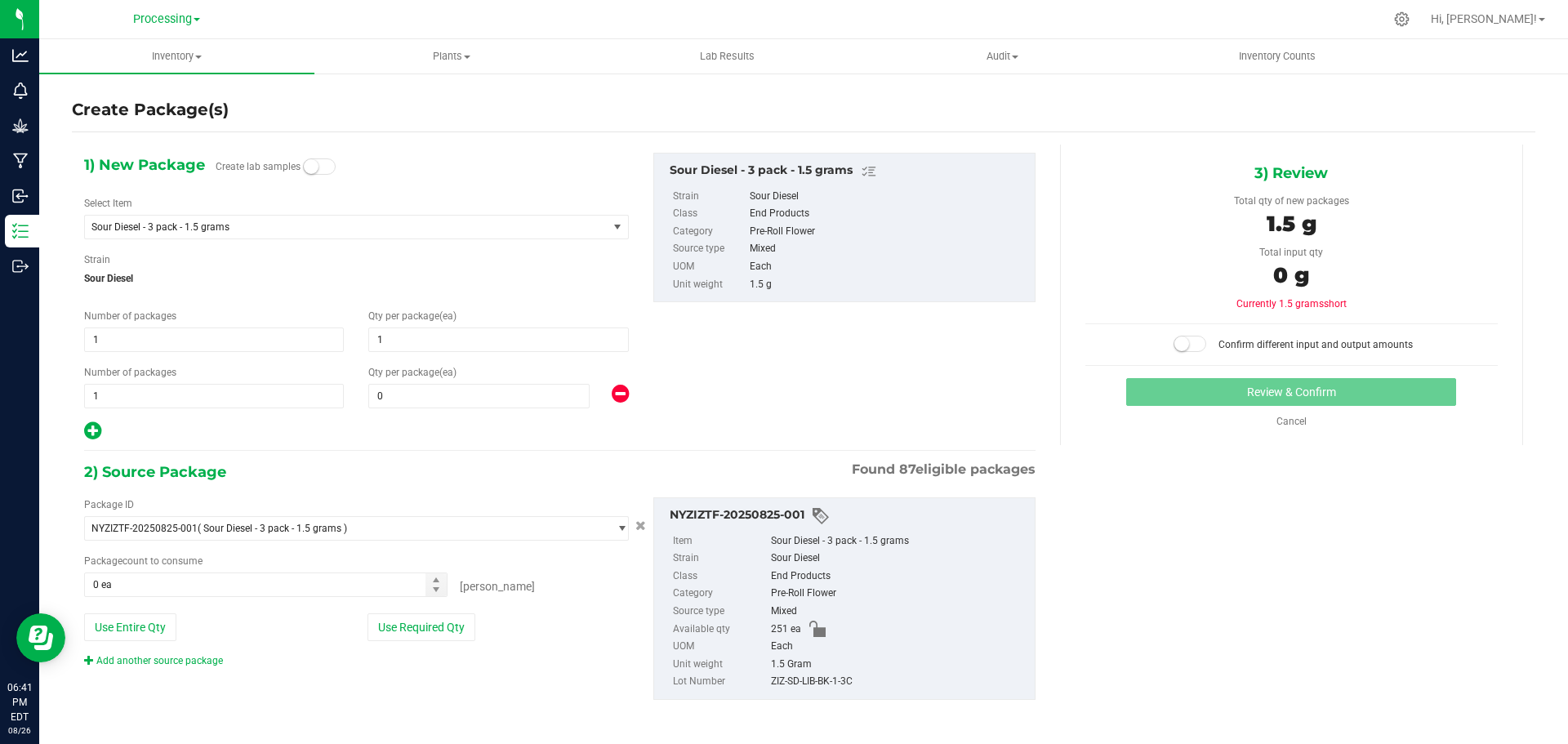
type input "1"
click at [197, 396] on span "1 1" at bounding box center [213, 396] width 259 height 25
type input "10"
click at [470, 393] on input "0" at bounding box center [479, 396] width 219 height 23
type input "10"
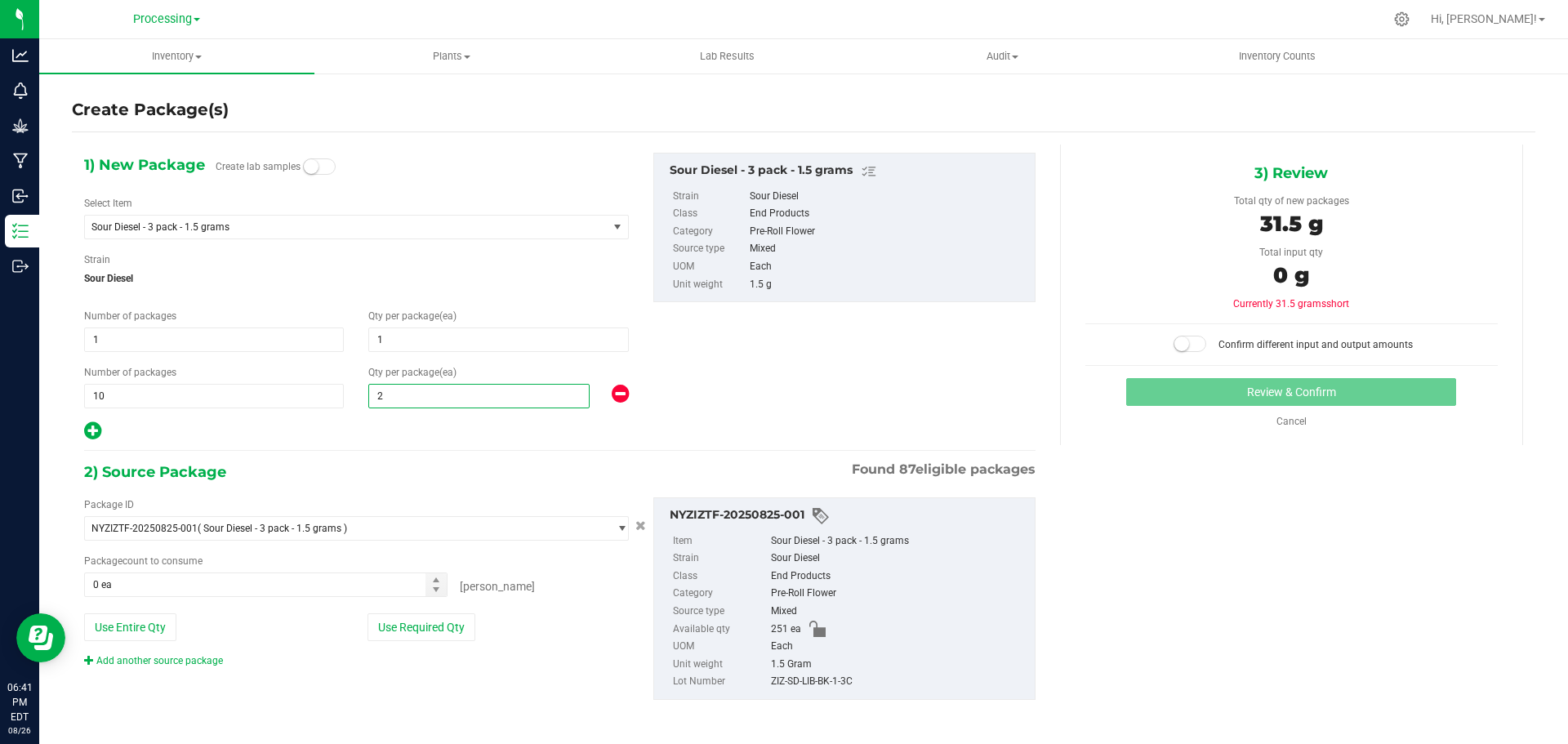
type input "25"
drag, startPoint x: 449, startPoint y: 619, endPoint x: 711, endPoint y: 520, distance: 280.1
click at [450, 619] on button "Use Required Qty" at bounding box center [421, 627] width 107 height 28
type input "25"
type input "251 ea"
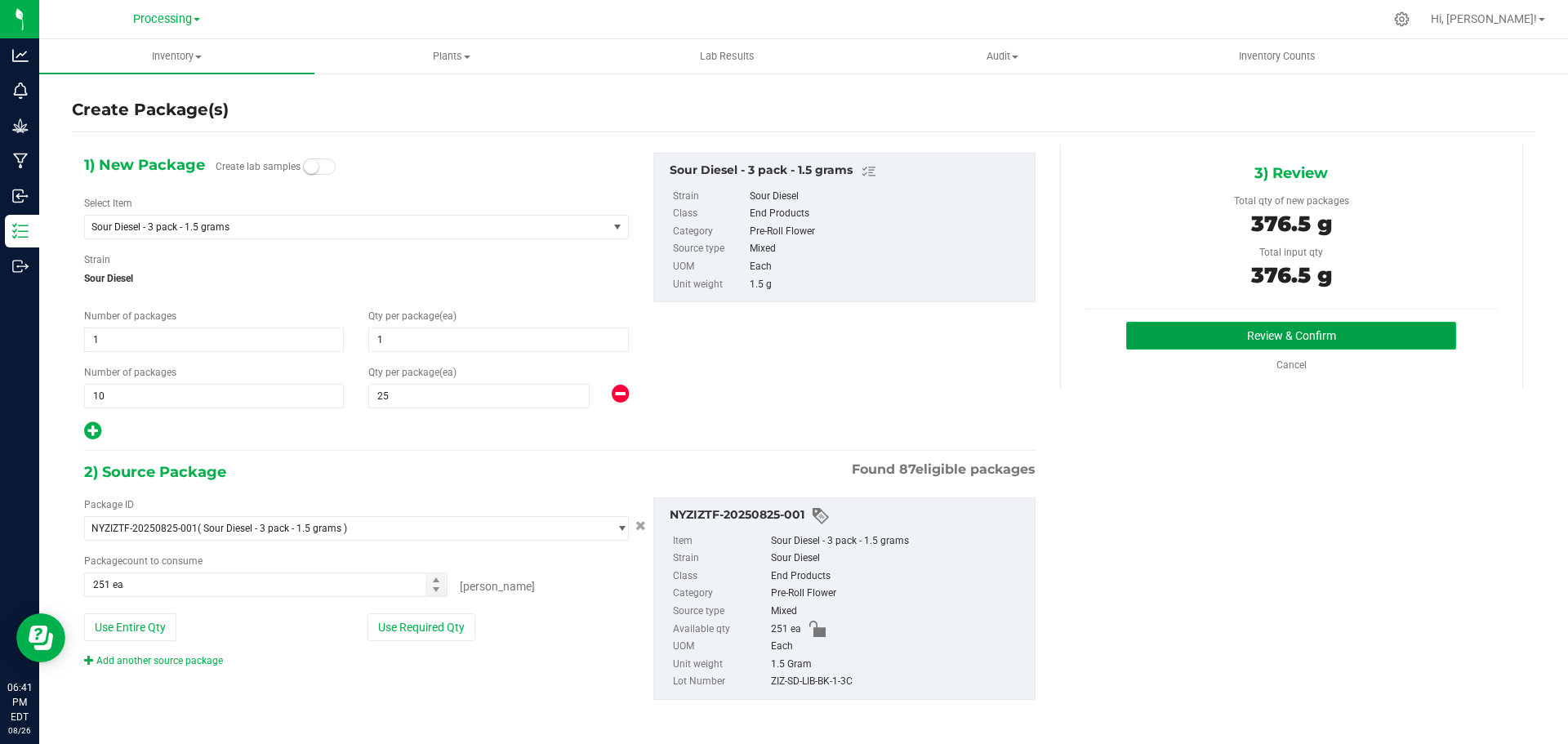
click at [1331, 333] on button "Review & Confirm" at bounding box center [1291, 336] width 330 height 28
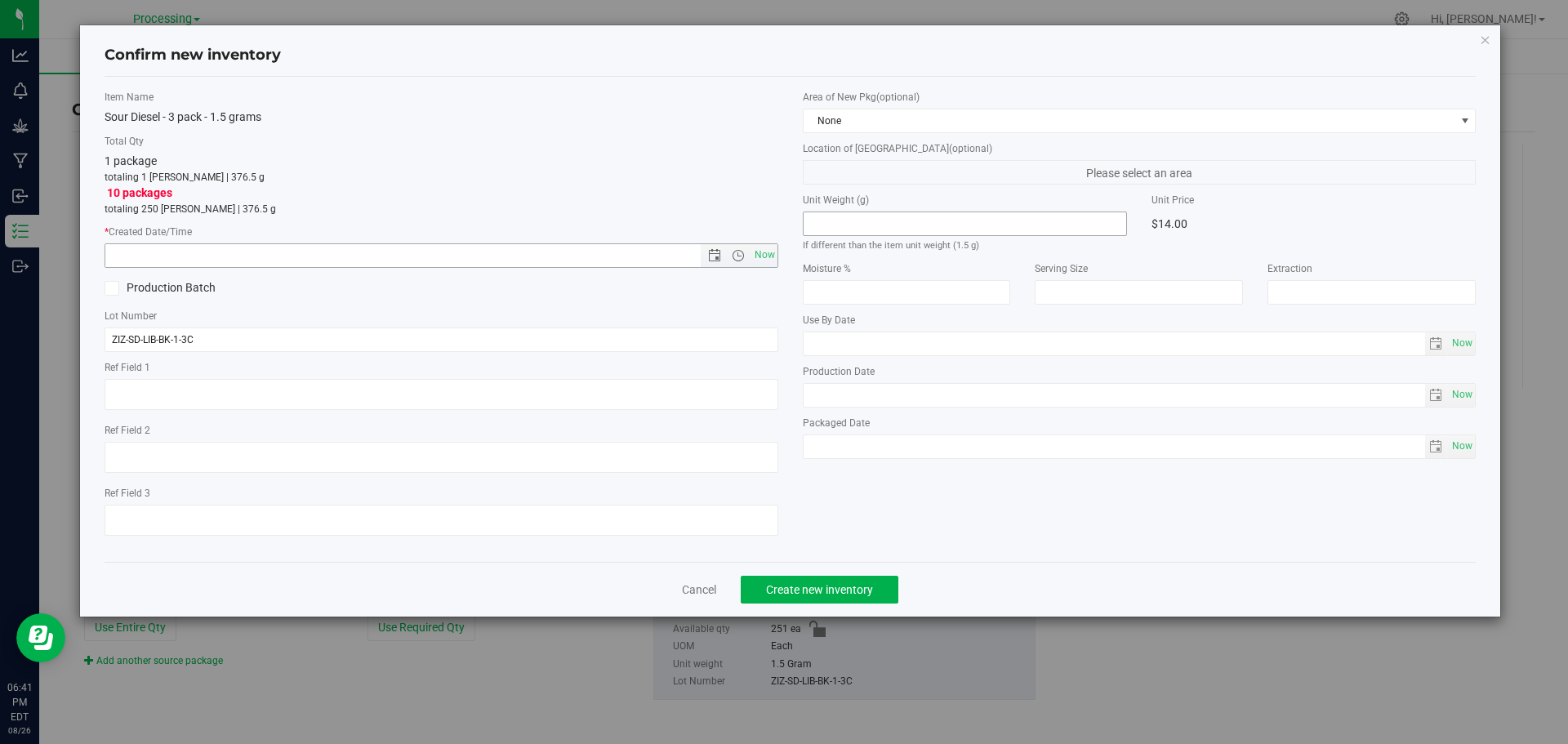
drag, startPoint x: 765, startPoint y: 257, endPoint x: 833, endPoint y: 212, distance: 81.5
click at [764, 257] on span "Now" at bounding box center [764, 255] width 28 height 24
type input "[DATE] 6:41 PM"
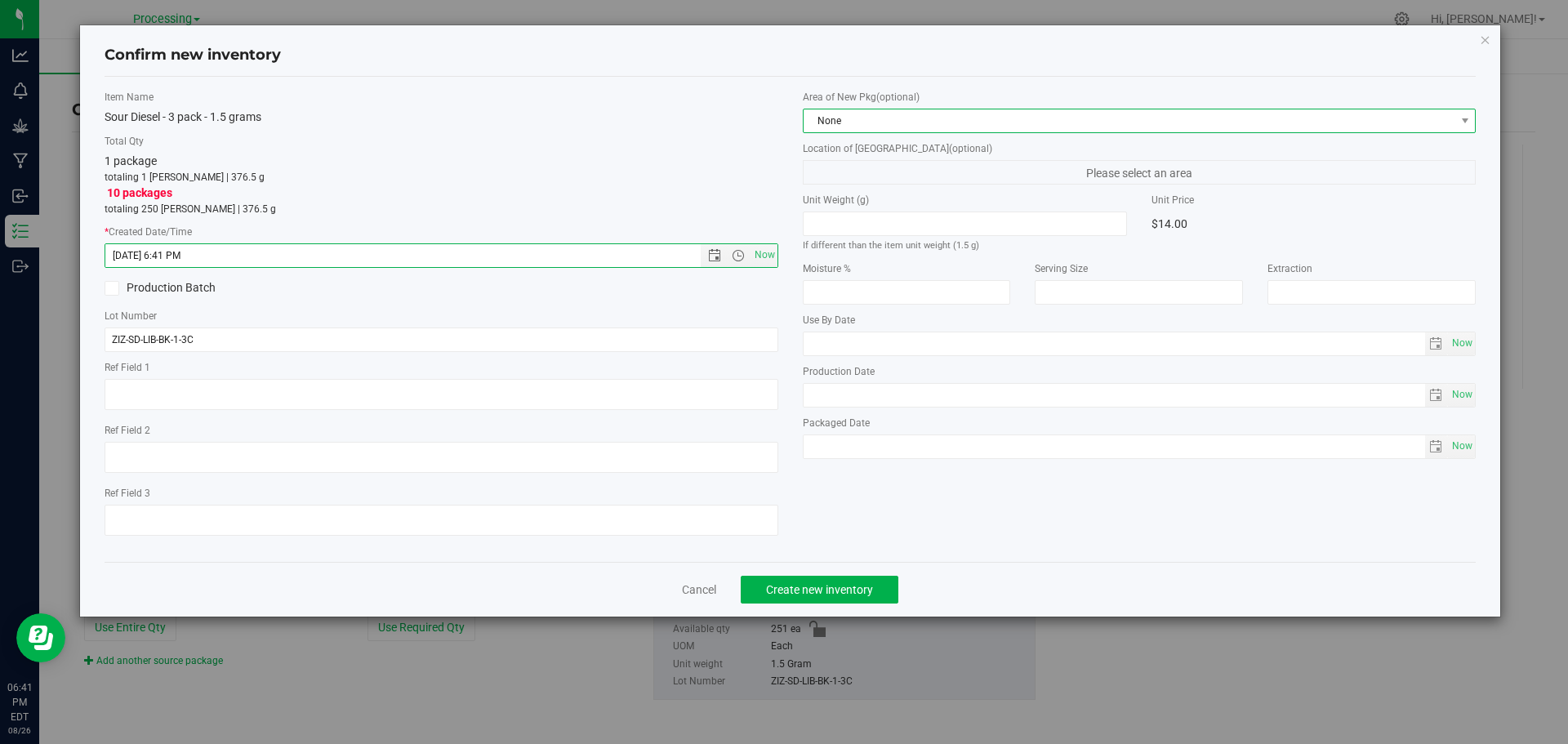
drag, startPoint x: 960, startPoint y: 120, endPoint x: 952, endPoint y: 128, distance: 11.3
click at [959, 120] on span "None" at bounding box center [1129, 120] width 652 height 23
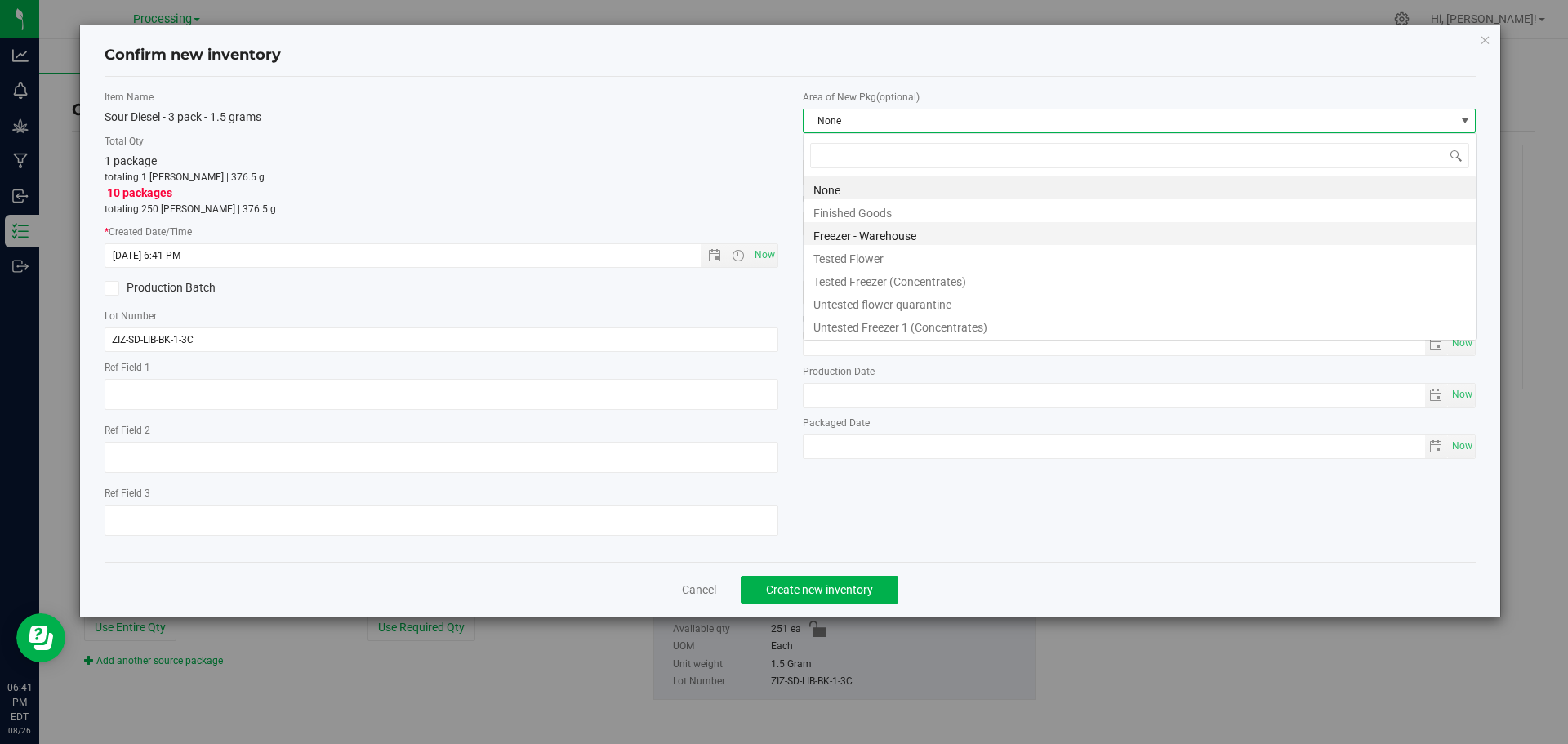
scroll to position [25, 674]
click at [895, 213] on li "Finished Goods" at bounding box center [1139, 210] width 673 height 23
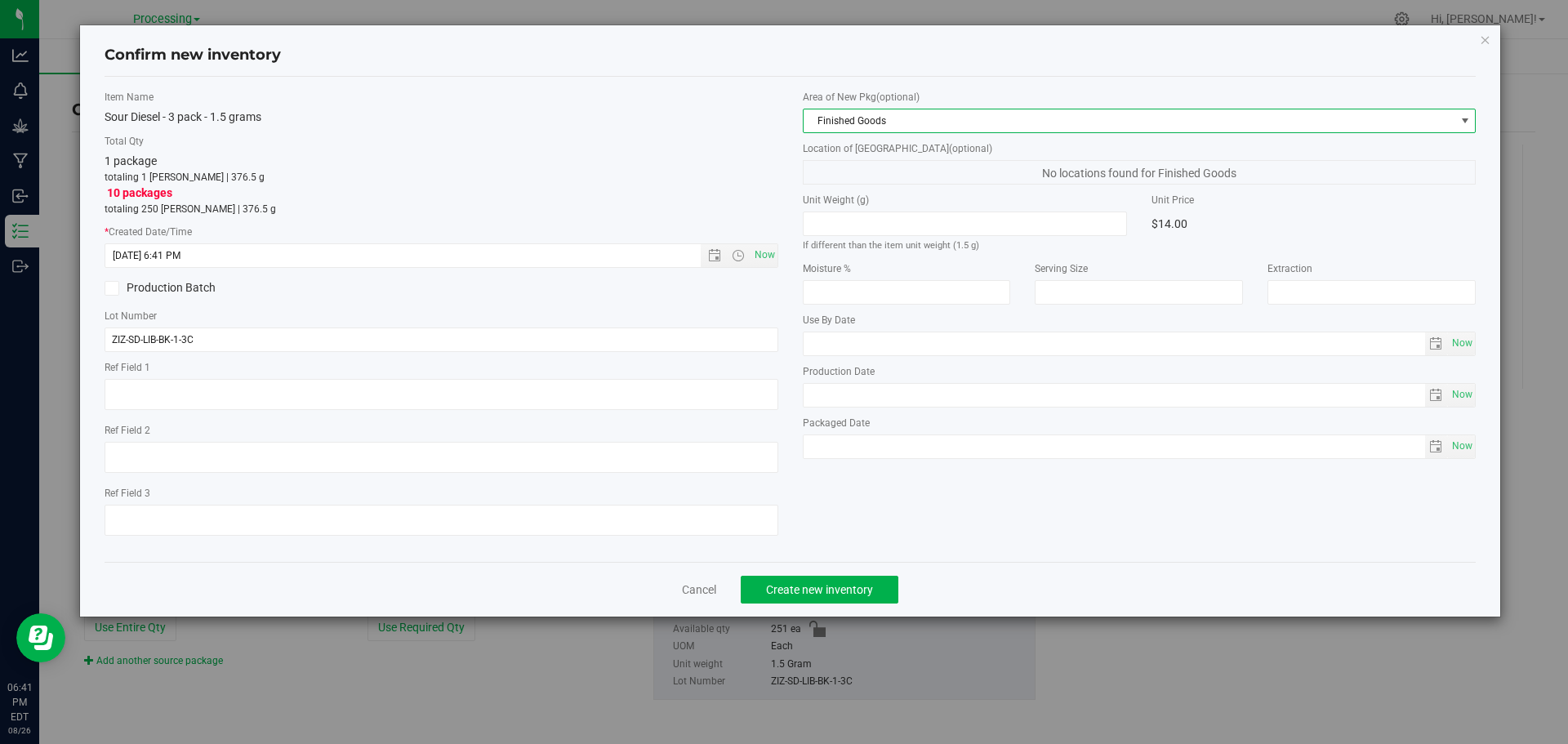
click at [898, 578] on div "Cancel Create new inventory" at bounding box center [791, 589] width 1372 height 55
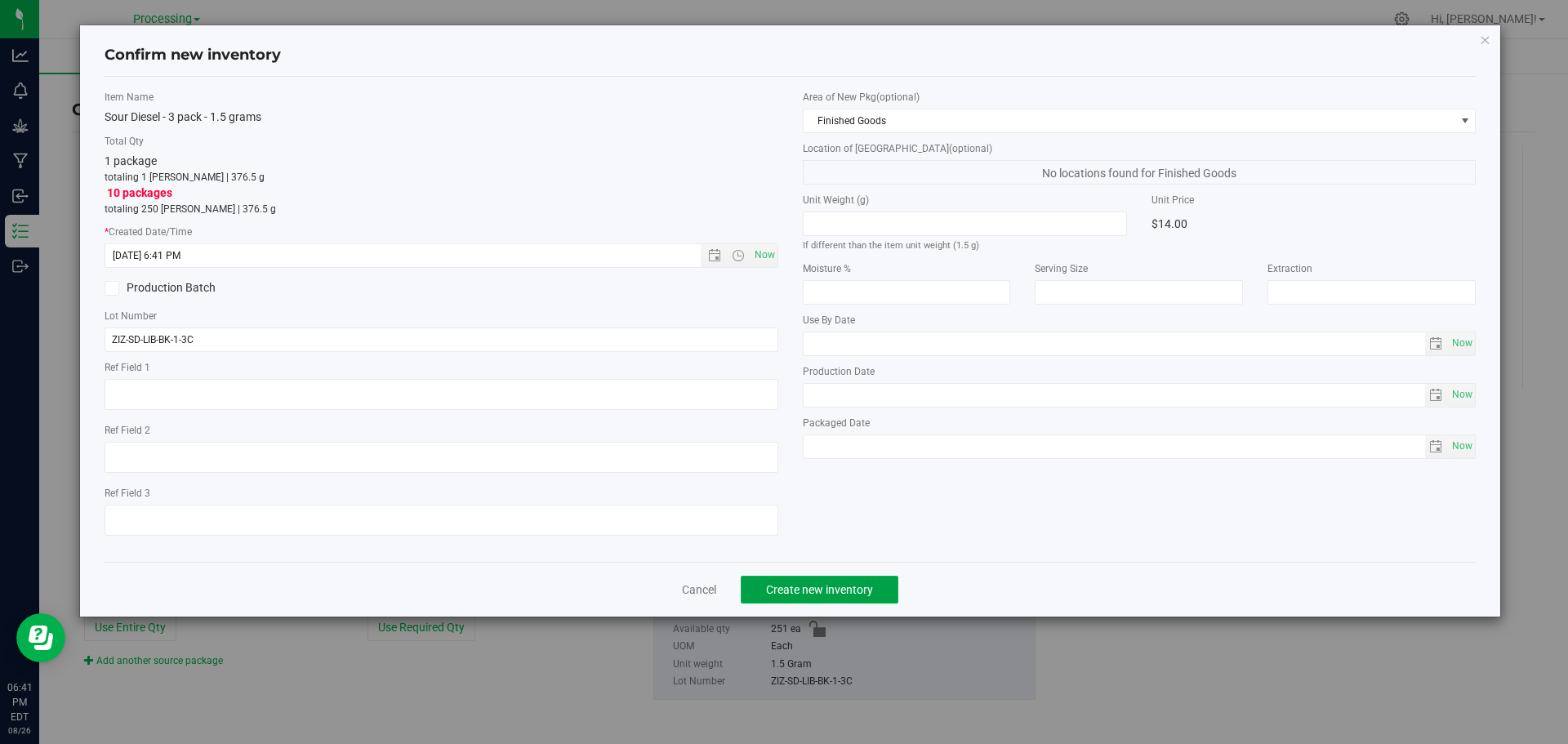
click at [893, 585] on button "Create new inventory" at bounding box center [819, 589] width 157 height 28
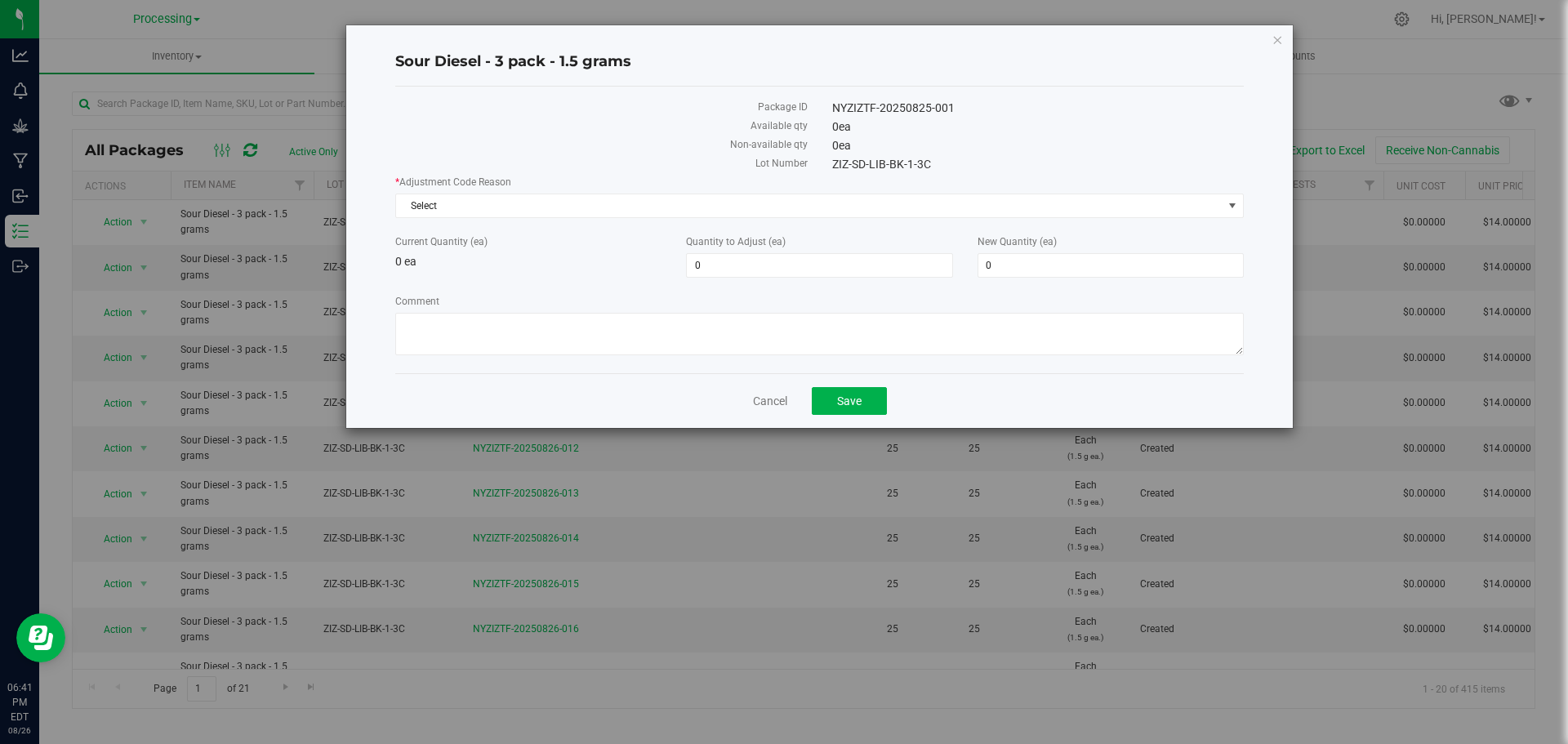
click at [776, 410] on div "Cancel Save" at bounding box center [819, 400] width 849 height 55
click at [777, 395] on link "Cancel" at bounding box center [771, 401] width 35 height 16
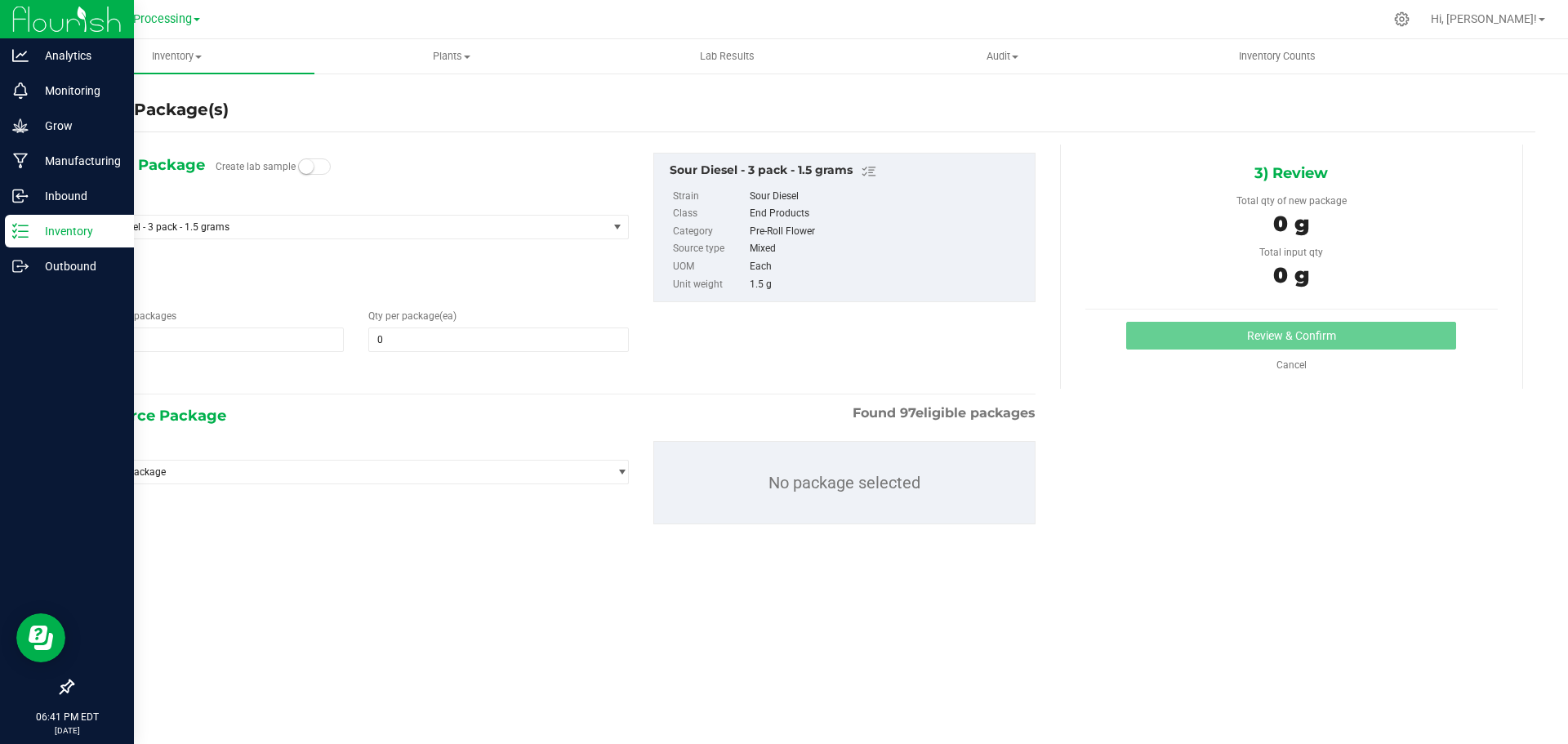
click at [14, 226] on icon at bounding box center [20, 231] width 16 height 16
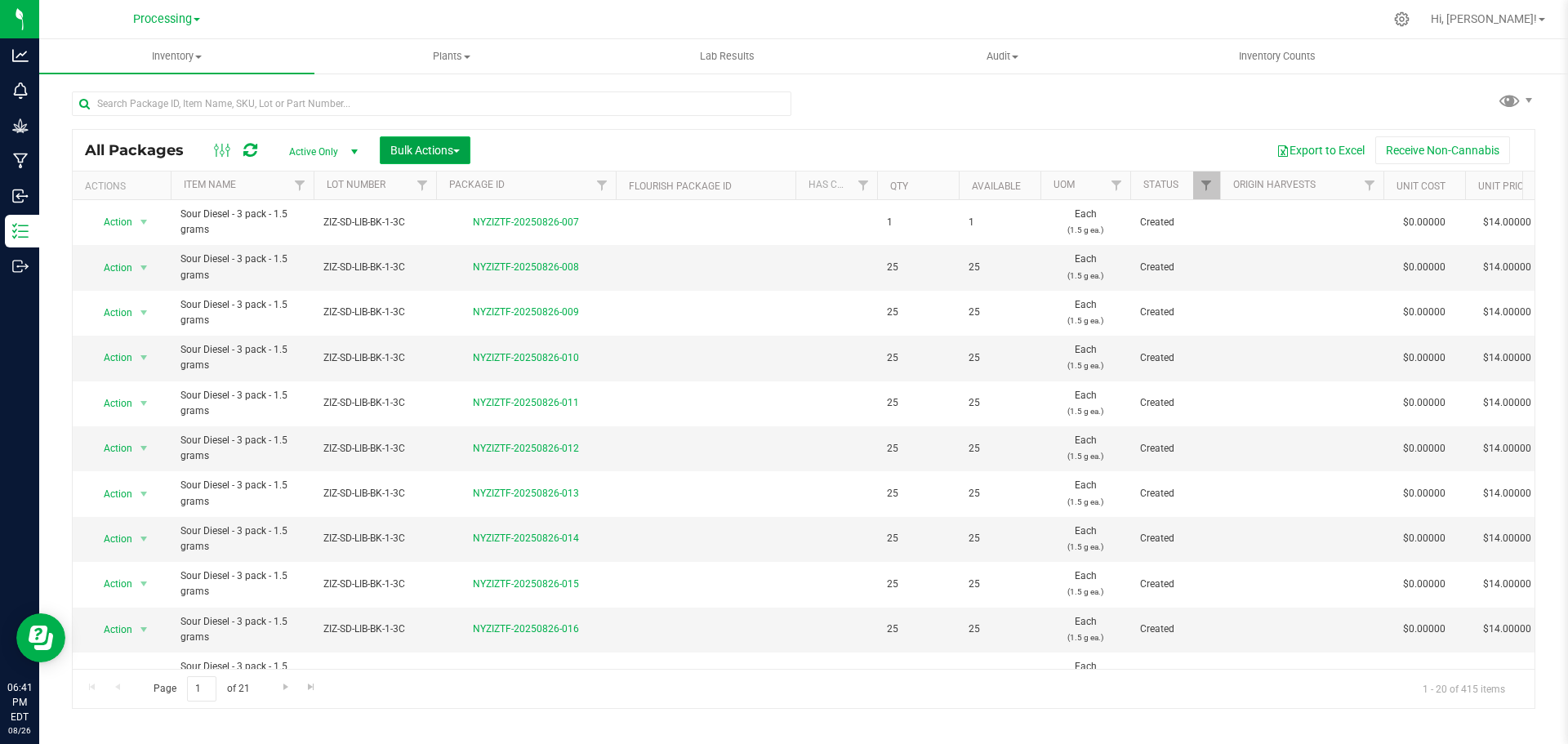
click at [459, 159] on button "Bulk Actions" at bounding box center [425, 150] width 91 height 28
click at [462, 342] on span "Print package labels" at bounding box center [439, 337] width 98 height 13
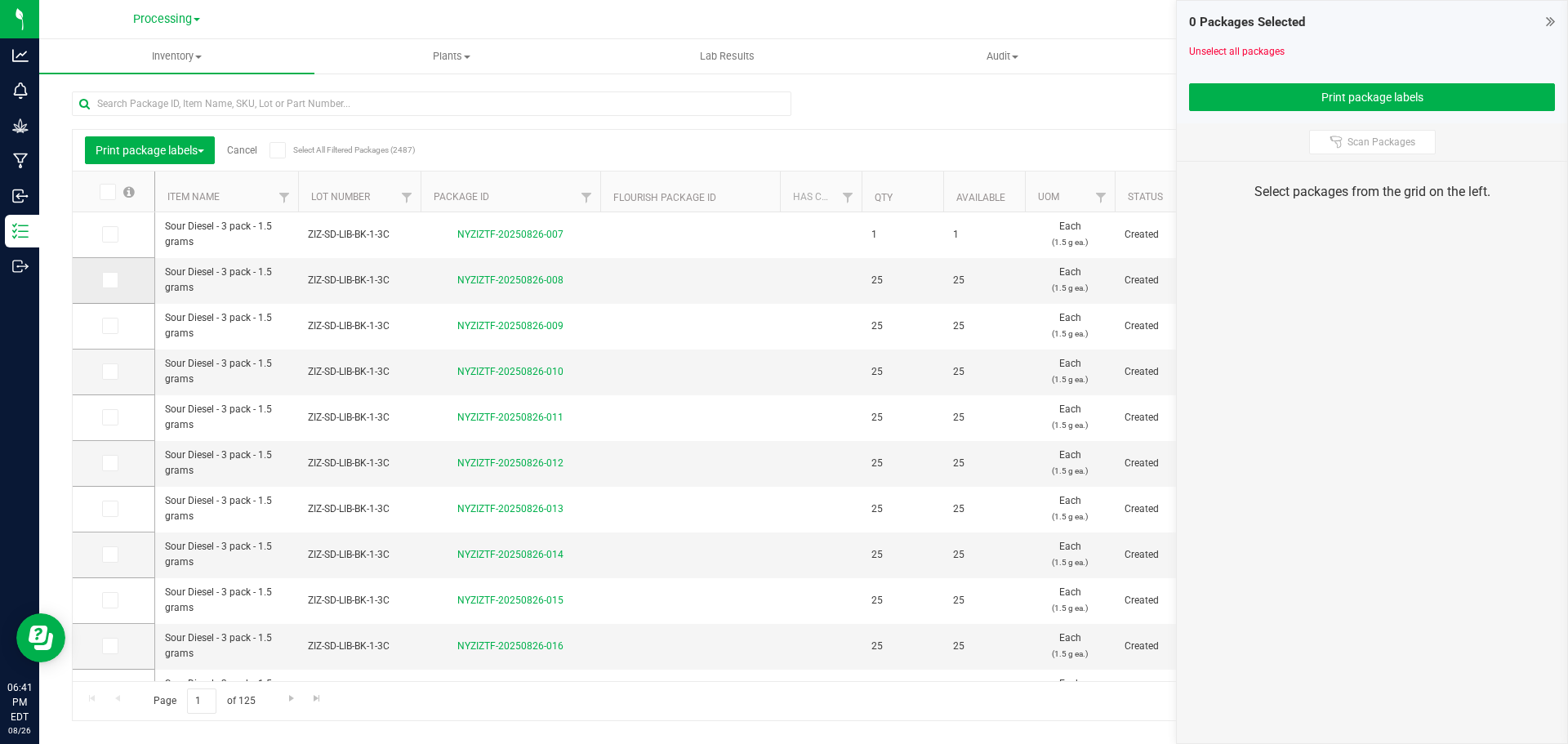
click at [107, 287] on span at bounding box center [110, 280] width 16 height 16
click at [0, 0] on input "checkbox" at bounding box center [0, 0] width 0 height 0
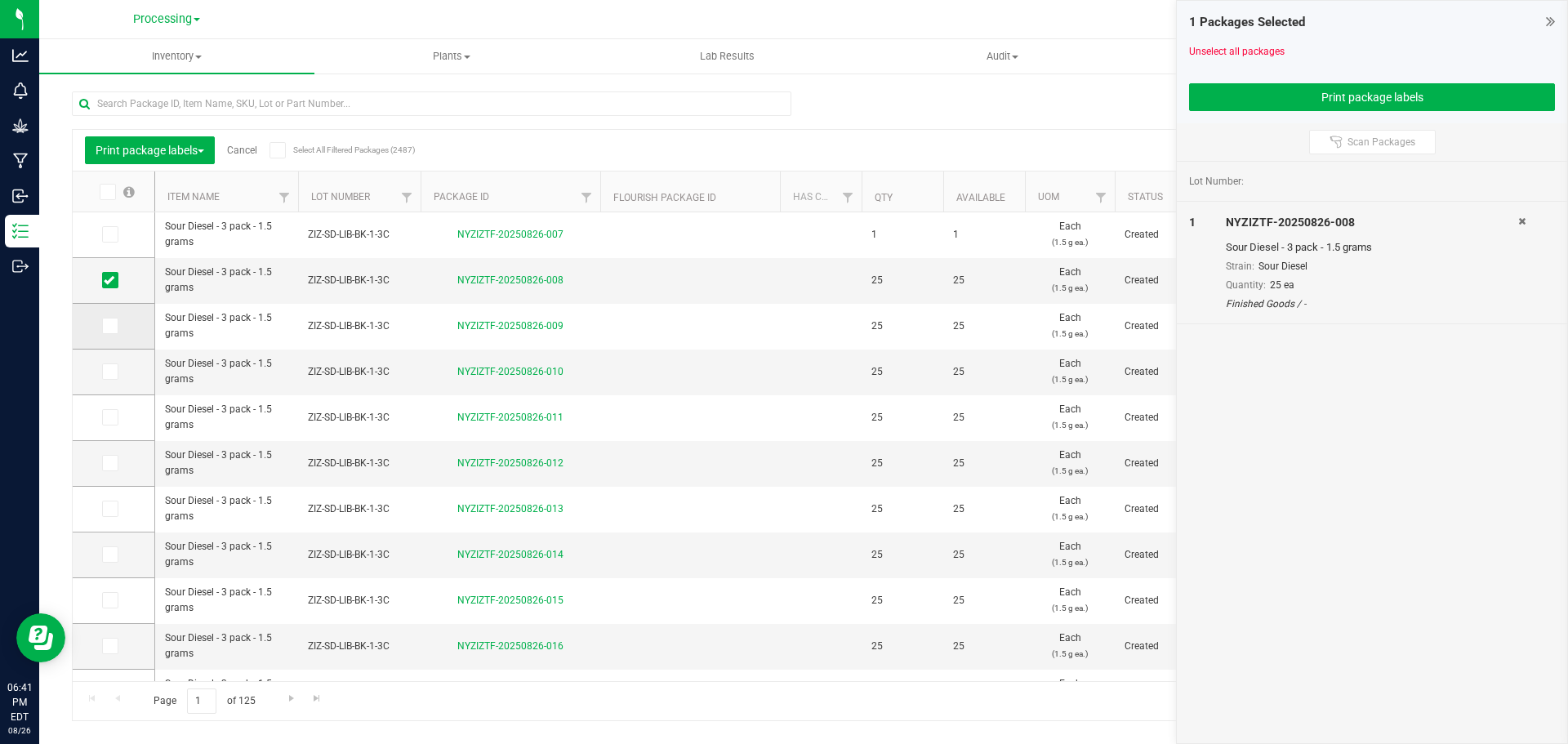
click at [106, 326] on icon at bounding box center [109, 326] width 11 height 0
click at [0, 0] on input "checkbox" at bounding box center [0, 0] width 0 height 0
click at [112, 371] on icon at bounding box center [109, 371] width 11 height 0
click at [0, 0] on input "checkbox" at bounding box center [0, 0] width 0 height 0
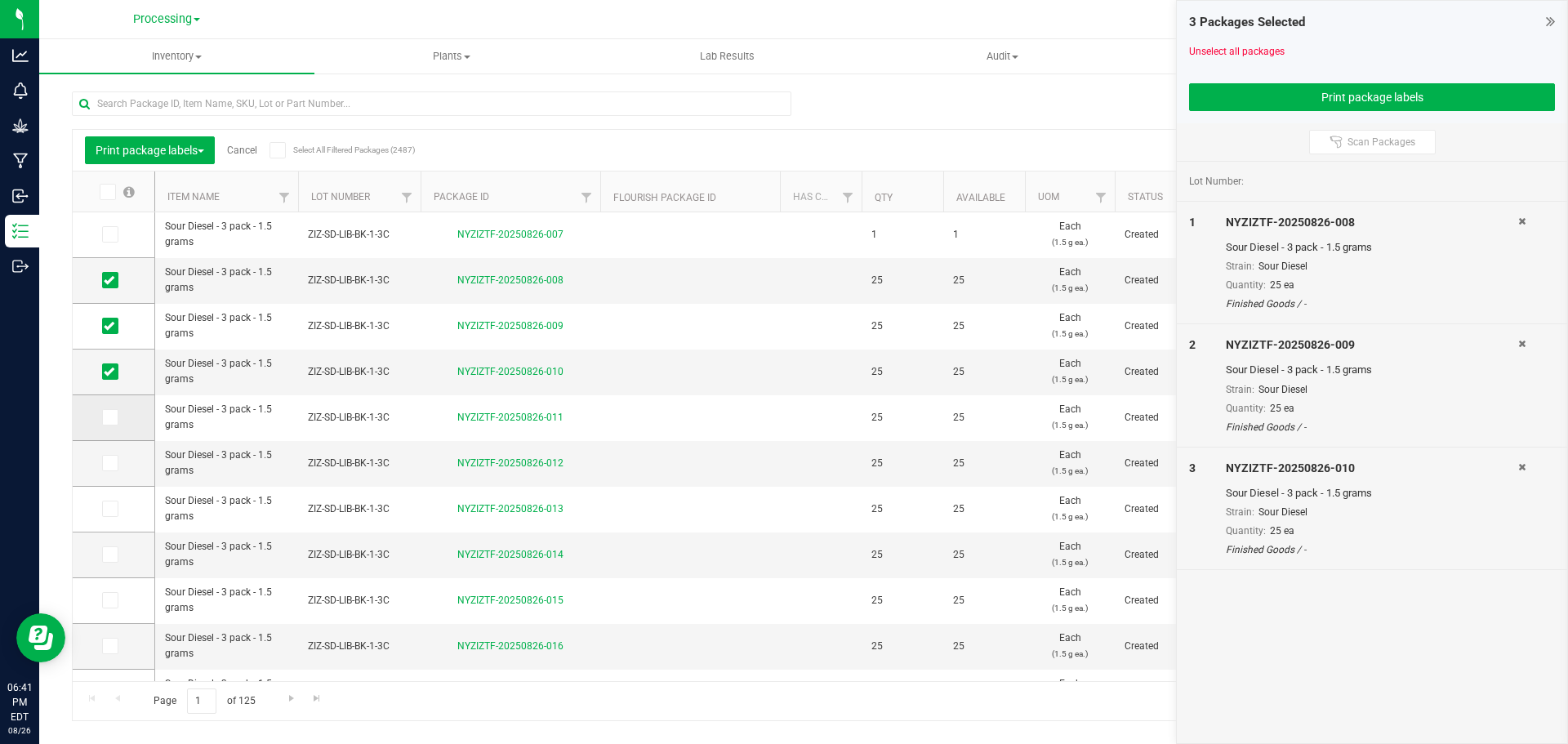
click at [110, 417] on icon at bounding box center [109, 417] width 11 height 0
click at [0, 0] on input "checkbox" at bounding box center [0, 0] width 0 height 0
click at [110, 463] on icon at bounding box center [109, 463] width 11 height 0
click at [0, 0] on input "checkbox" at bounding box center [0, 0] width 0 height 0
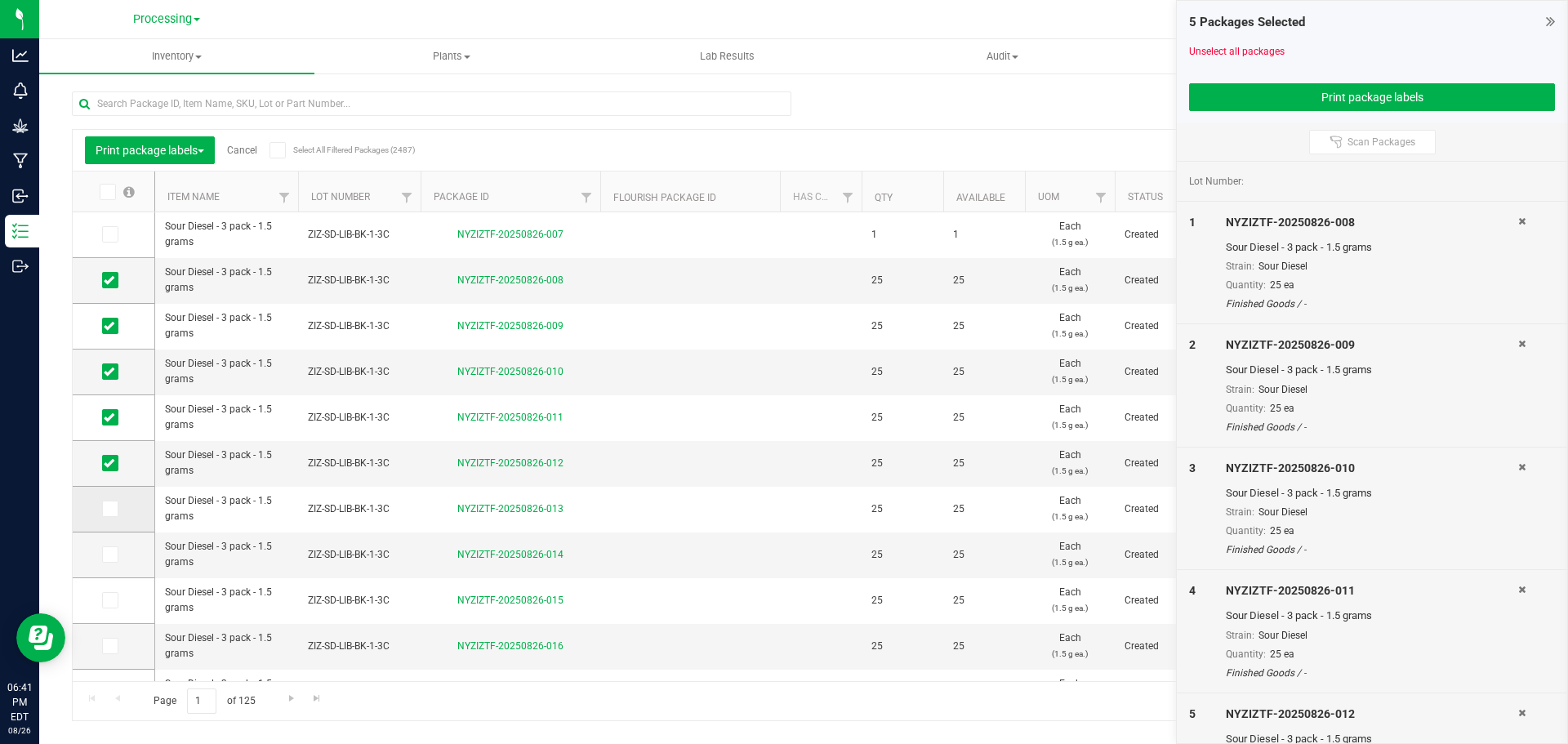
click at [106, 508] on icon at bounding box center [109, 508] width 11 height 0
click at [0, 0] on input "checkbox" at bounding box center [0, 0] width 0 height 0
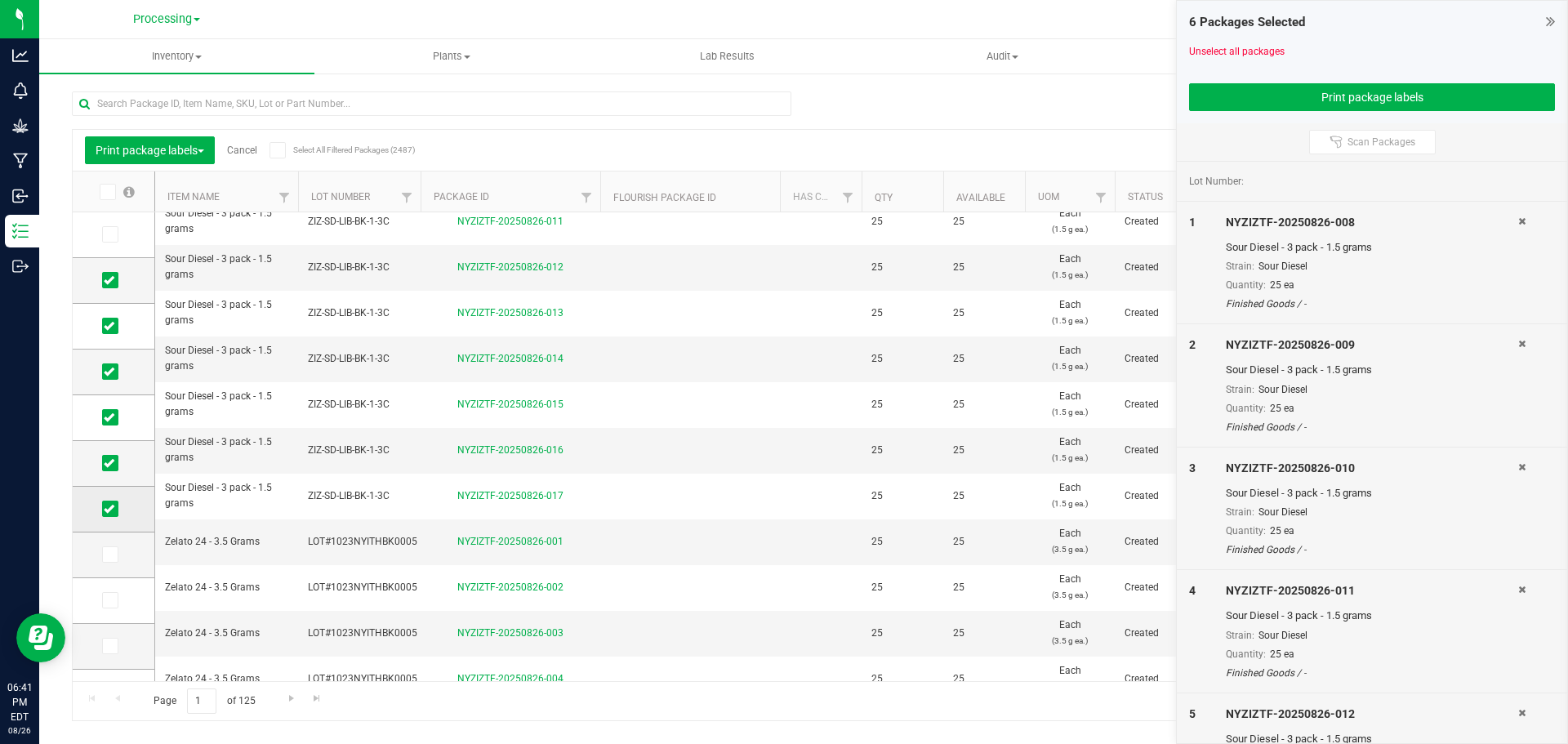
scroll to position [294, 0]
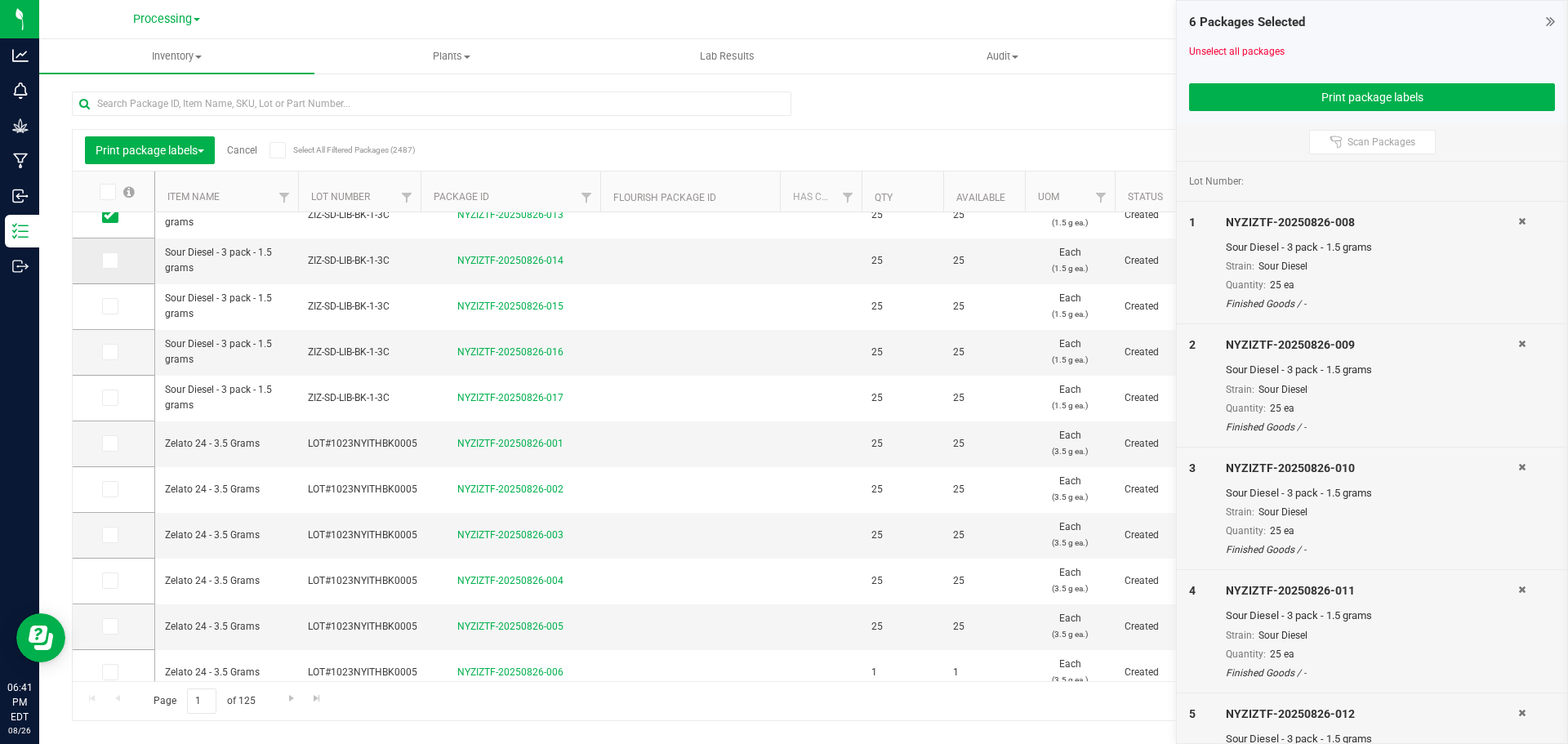
click at [115, 260] on span at bounding box center [110, 260] width 16 height 16
click at [0, 0] on input "checkbox" at bounding box center [0, 0] width 0 height 0
click at [121, 314] on label at bounding box center [114, 307] width 24 height 16
click at [0, 0] on input "checkbox" at bounding box center [0, 0] width 0 height 0
click at [117, 355] on span at bounding box center [110, 352] width 16 height 16
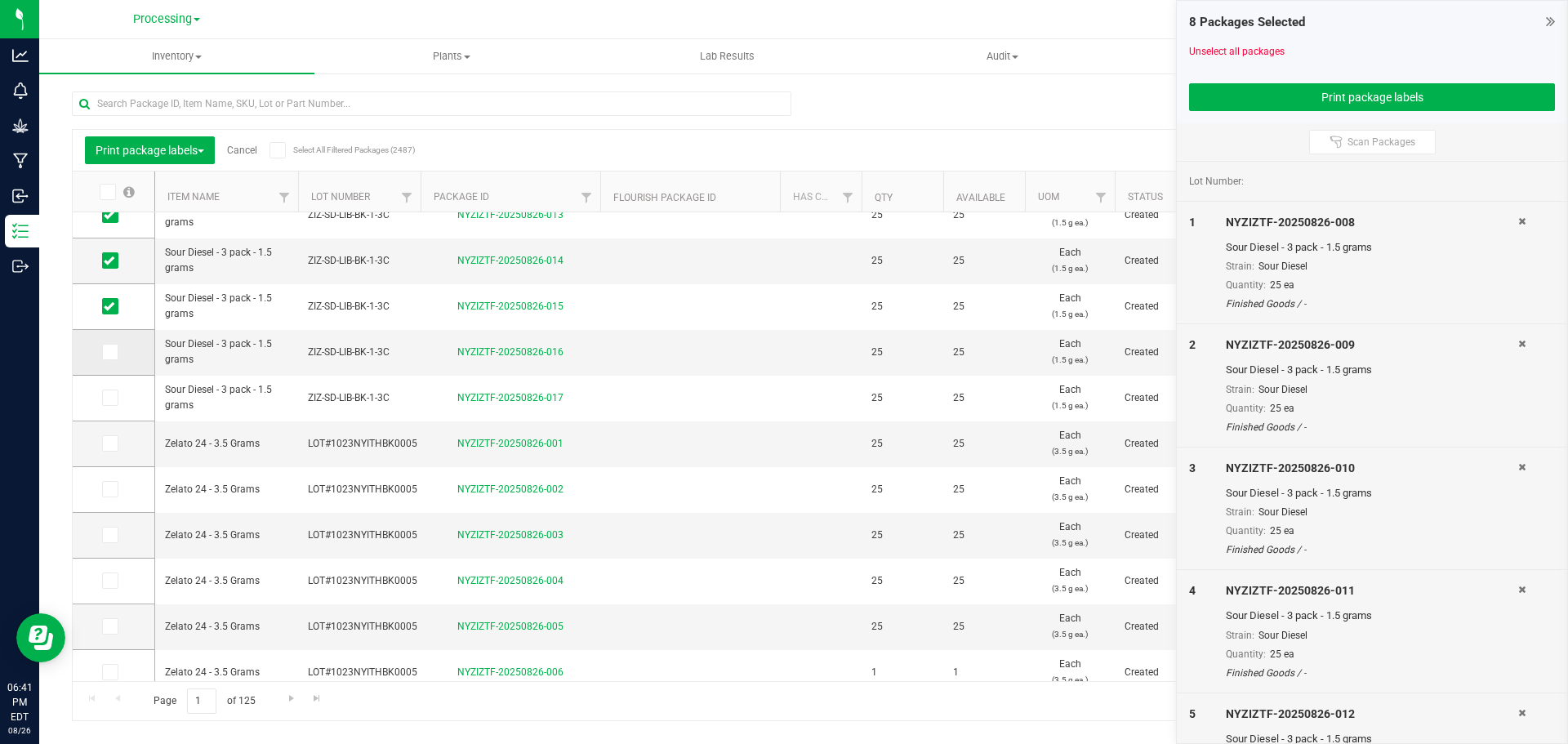
click at [0, 0] on input "checkbox" at bounding box center [0, 0] width 0 height 0
click at [115, 406] on span at bounding box center [110, 397] width 16 height 16
click at [0, 0] on input "checkbox" at bounding box center [0, 0] width 0 height 0
click at [1320, 109] on button "Print package labels" at bounding box center [1372, 97] width 366 height 28
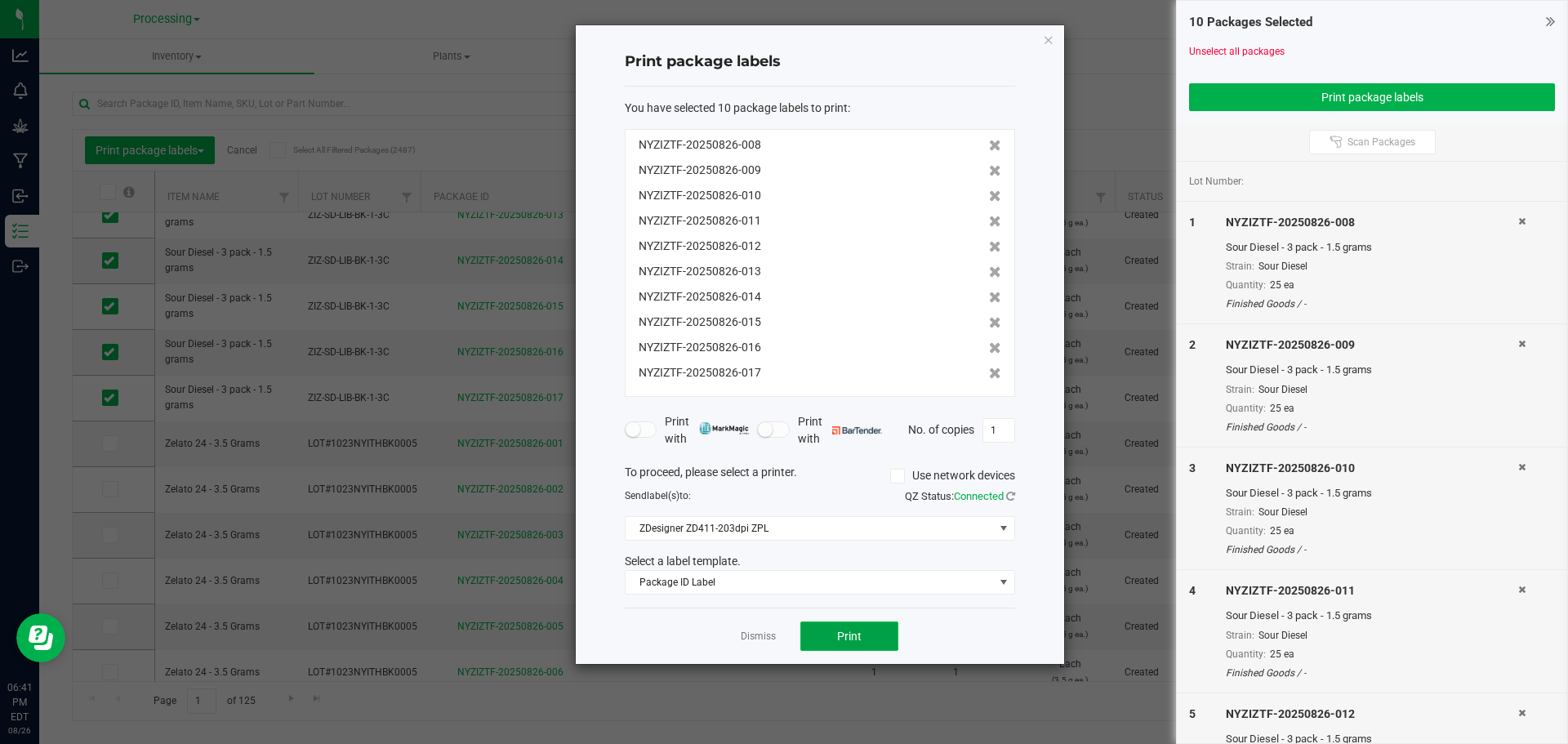
click at [881, 640] on button "Print" at bounding box center [850, 636] width 98 height 29
